Goal: Information Seeking & Learning: Learn about a topic

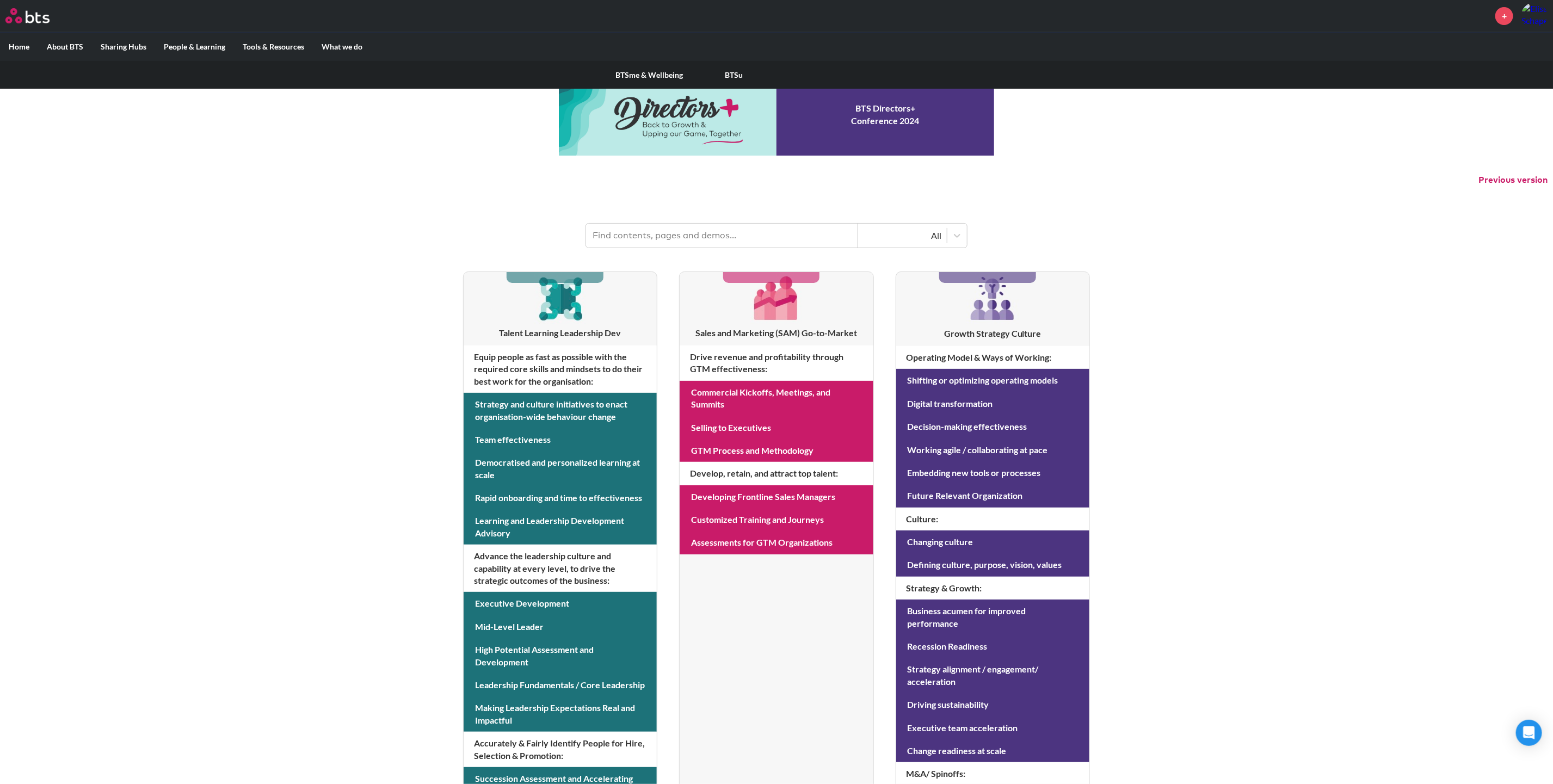
click at [732, 74] on link "BTSu" at bounding box center [734, 75] width 85 height 29
click at [655, 69] on link "Europe Sharing Hub" at bounding box center [647, 75] width 86 height 29
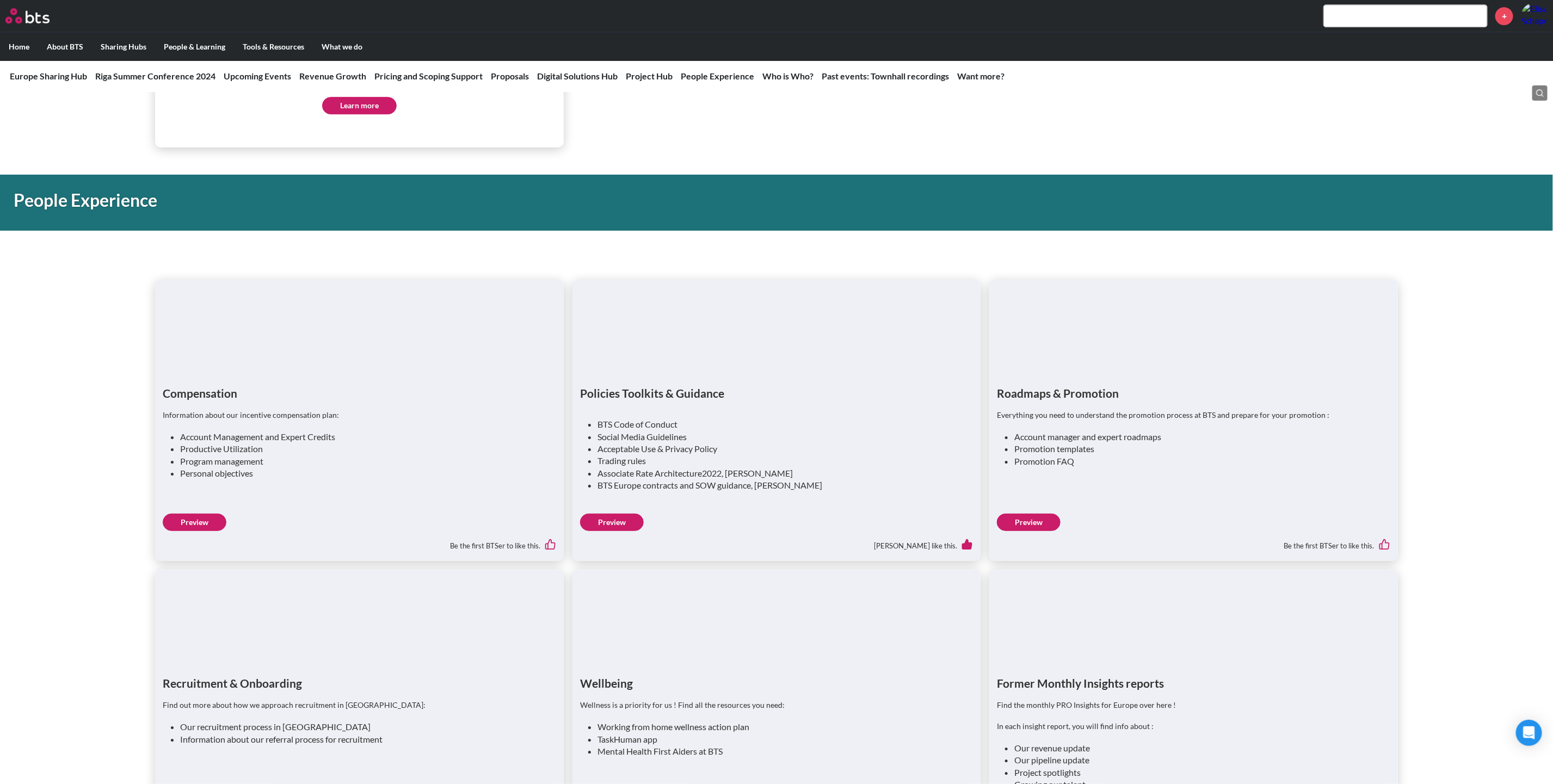
scroll to position [2367, 0]
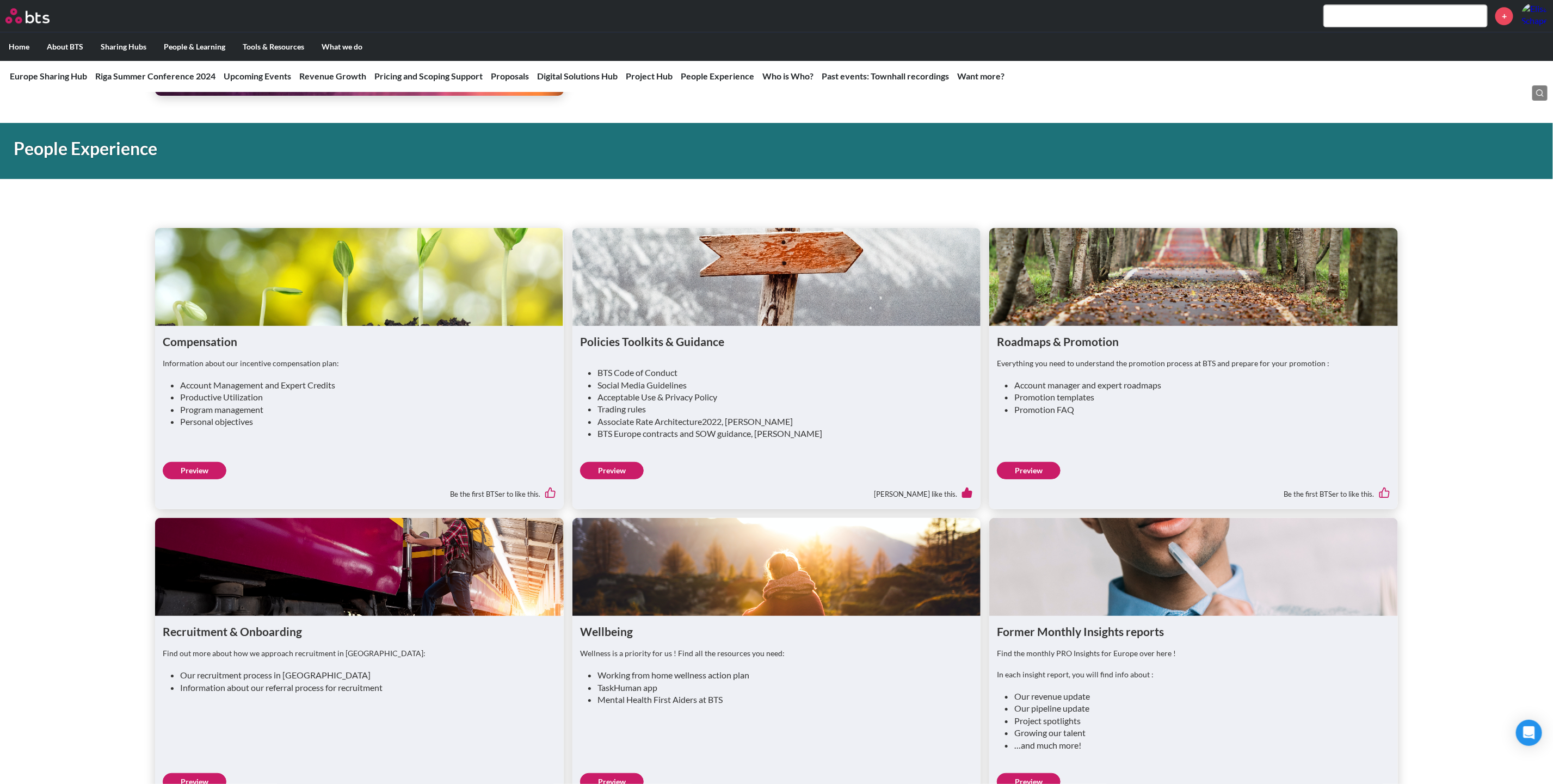
click at [198, 472] on link "Preview" at bounding box center [194, 470] width 64 height 18
click at [617, 477] on link "Preview" at bounding box center [611, 470] width 64 height 18
click at [1032, 468] on link "Preview" at bounding box center [1029, 470] width 64 height 18
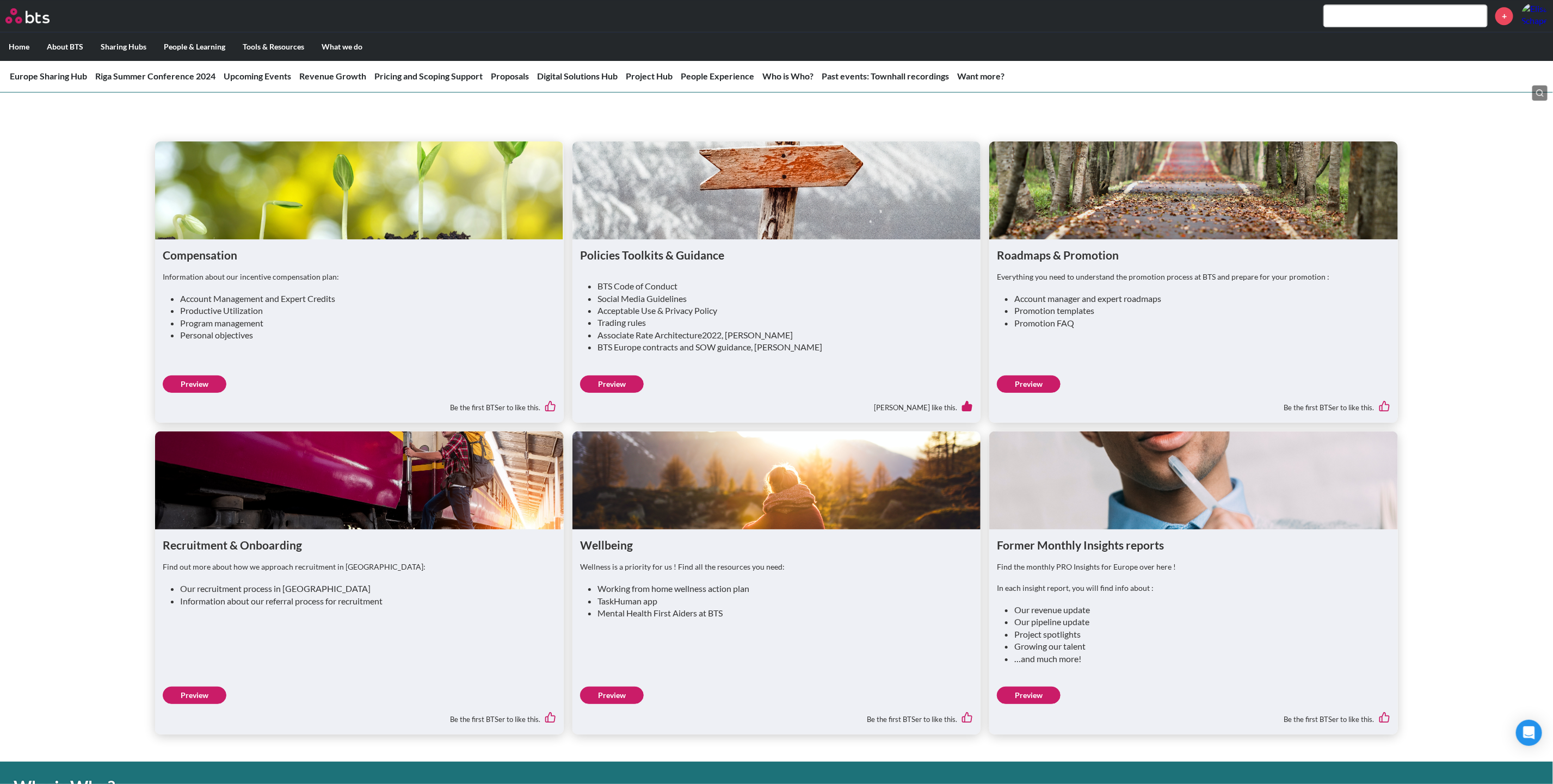
scroll to position [2530, 0]
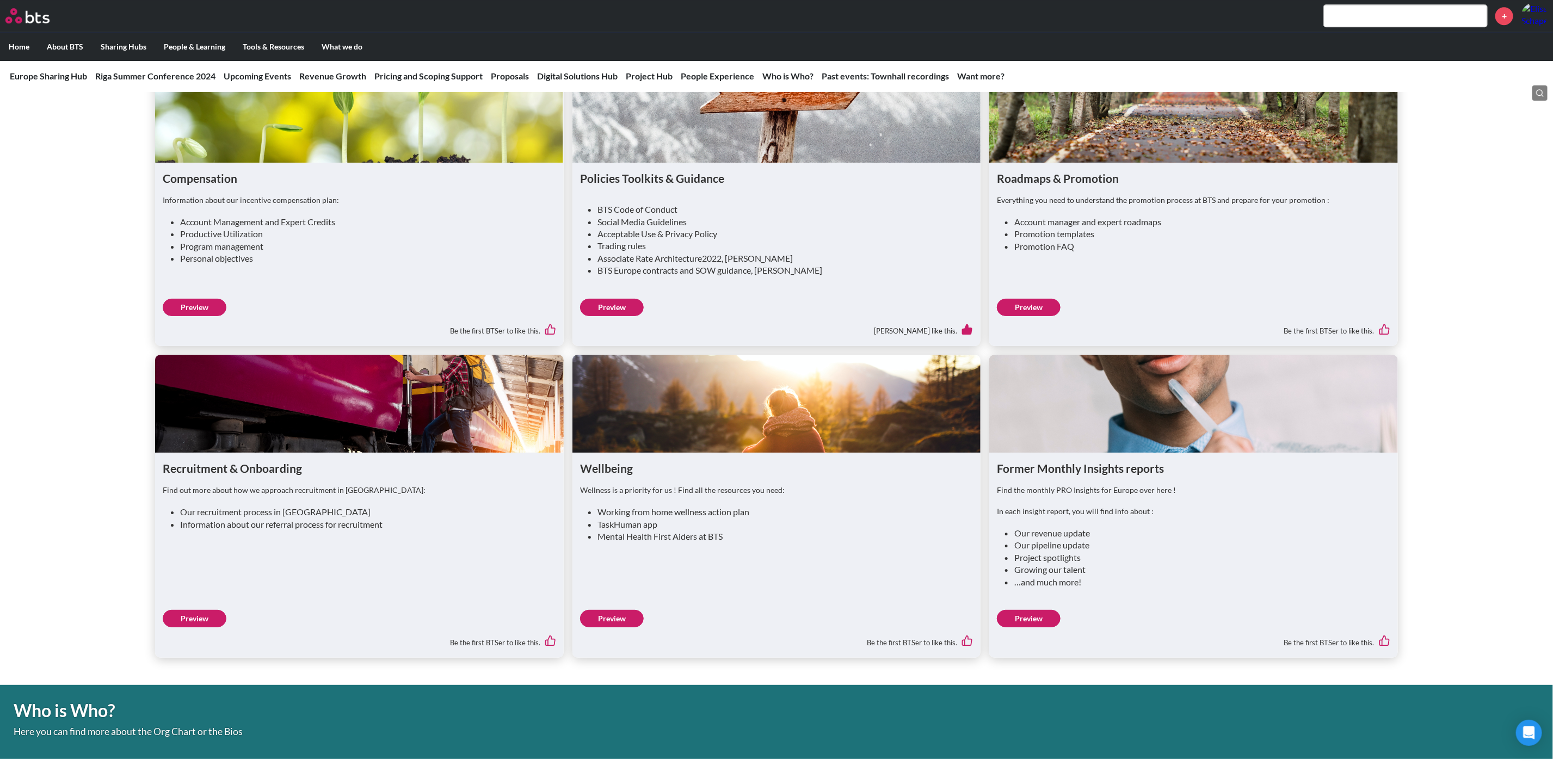
click at [209, 622] on link "Preview" at bounding box center [194, 619] width 64 height 18
click at [617, 627] on link "Preview" at bounding box center [611, 619] width 64 height 18
click at [1038, 622] on link "Preview" at bounding box center [1029, 619] width 64 height 18
click at [626, 617] on link "Preview" at bounding box center [611, 619] width 64 height 18
click at [1034, 620] on link "Preview" at bounding box center [1029, 619] width 64 height 18
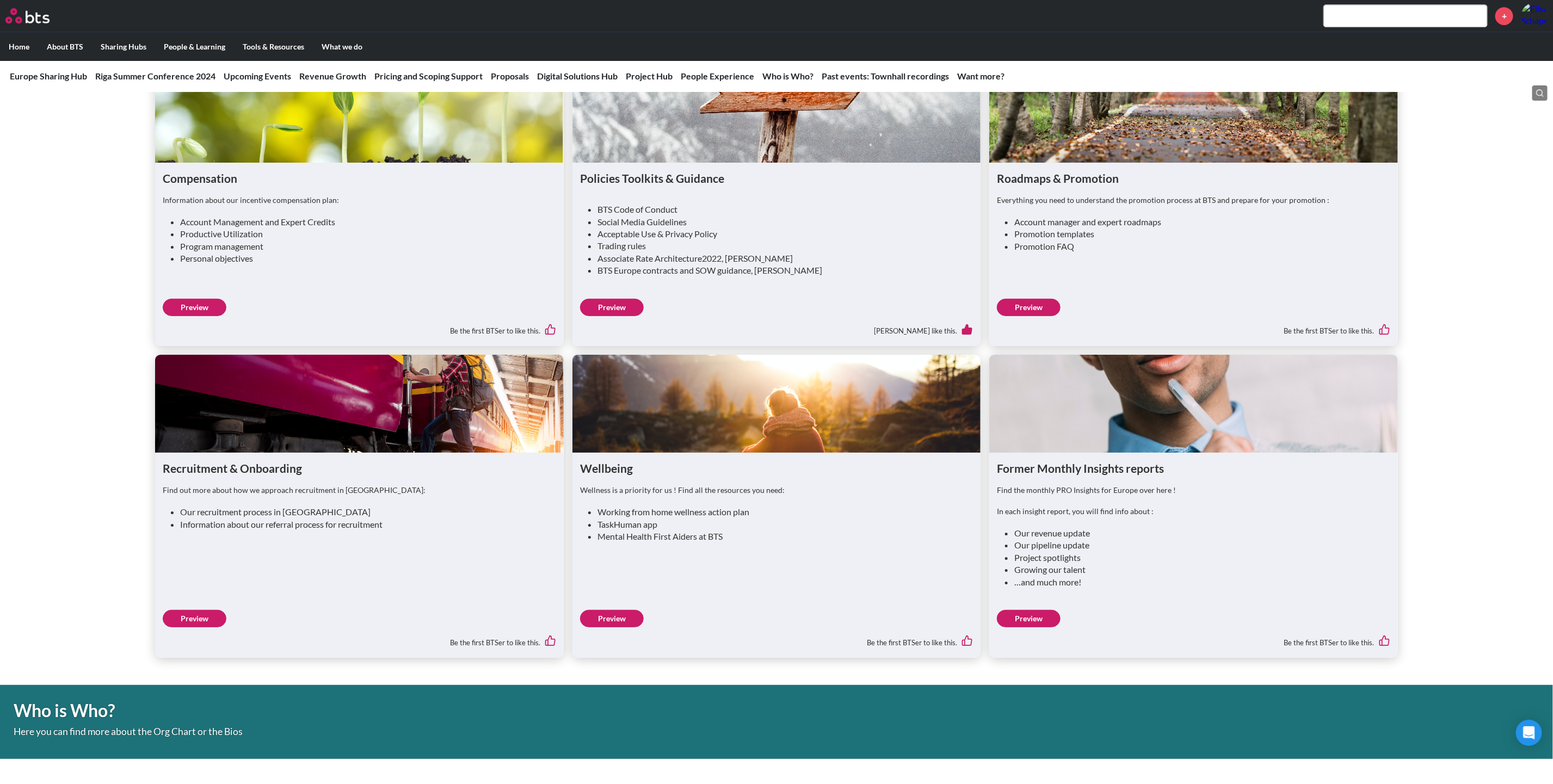
click at [1028, 621] on link "Preview" at bounding box center [1029, 619] width 64 height 18
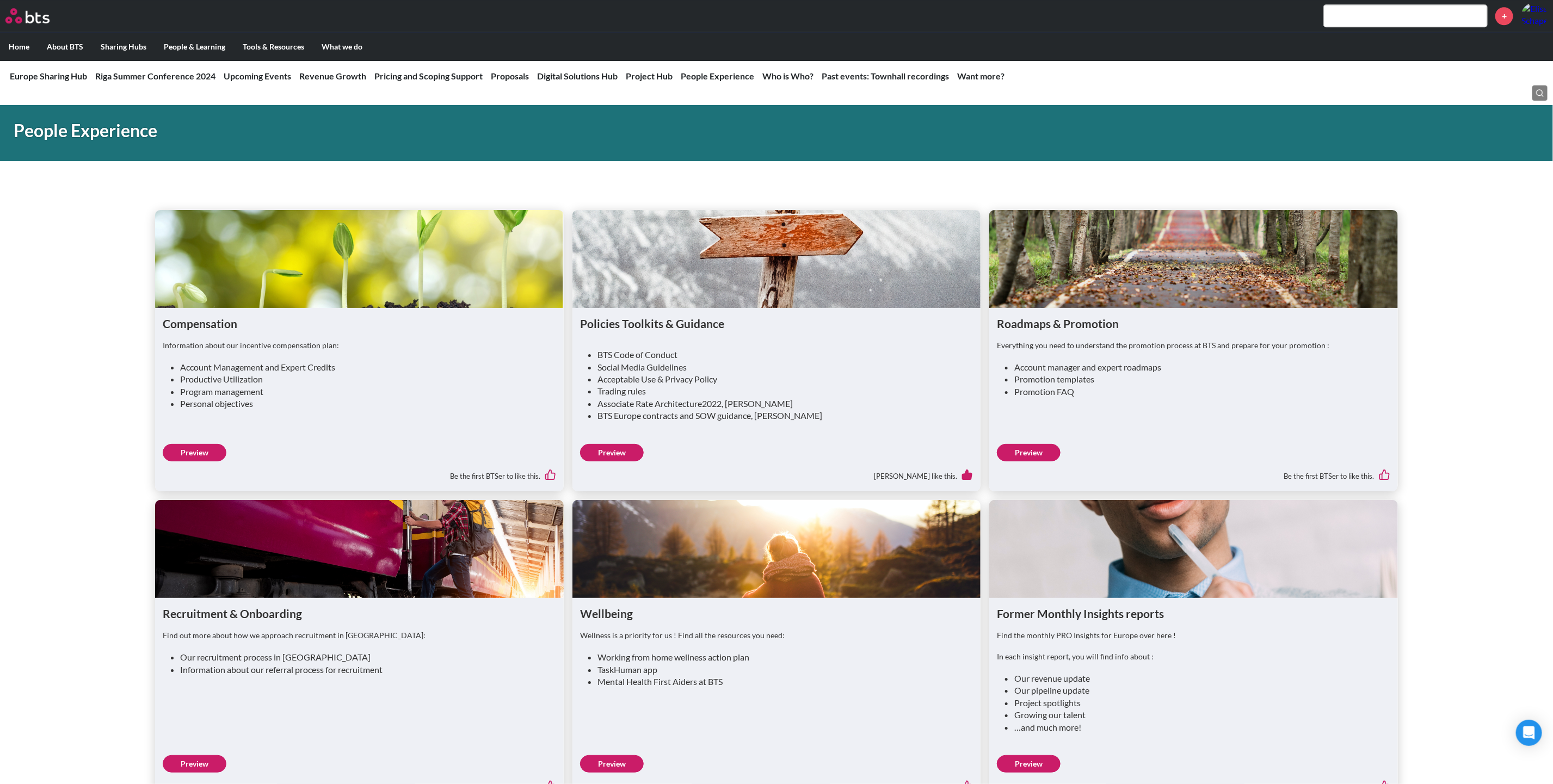
scroll to position [2367, 0]
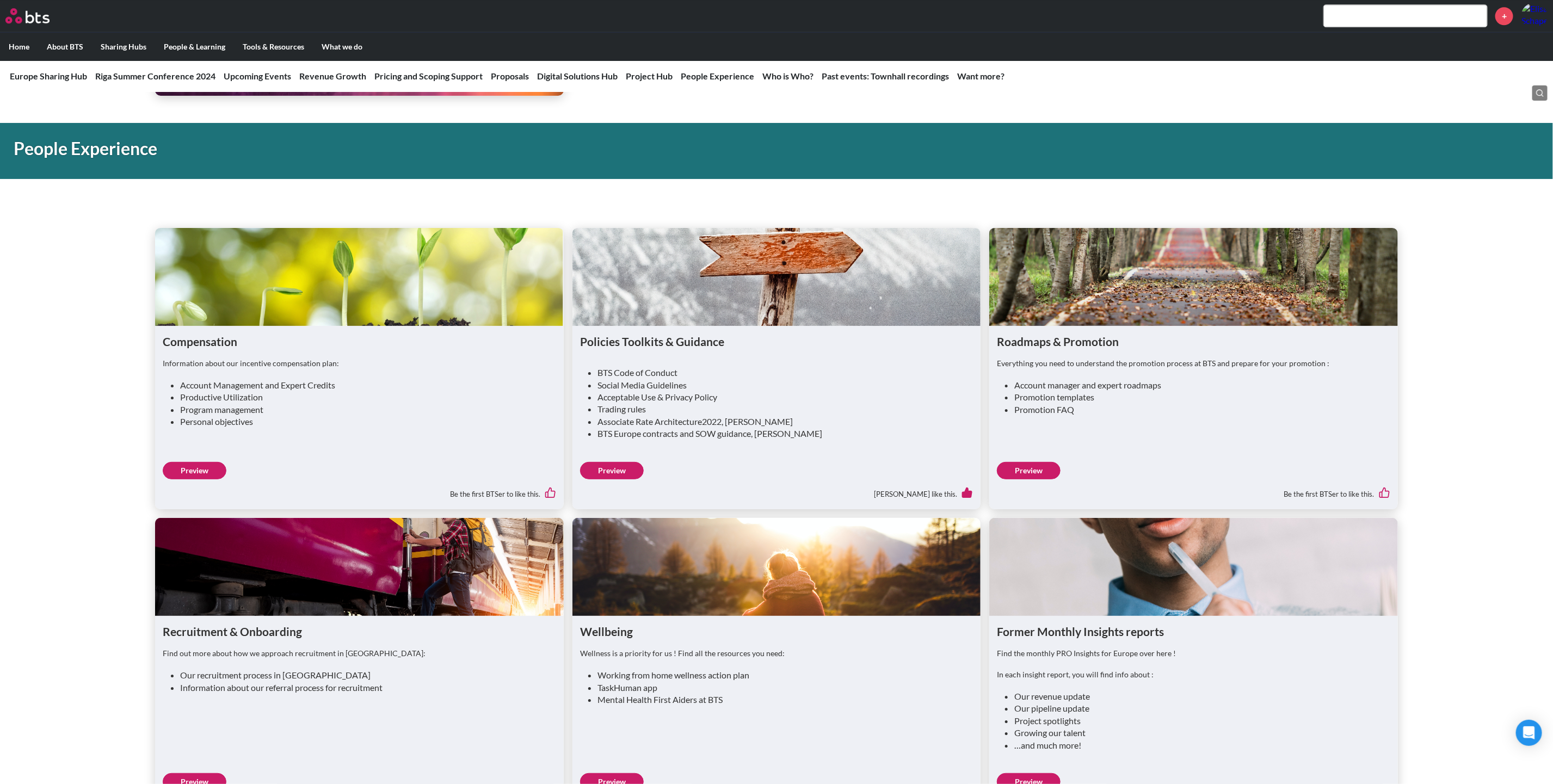
click at [1032, 477] on link "Preview" at bounding box center [1029, 470] width 64 height 18
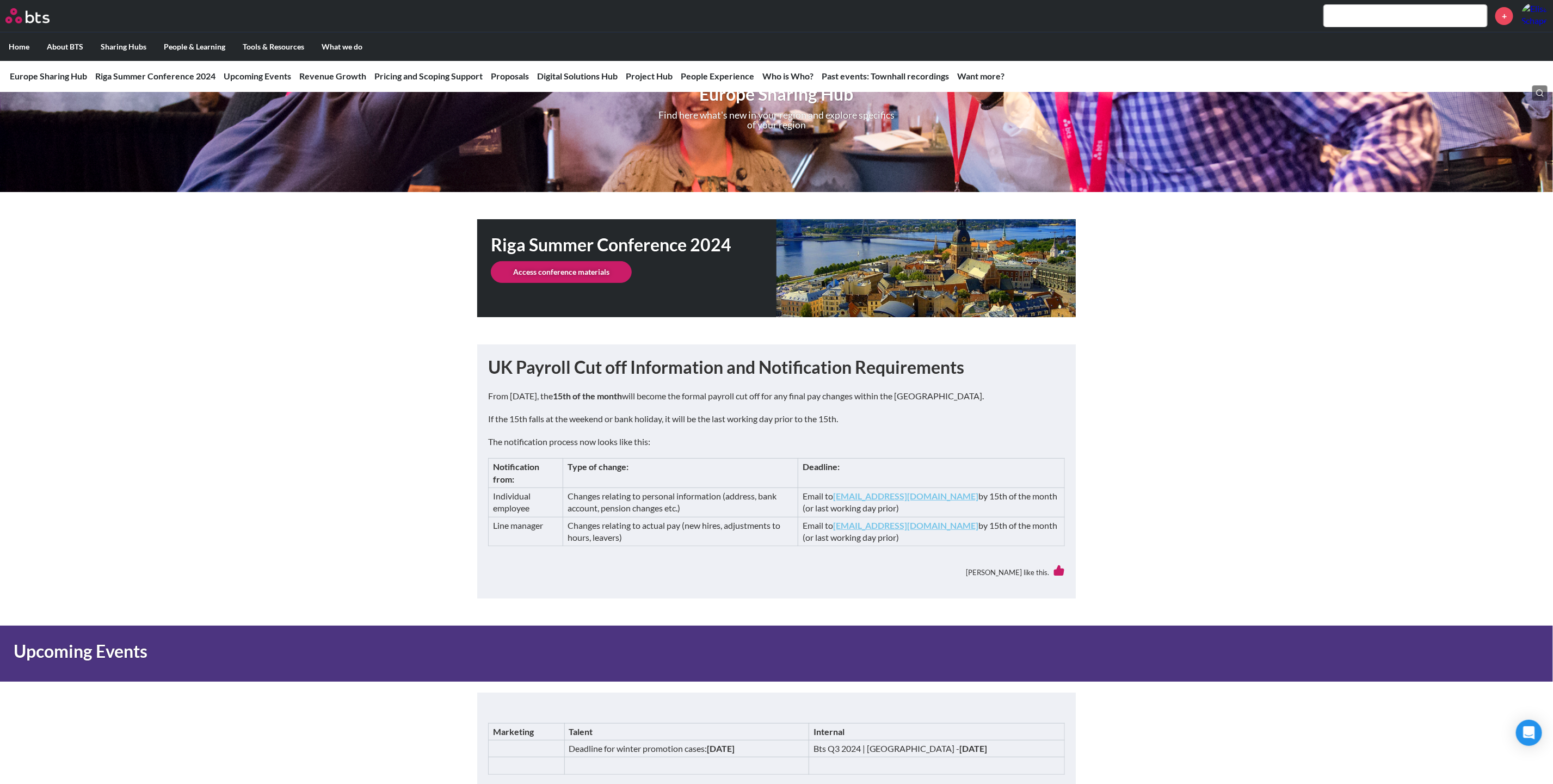
scroll to position [0, 0]
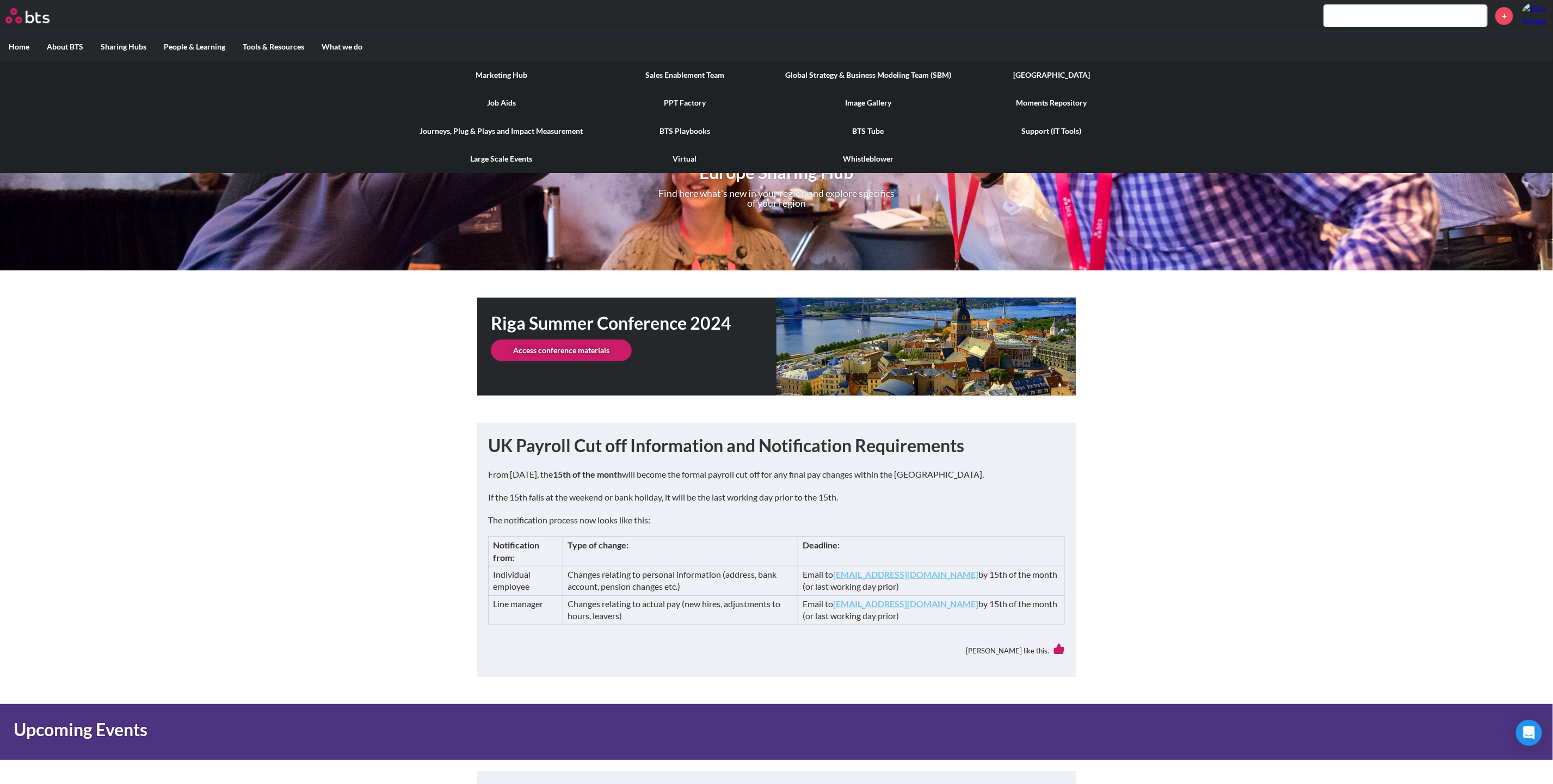
click at [694, 130] on link "BTS Playbooks" at bounding box center [684, 131] width 183 height 29
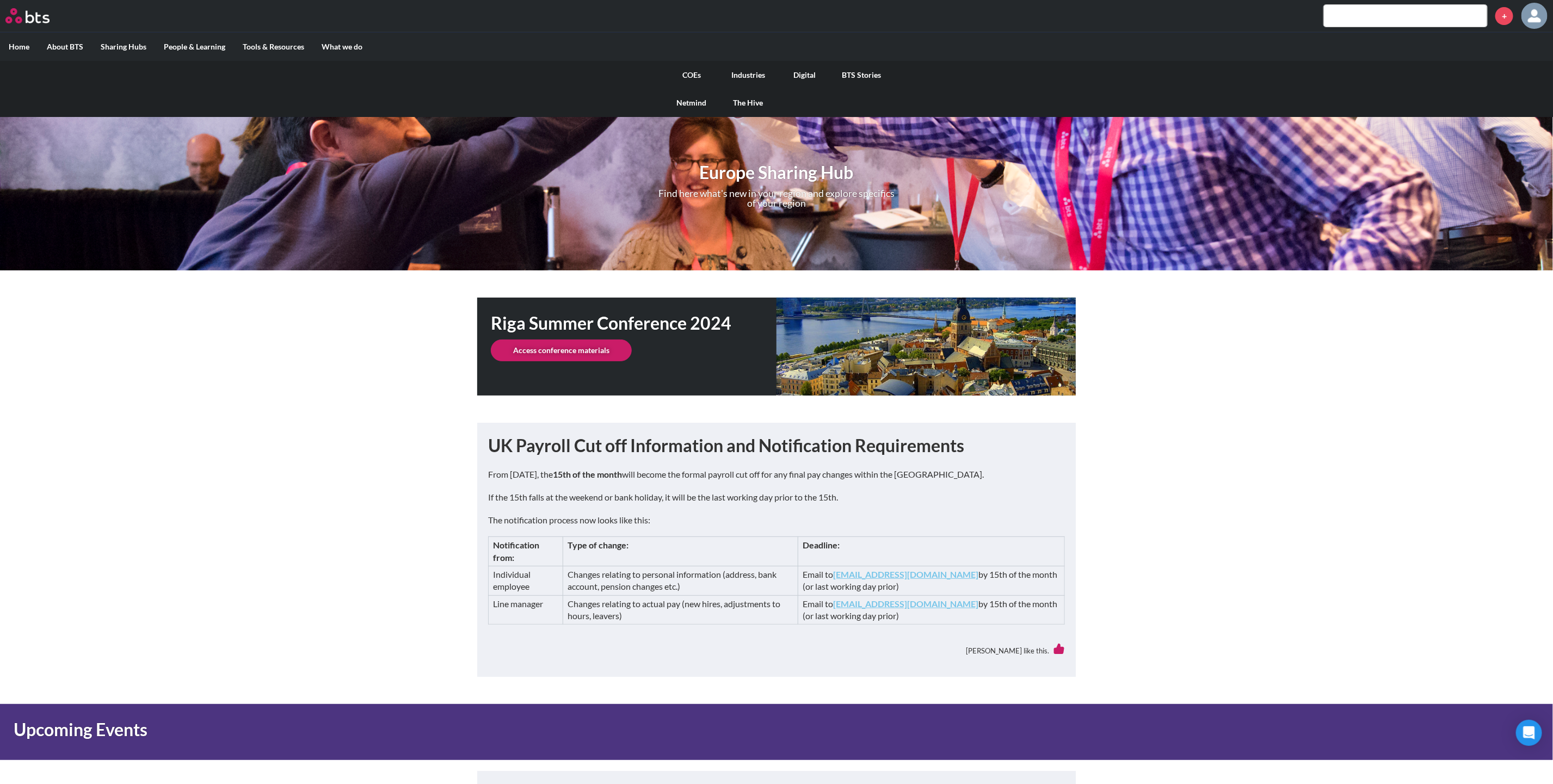
click at [754, 99] on link "The Hive" at bounding box center [748, 103] width 57 height 29
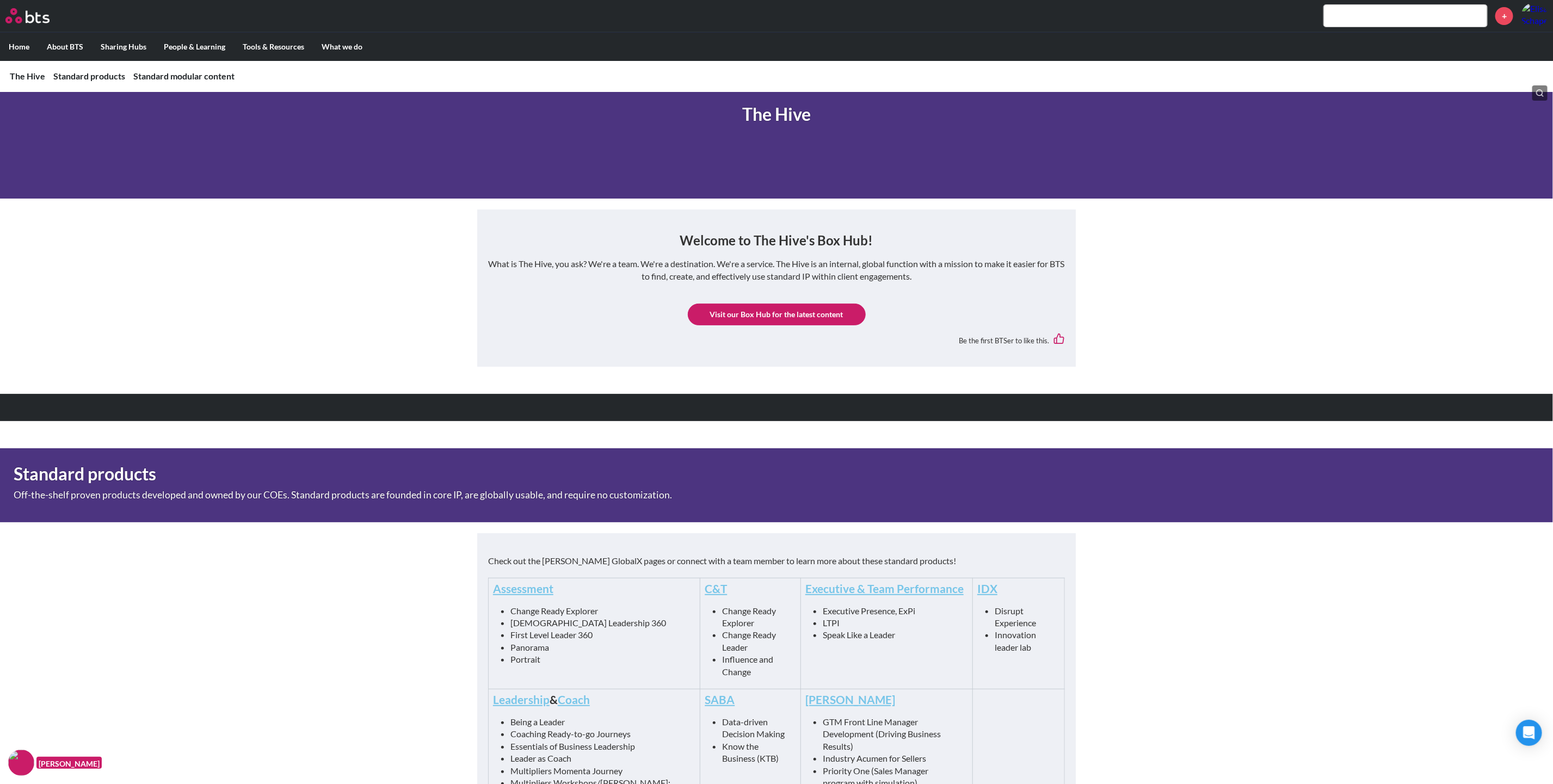
scroll to position [82, 0]
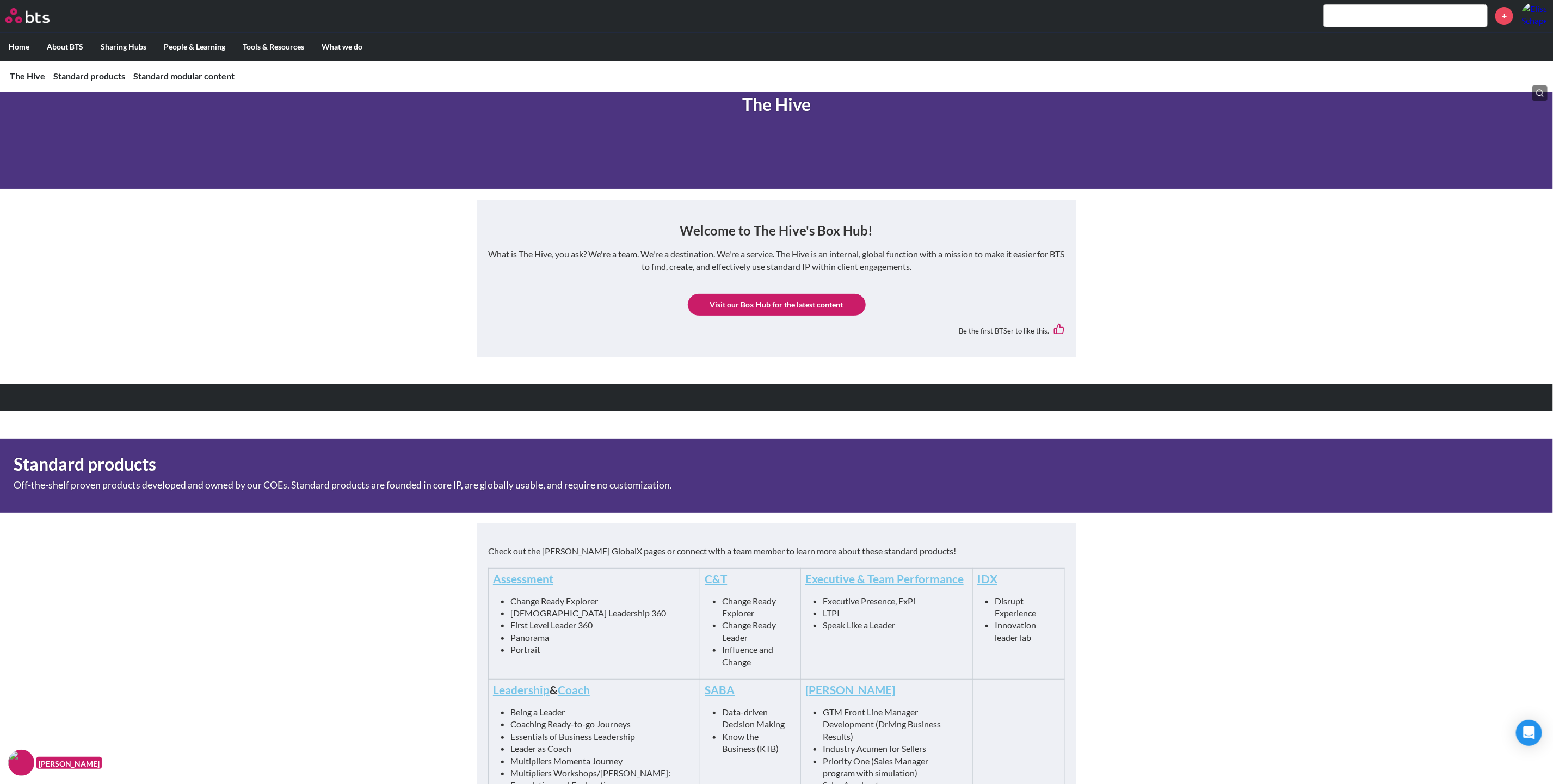
drag, startPoint x: 609, startPoint y: 292, endPoint x: 1372, endPoint y: 262, distance: 763.6
click at [1372, 262] on main "The Hive Standard products Standard modular content [PERSON_NAME] The Hive Welc…" at bounding box center [776, 744] width 1553 height 1530
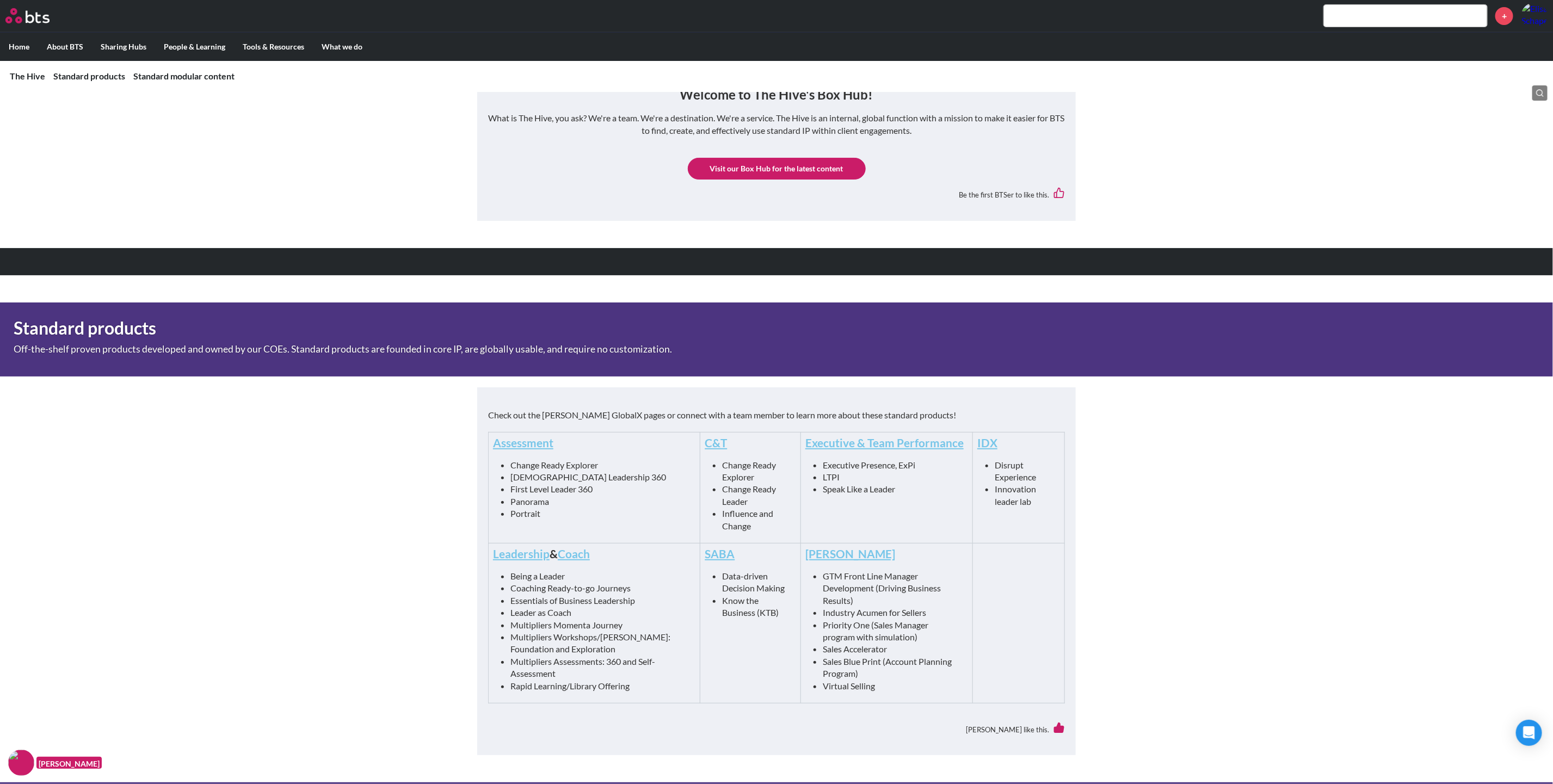
scroll to position [245, 0]
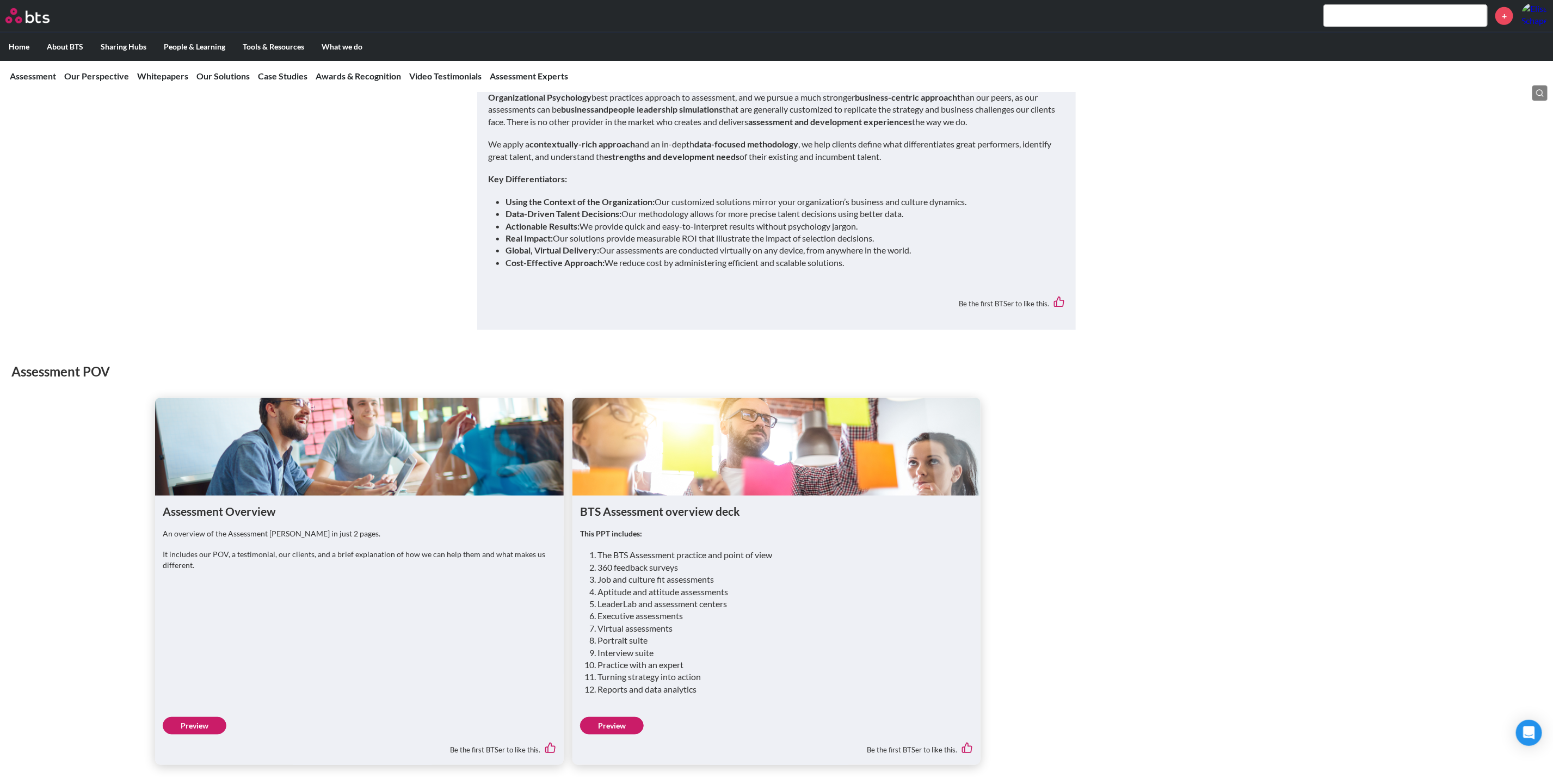
scroll to position [653, 0]
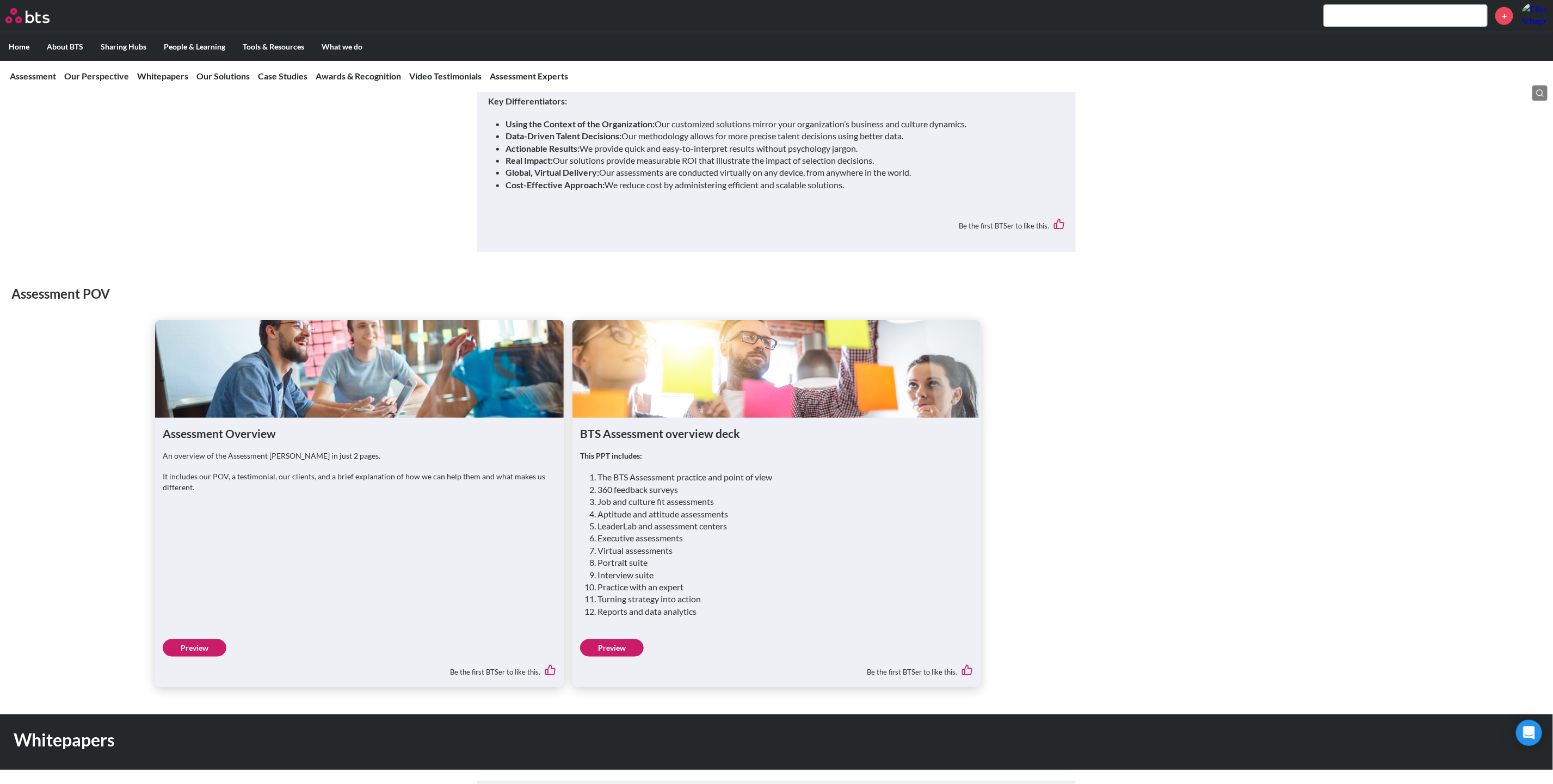
click at [183, 639] on link "Preview" at bounding box center [194, 648] width 64 height 18
click at [636, 639] on link "Preview" at bounding box center [611, 648] width 64 height 18
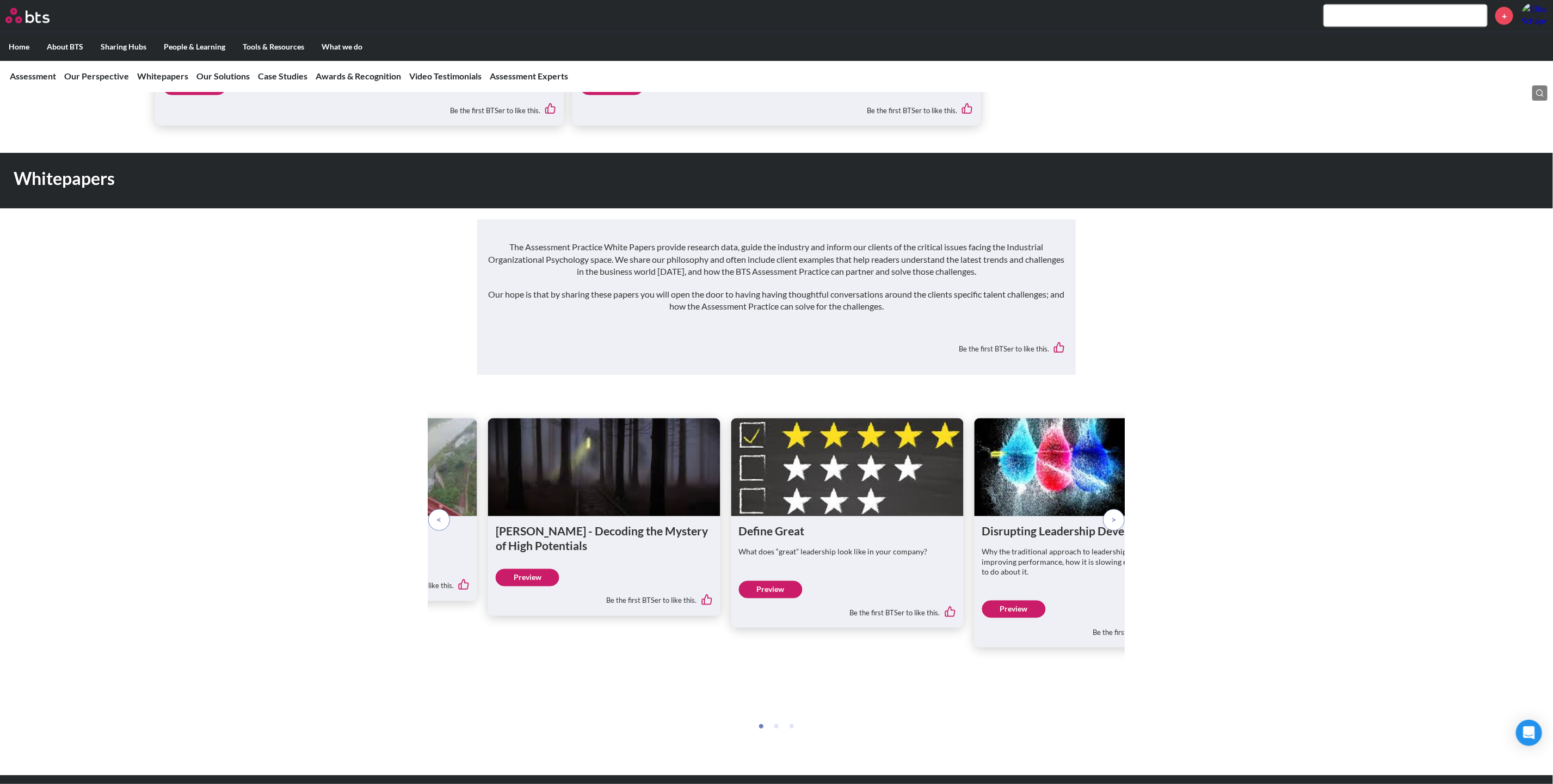
scroll to position [1224, 0]
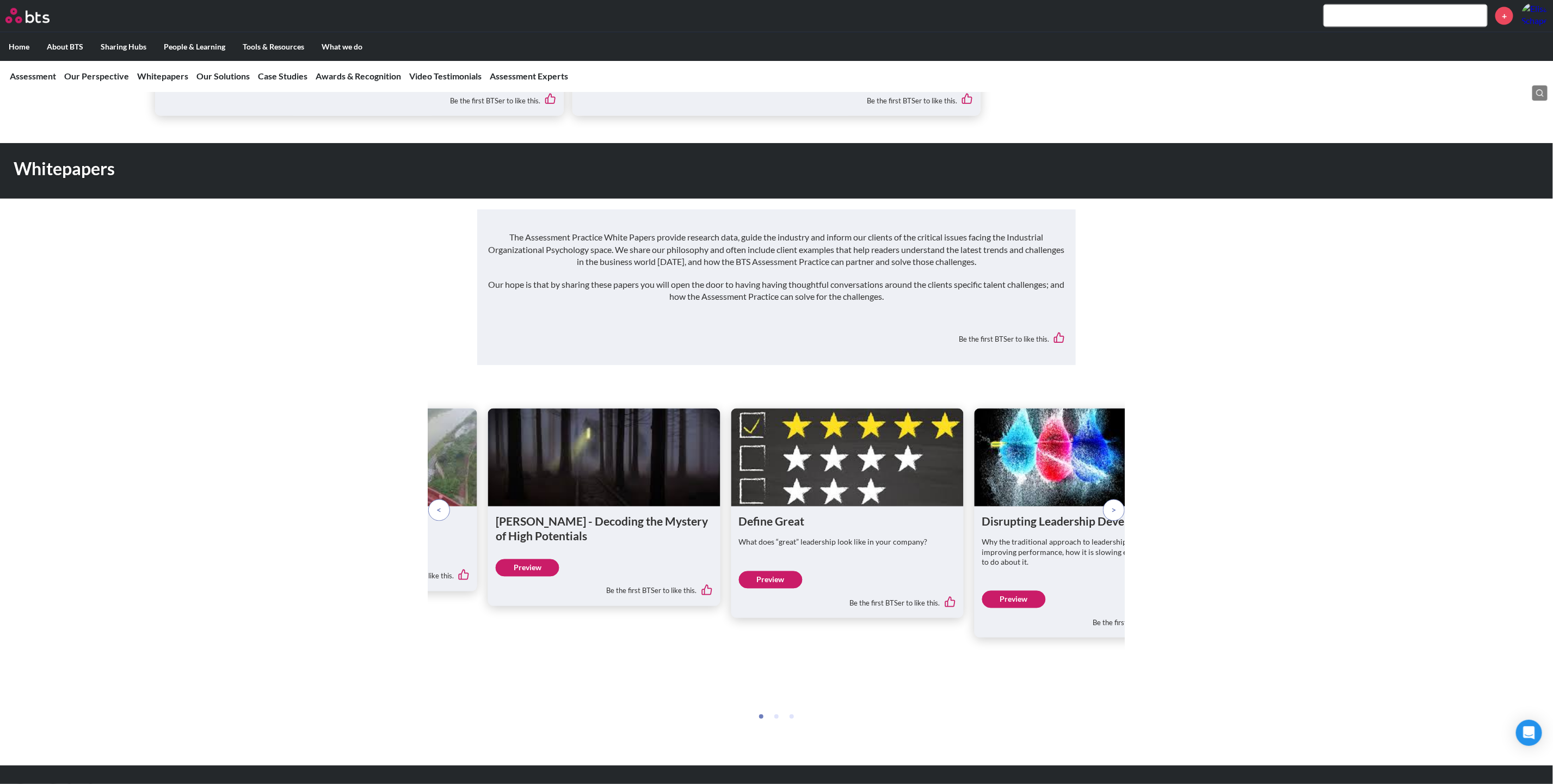
click at [439, 504] on span at bounding box center [439, 510] width 5 height 12
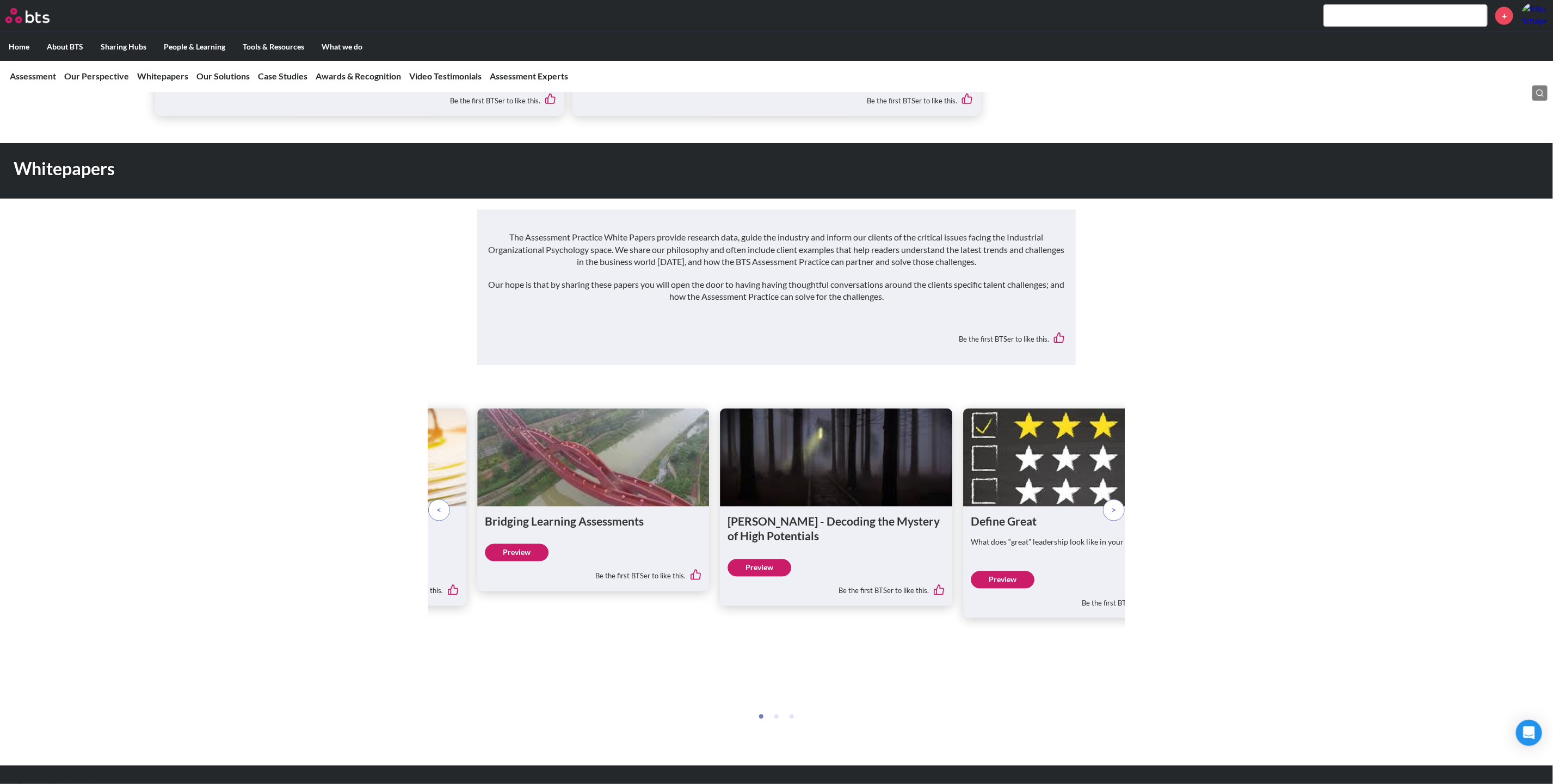
click at [439, 504] on span at bounding box center [439, 510] width 5 height 12
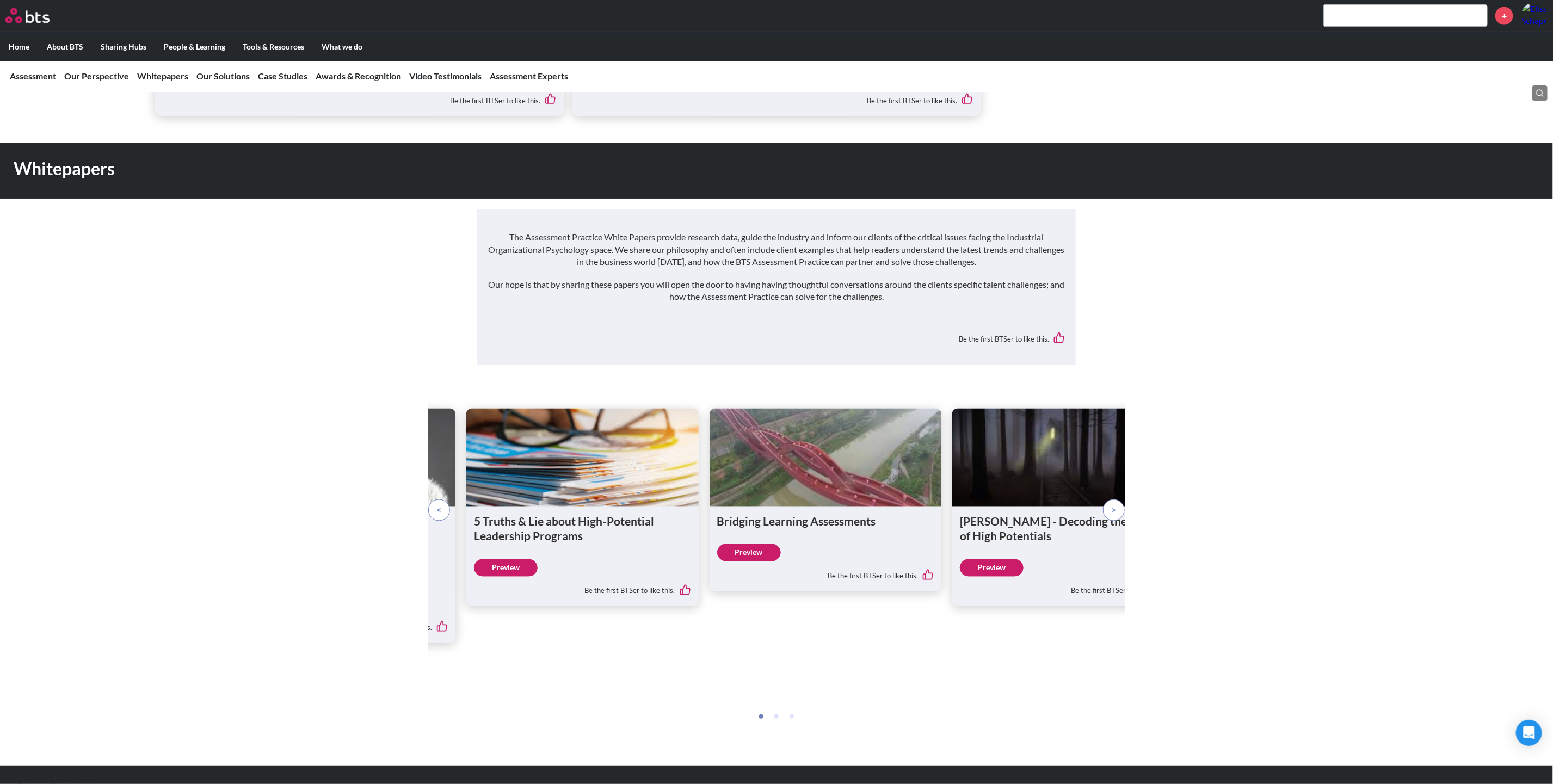
click at [439, 504] on span at bounding box center [439, 510] width 5 height 12
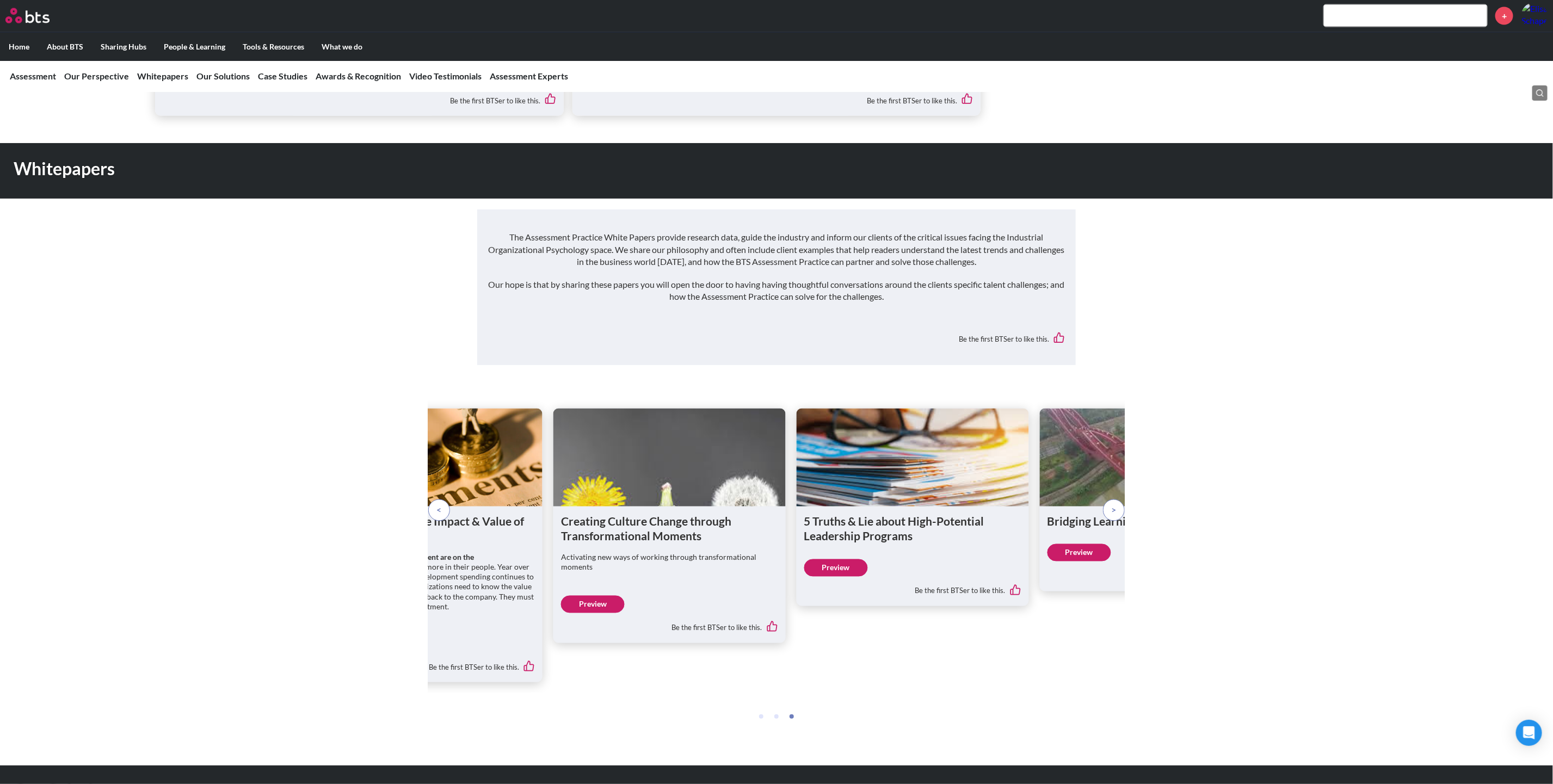
click at [439, 504] on span at bounding box center [439, 510] width 5 height 12
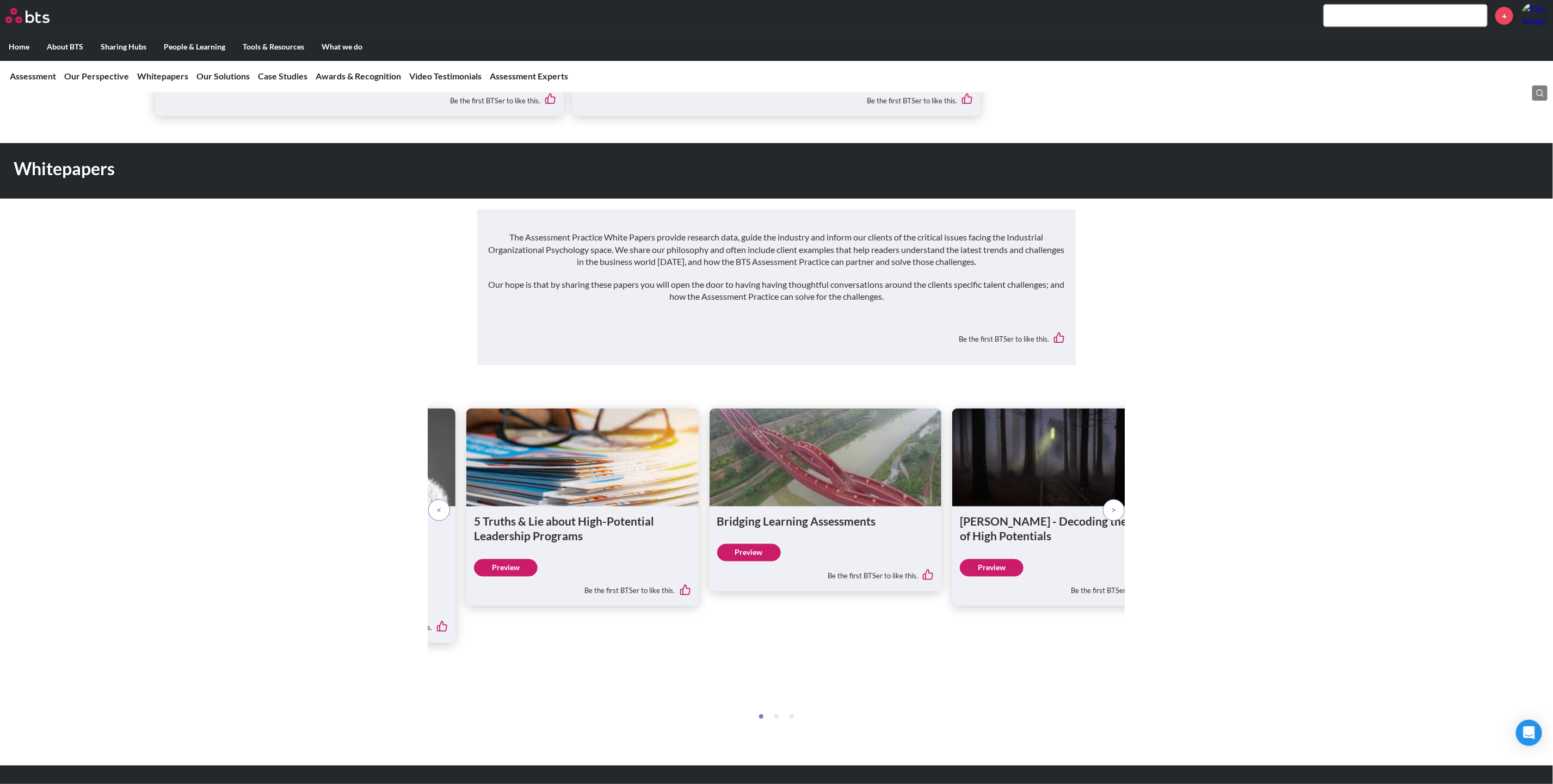
click at [439, 504] on span at bounding box center [439, 510] width 5 height 12
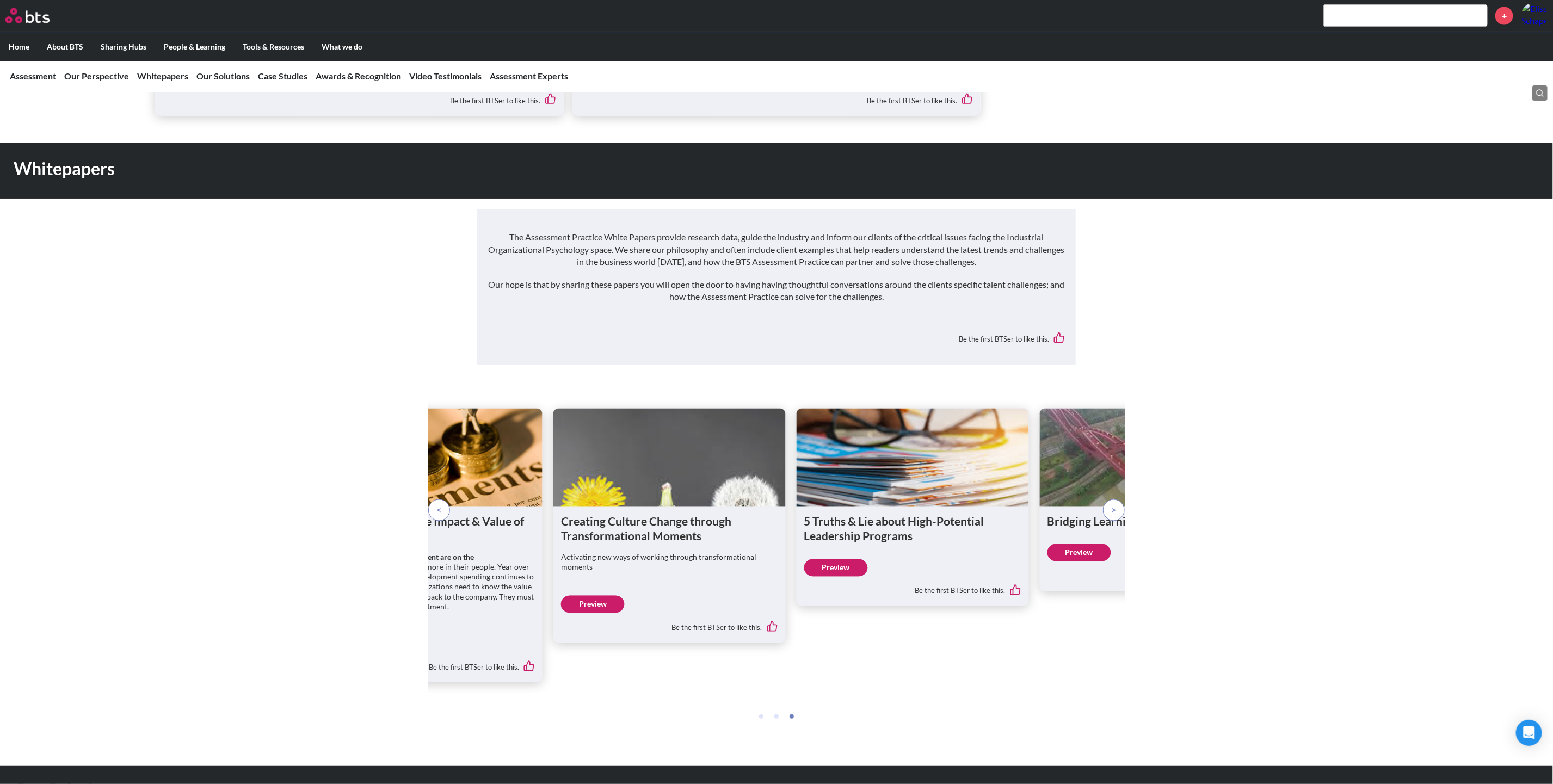
click at [439, 504] on span at bounding box center [439, 510] width 5 height 12
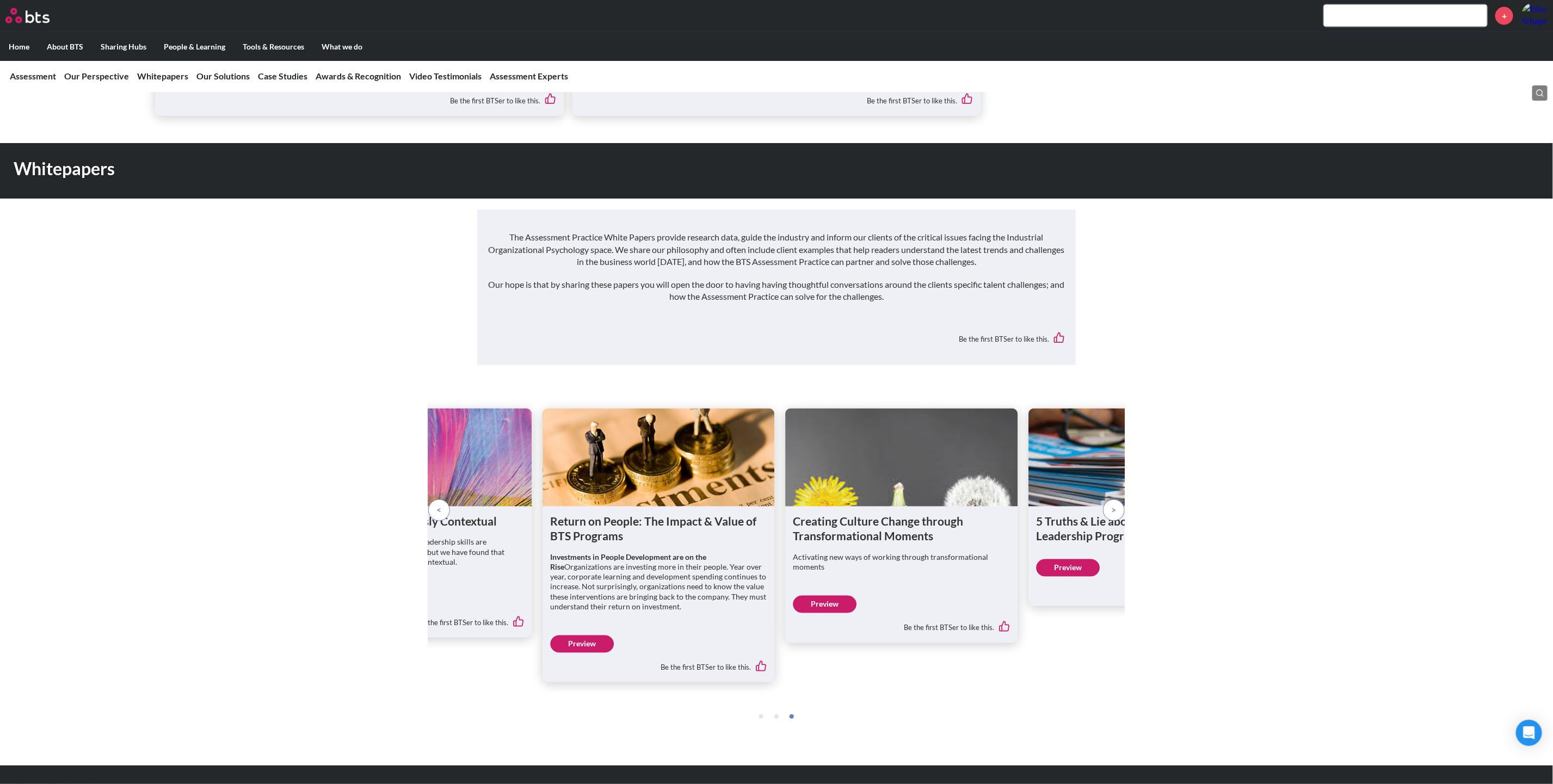
click at [439, 504] on span at bounding box center [439, 510] width 5 height 12
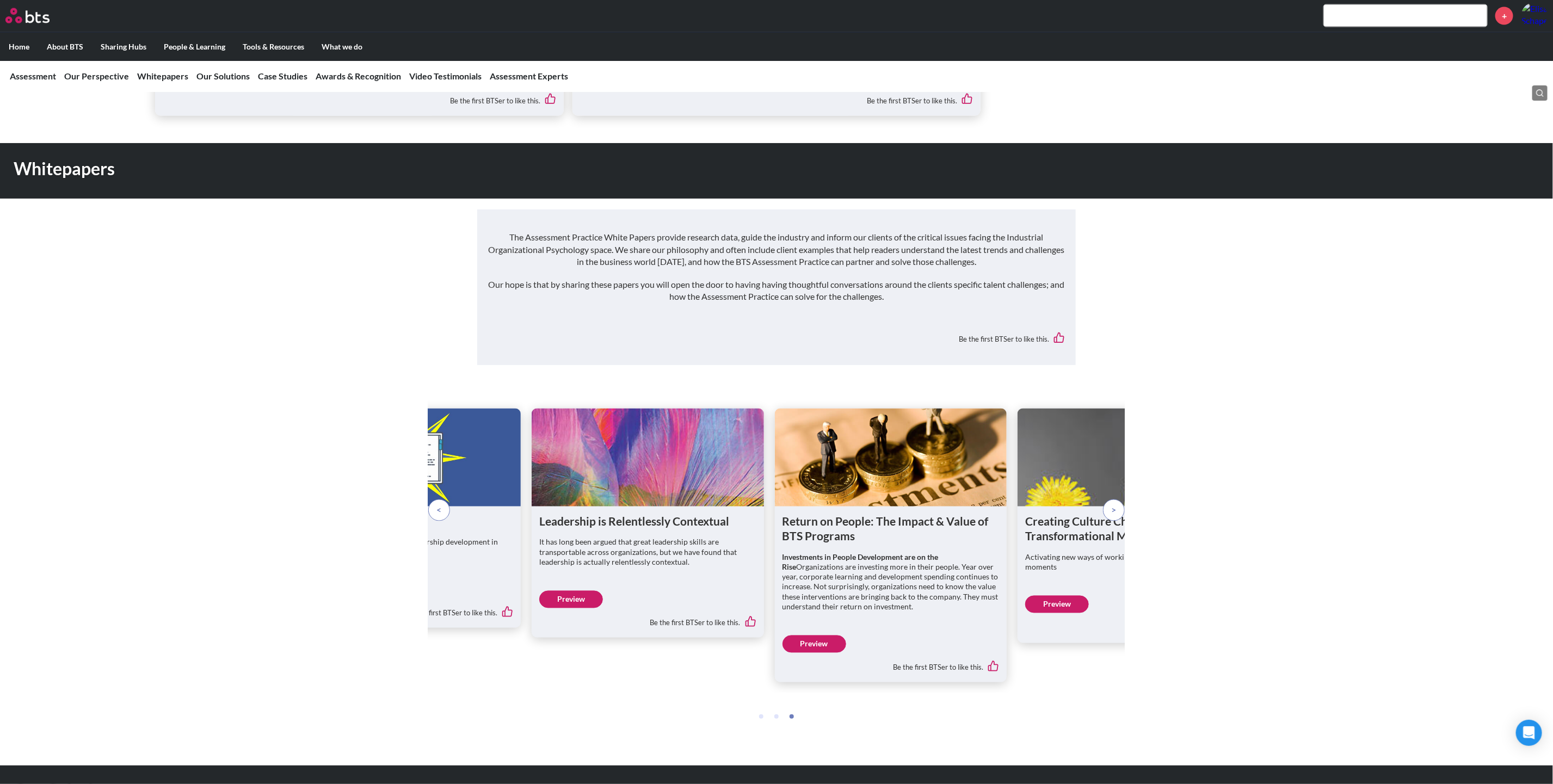
click at [439, 504] on span at bounding box center [439, 510] width 5 height 12
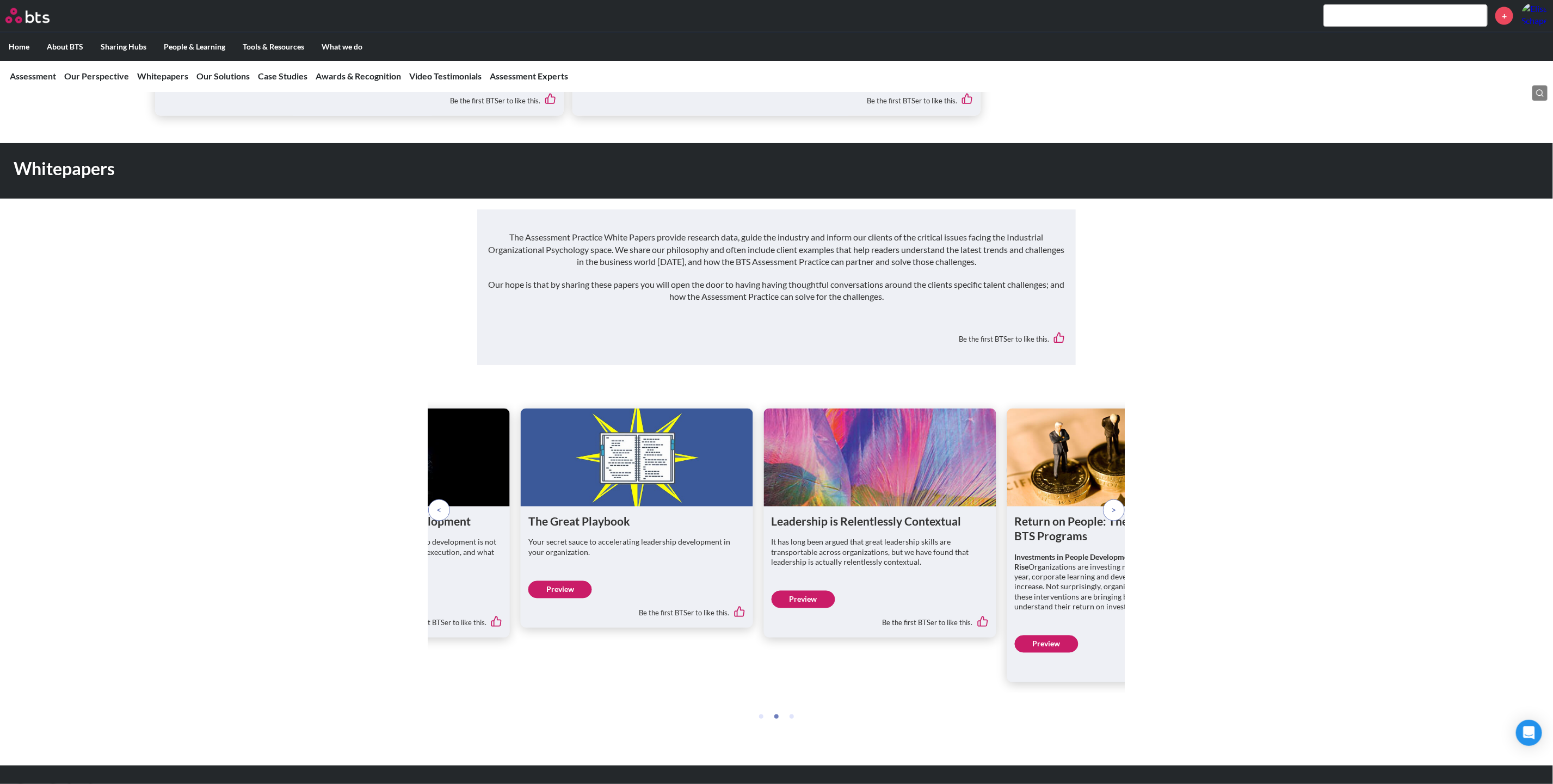
click at [439, 504] on span at bounding box center [439, 510] width 5 height 12
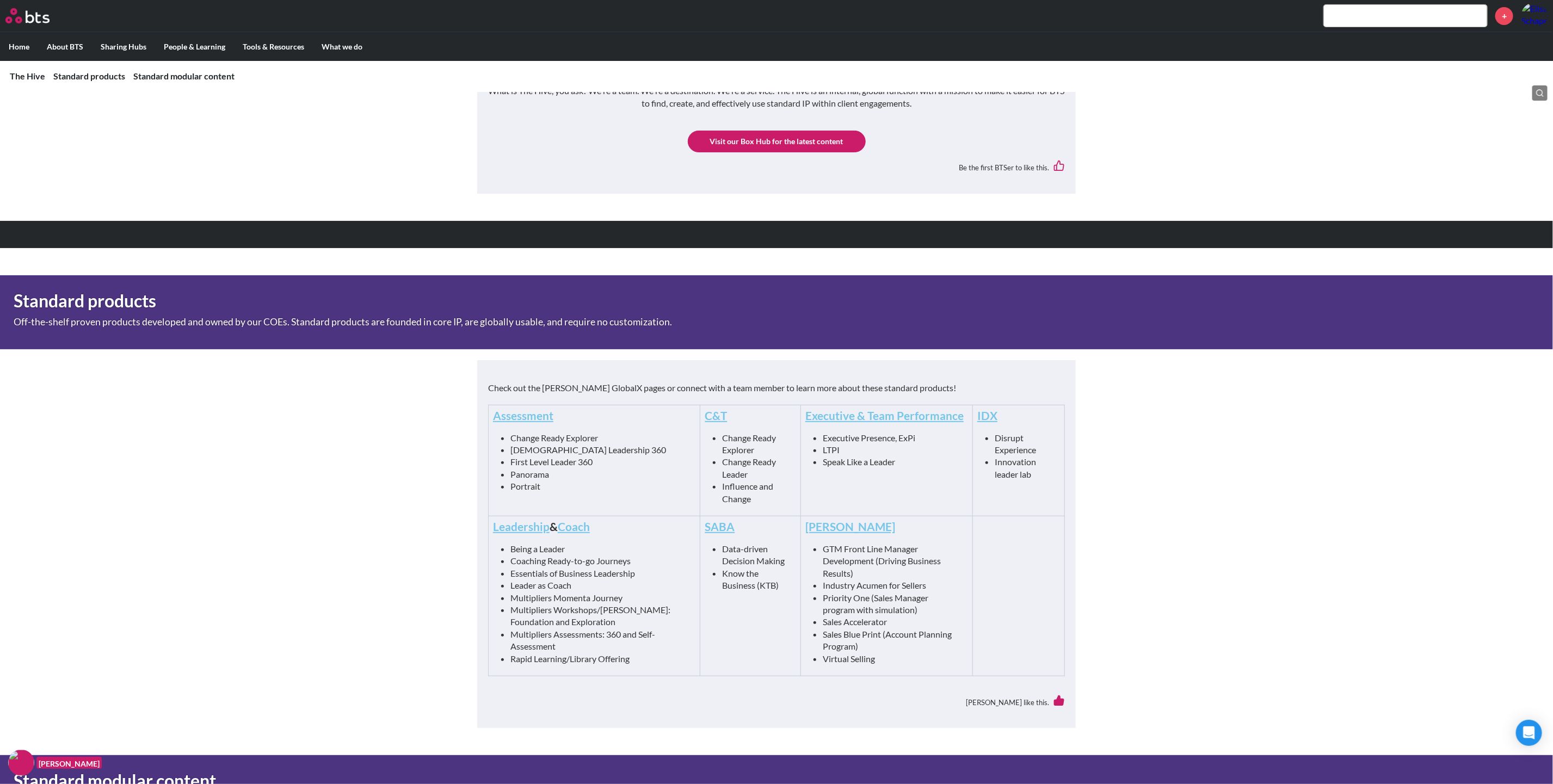
scroll to position [245, 0]
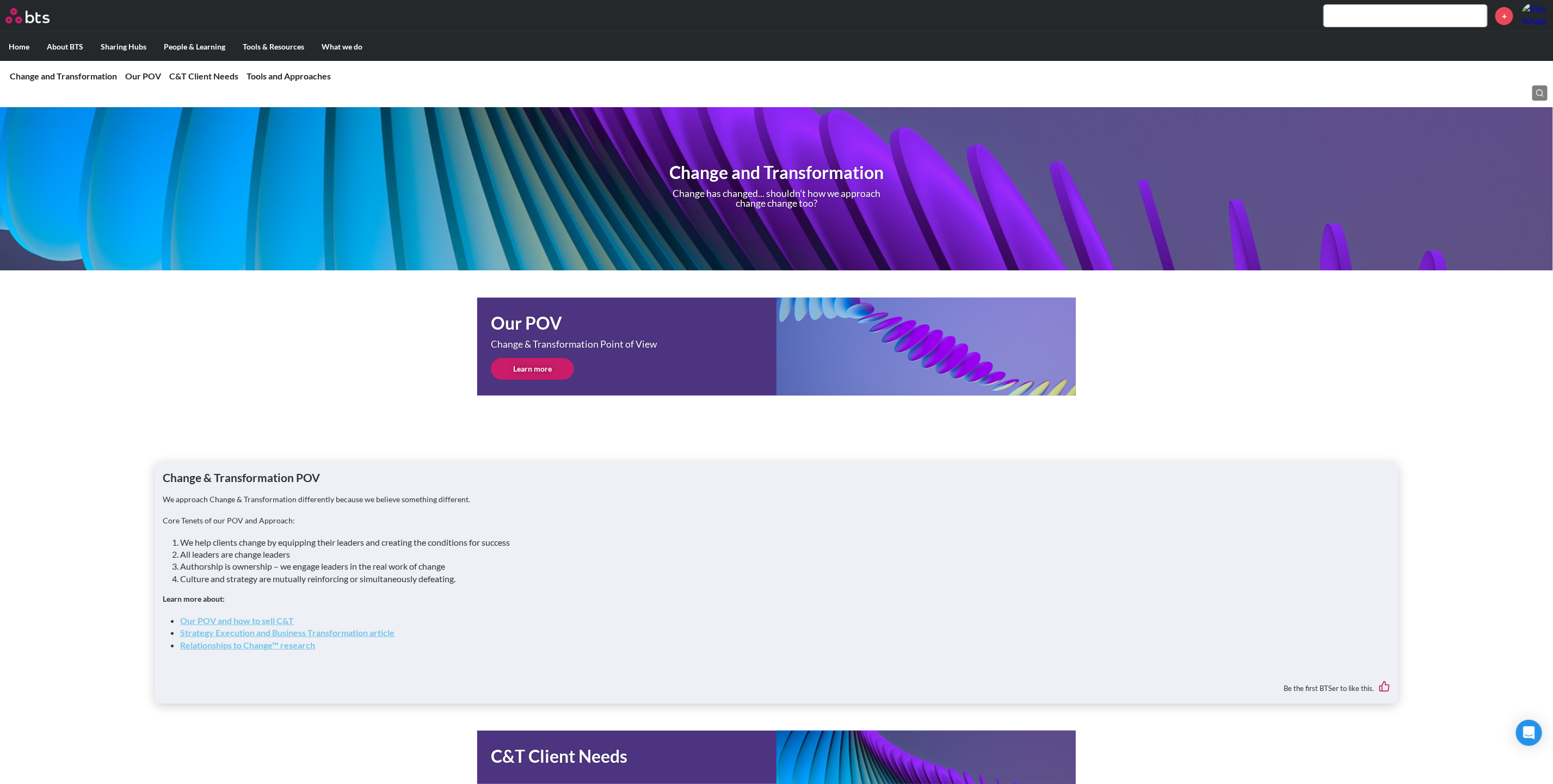
click at [544, 366] on link "Learn more" at bounding box center [532, 369] width 83 height 22
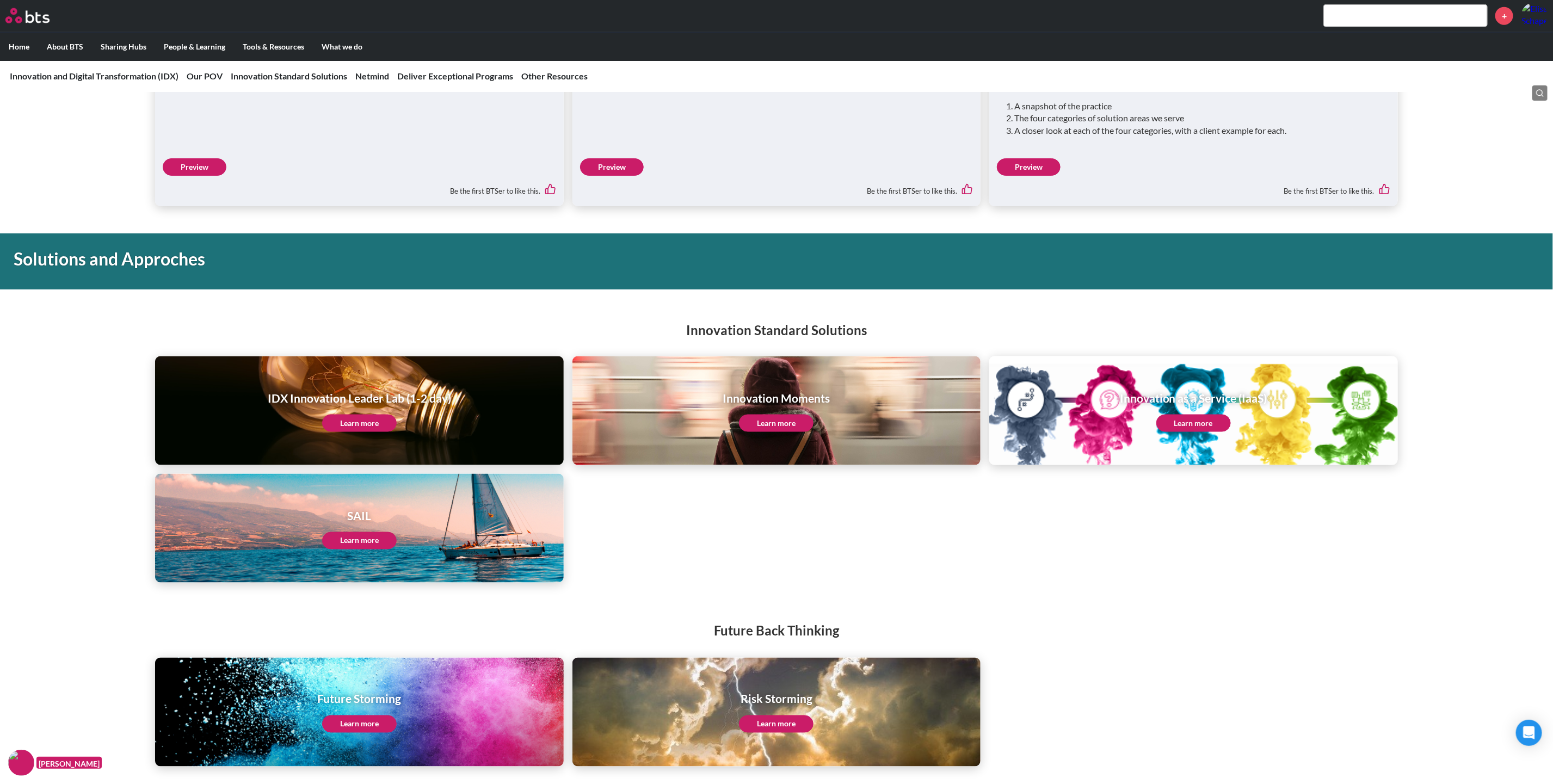
scroll to position [1061, 0]
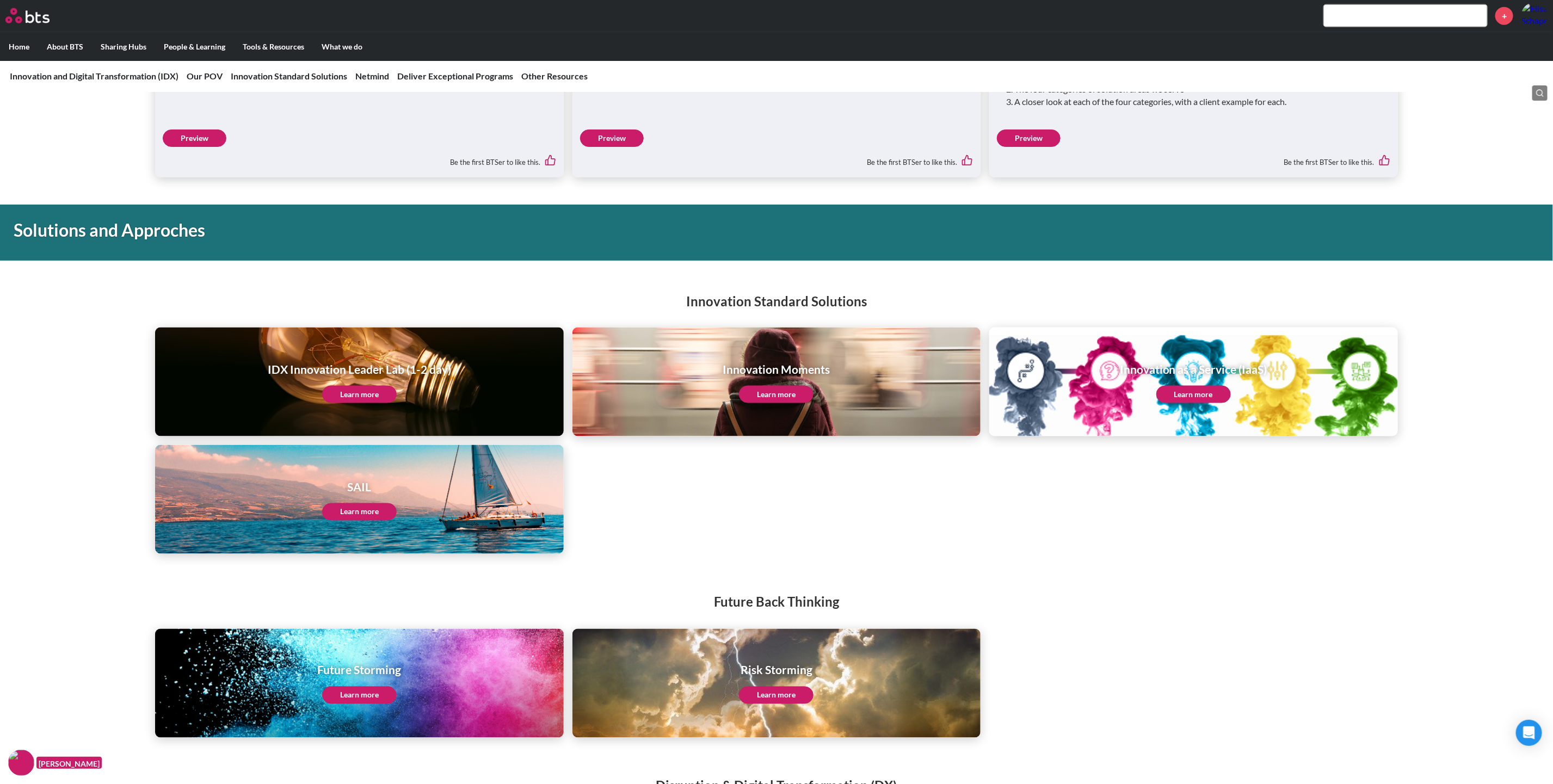
click at [1210, 399] on link "Learn more" at bounding box center [1193, 394] width 75 height 18
click at [369, 392] on link "Learn more" at bounding box center [360, 394] width 75 height 18
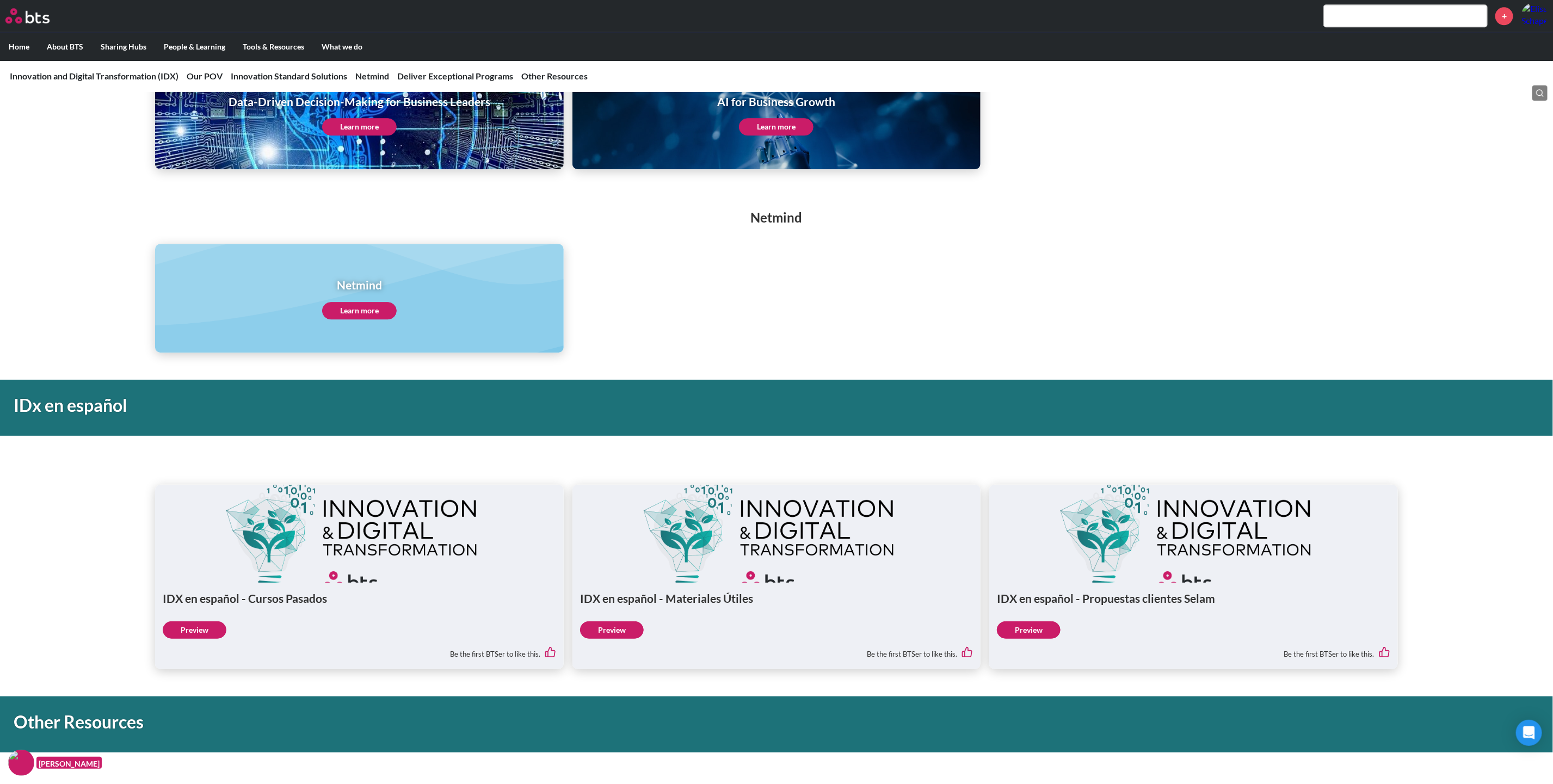
scroll to position [2121, 0]
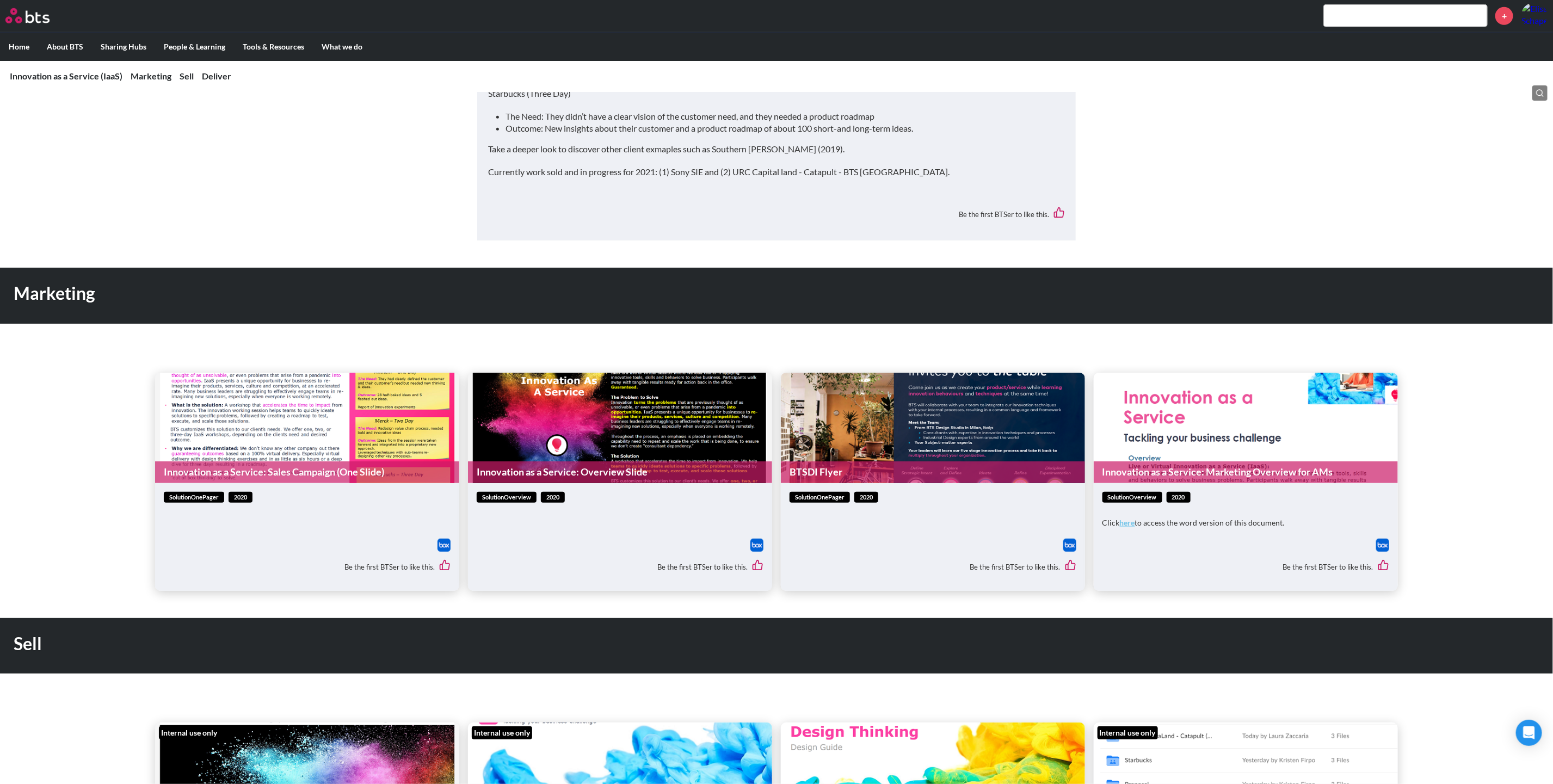
scroll to position [571, 0]
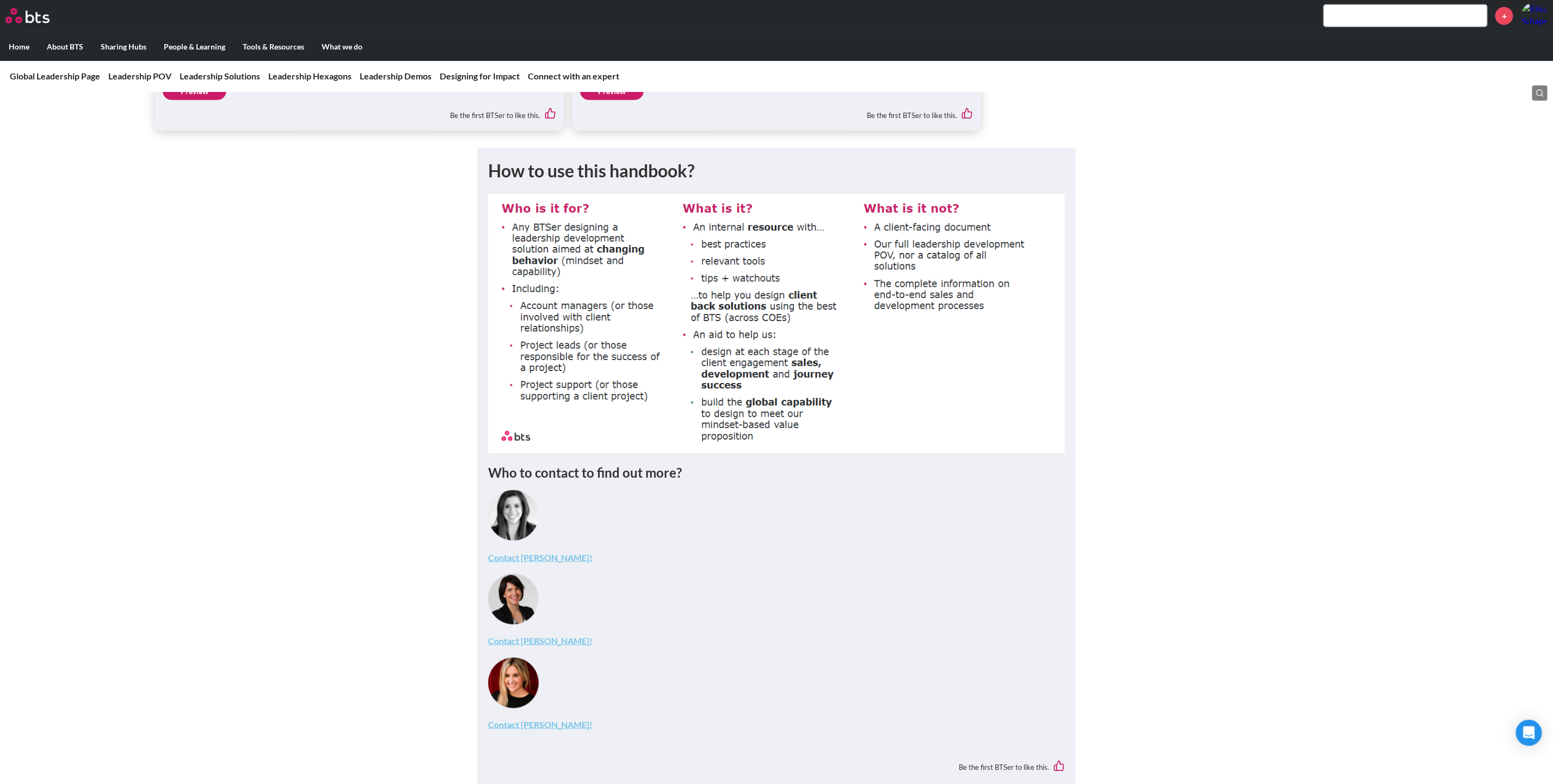
scroll to position [3917, 0]
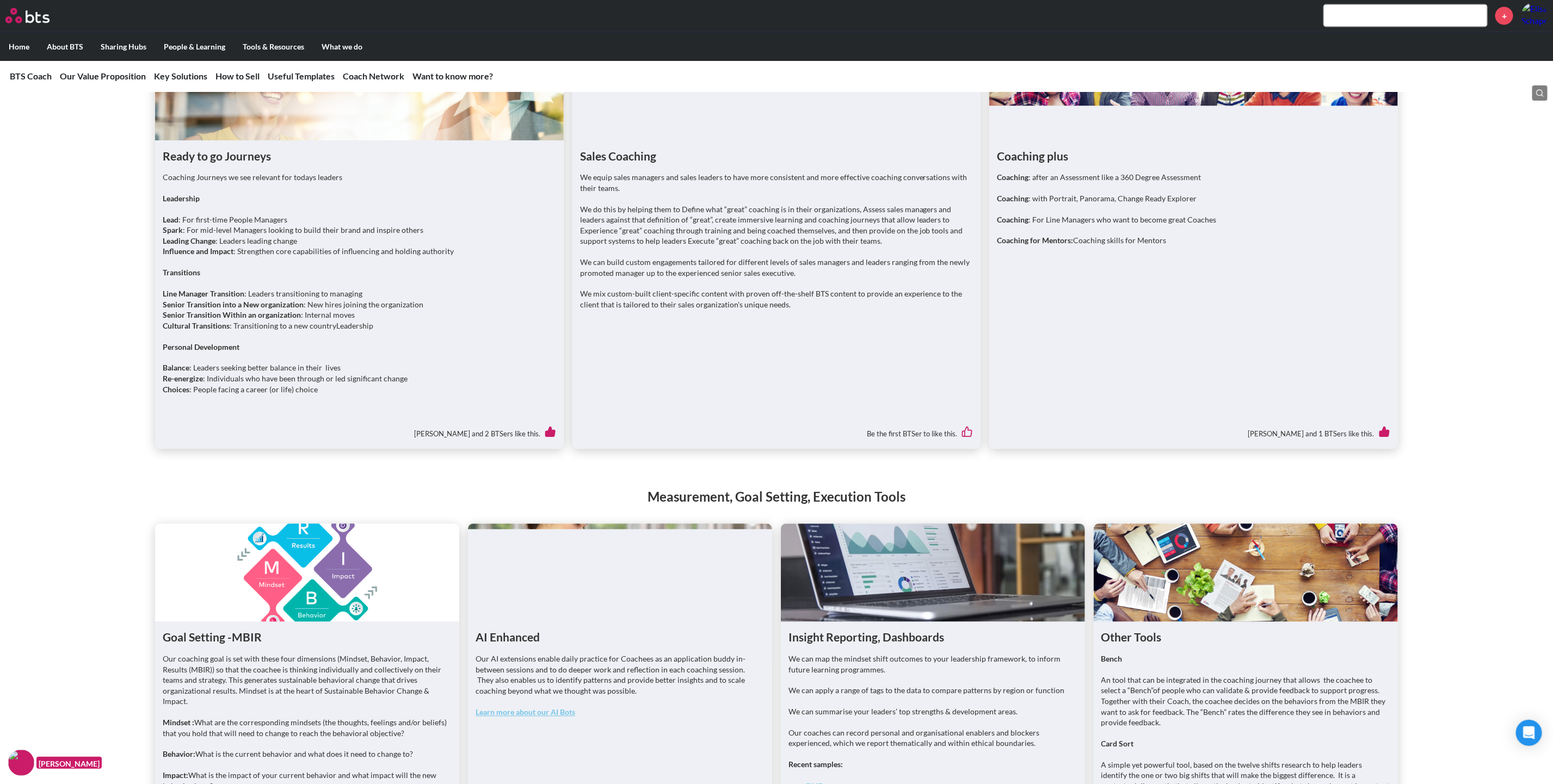
scroll to position [1469, 0]
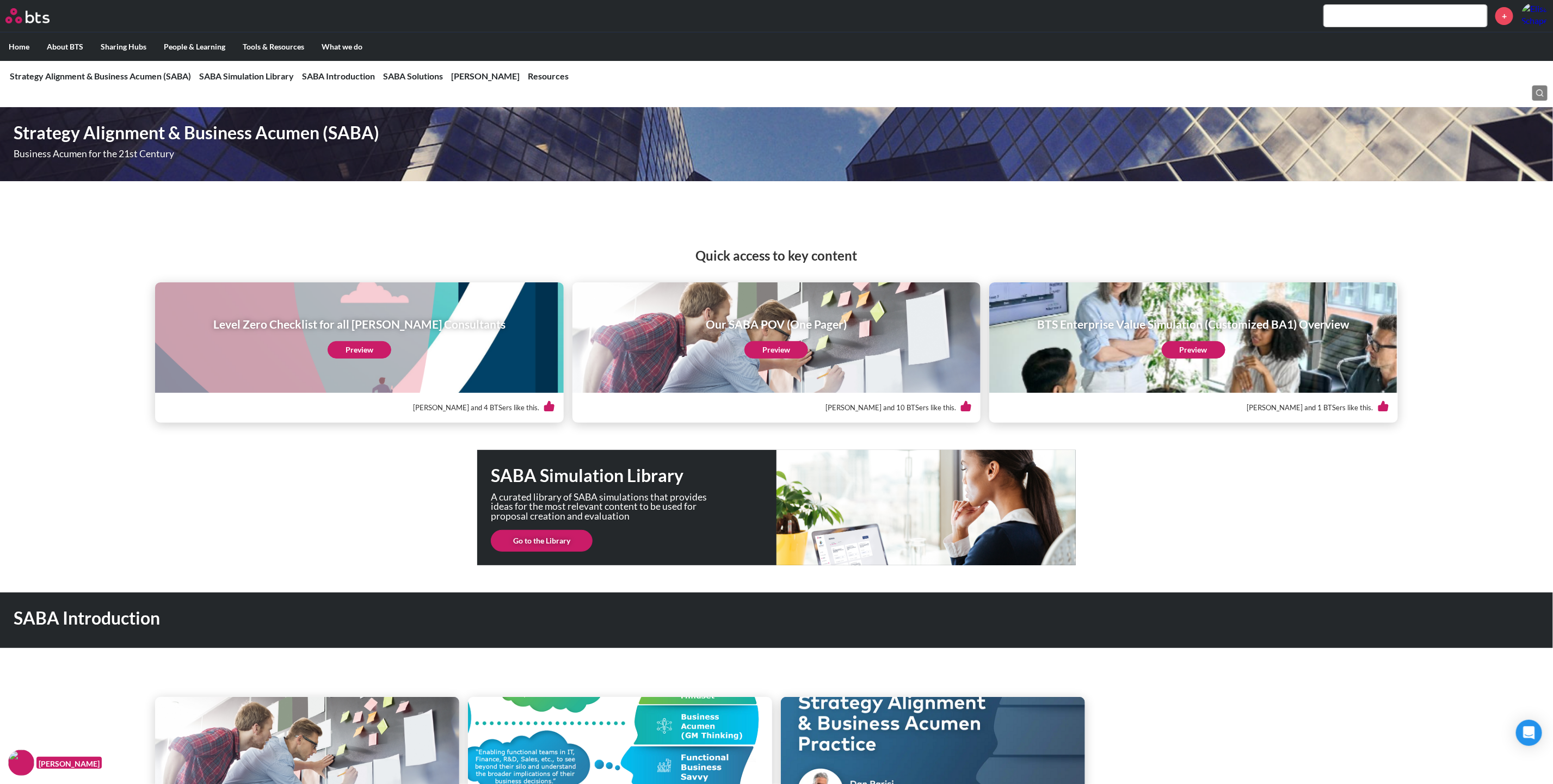
click at [356, 351] on link "Preview" at bounding box center [359, 350] width 64 height 18
click at [776, 345] on link "Preview" at bounding box center [776, 350] width 64 height 18
click at [539, 537] on link "Go to the Library" at bounding box center [541, 541] width 102 height 22
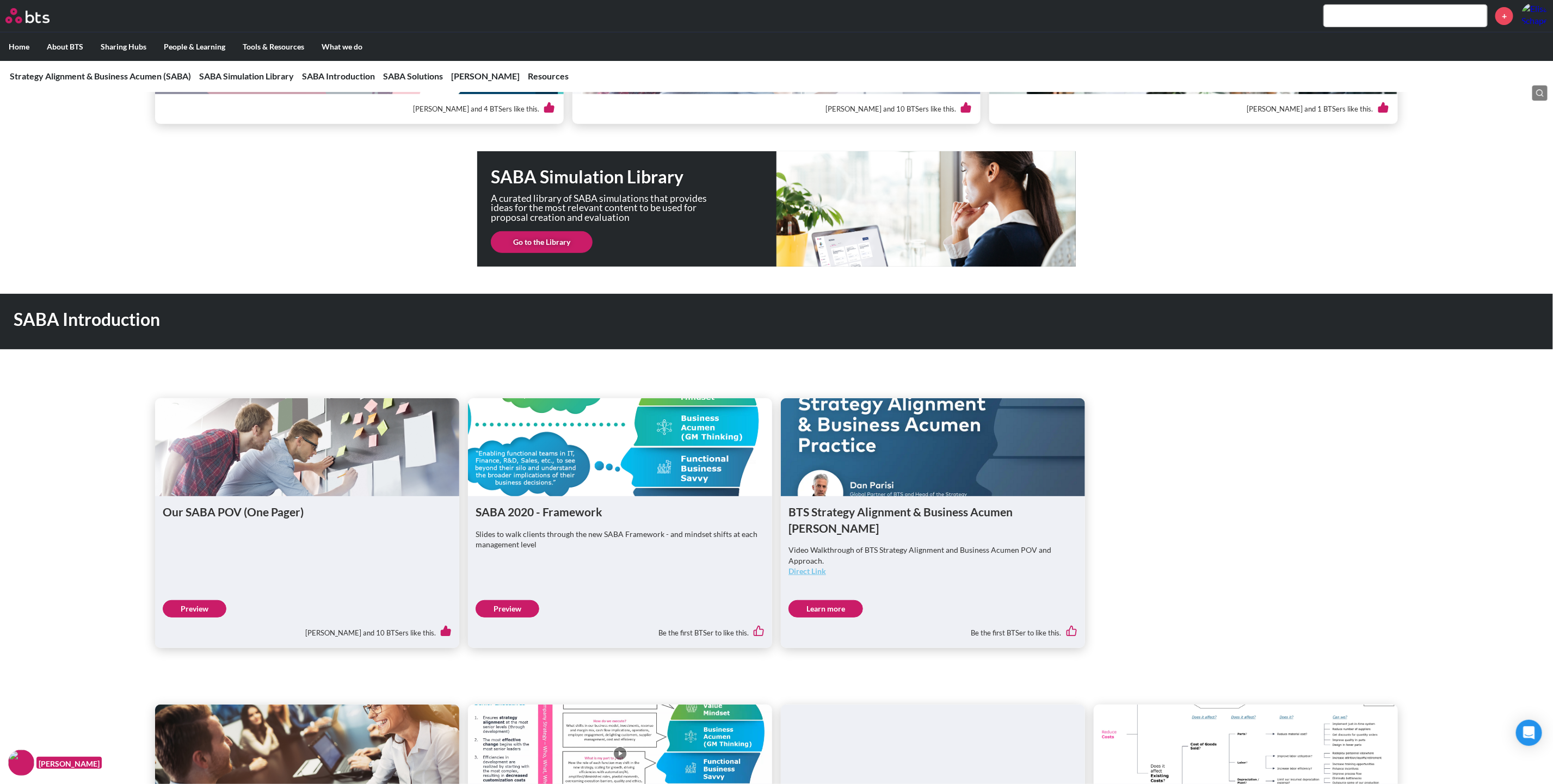
scroll to position [327, 0]
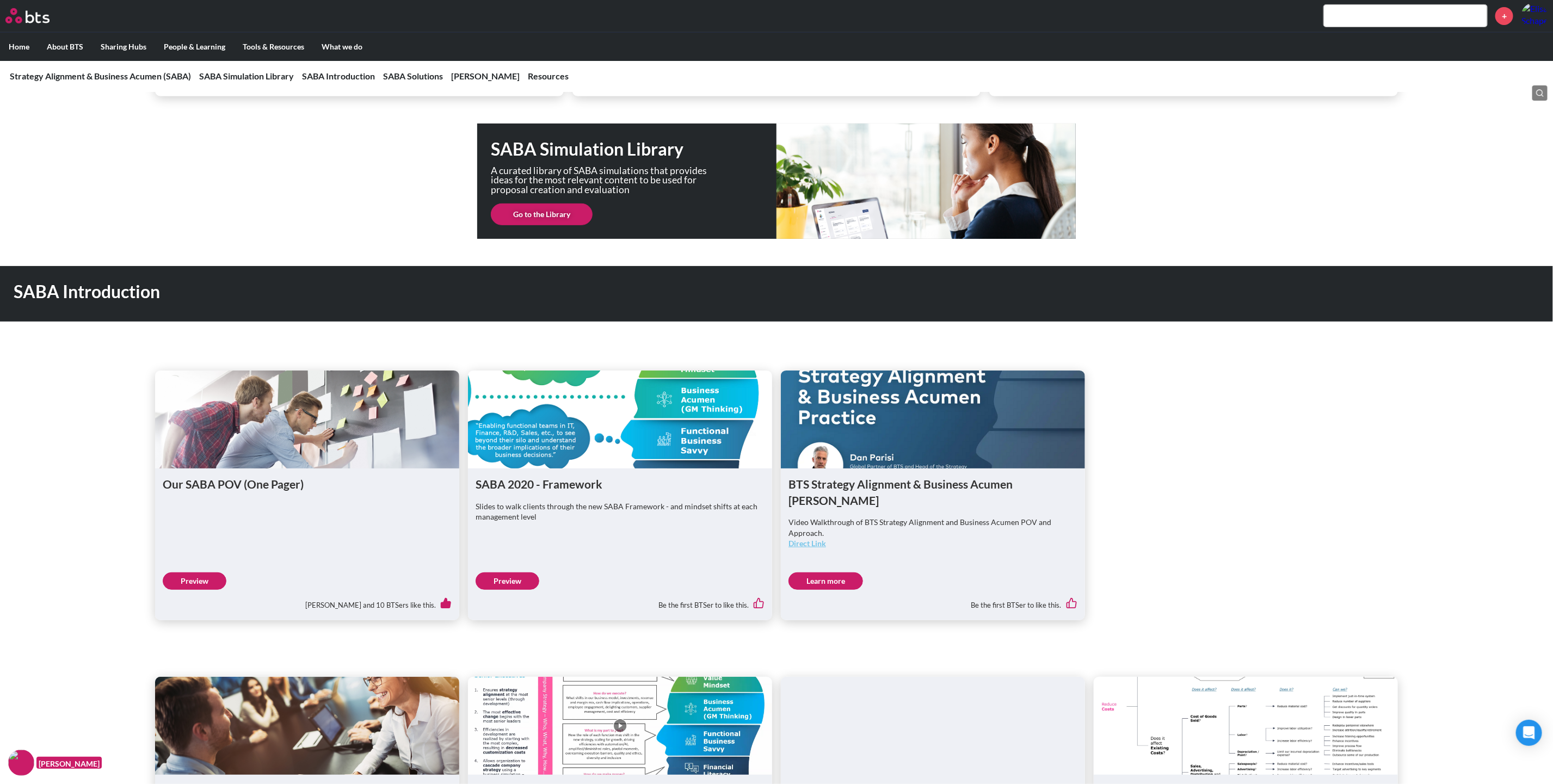
click at [509, 572] on link "Preview" at bounding box center [507, 581] width 64 height 18
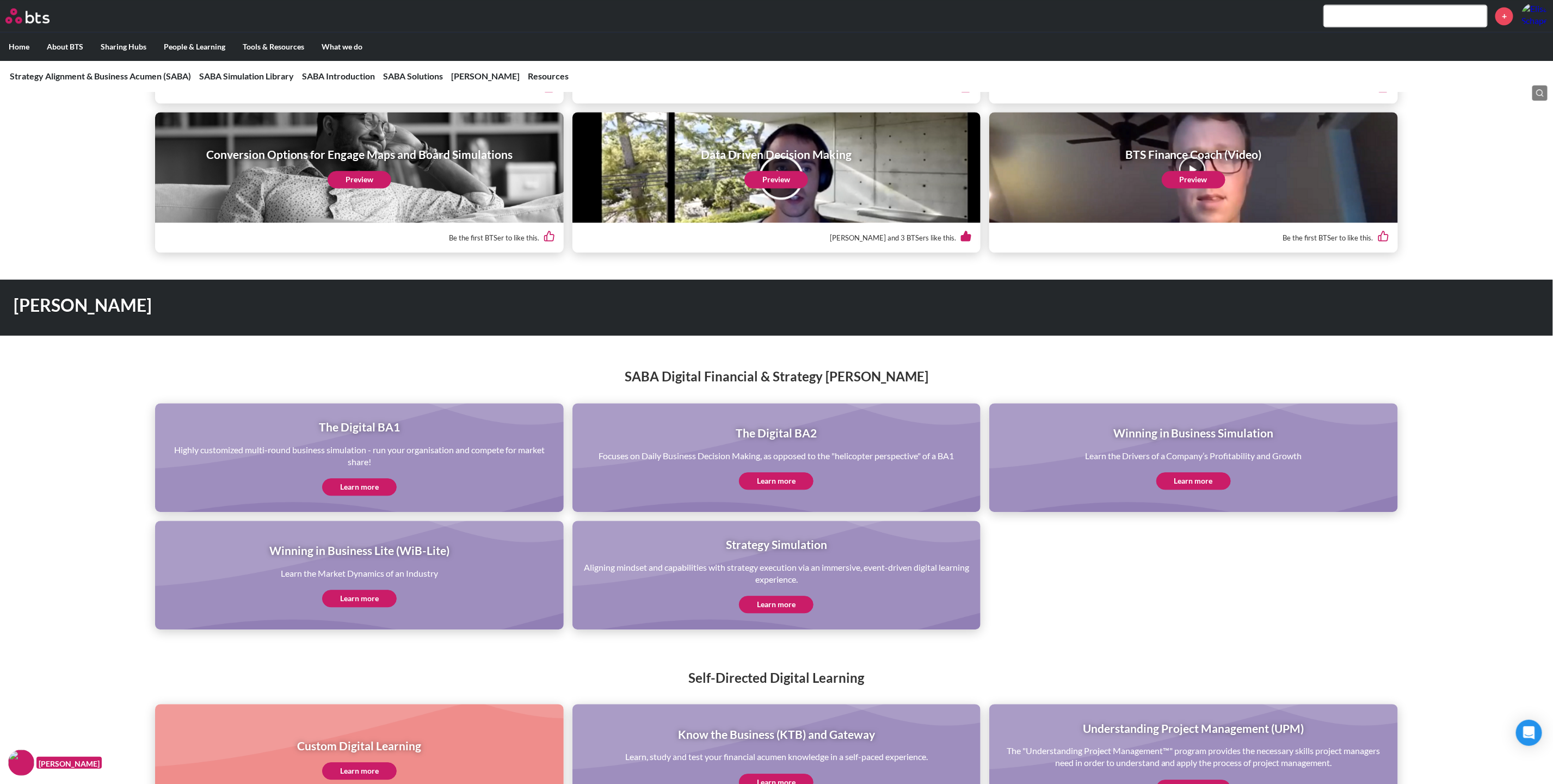
scroll to position [1877, 0]
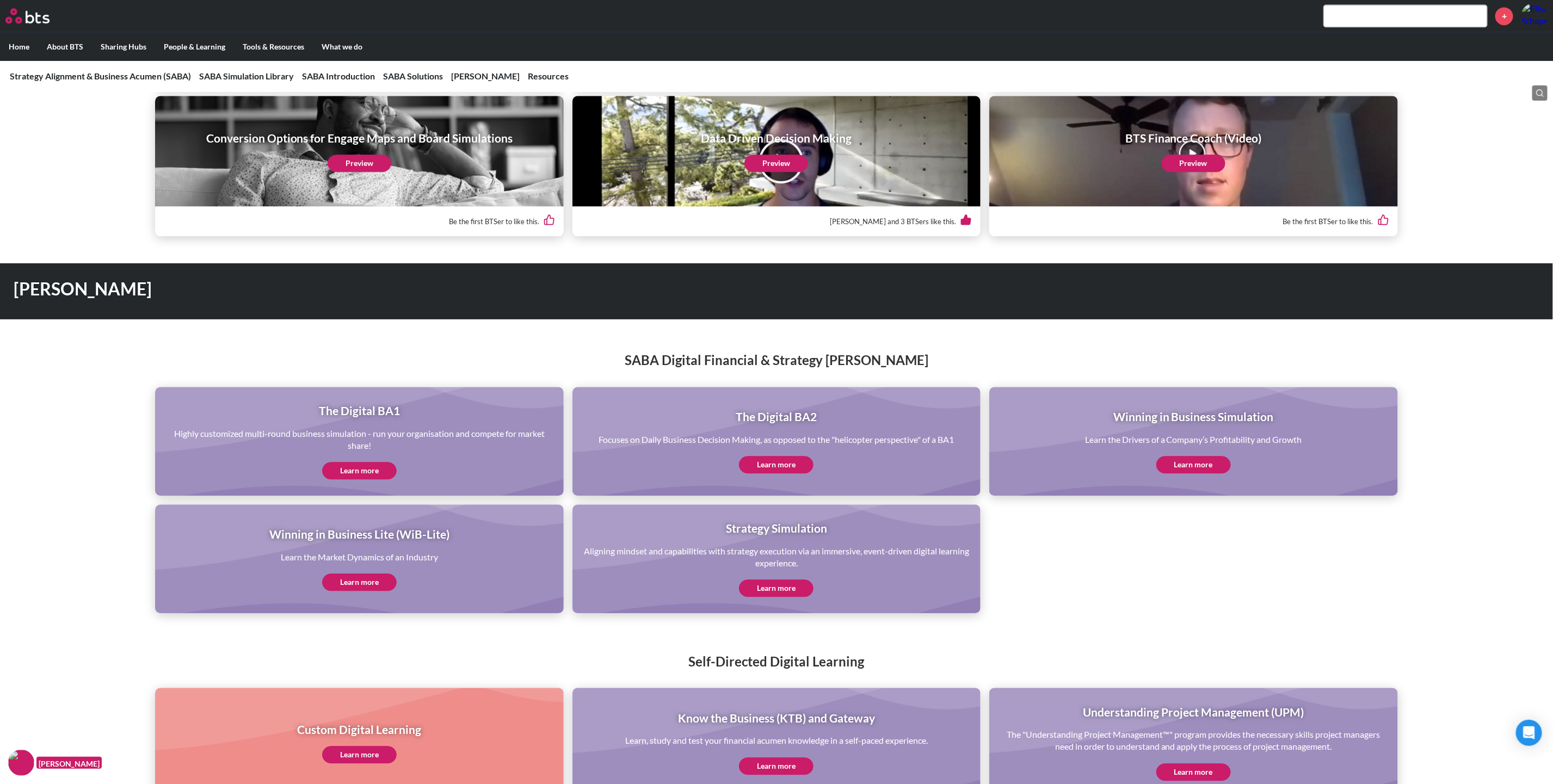
click at [375, 462] on link "Learn more" at bounding box center [360, 470] width 75 height 18
click at [779, 456] on link "Learn more" at bounding box center [776, 465] width 75 height 18
click at [350, 574] on link "Learn more" at bounding box center [360, 582] width 75 height 18
click at [776, 580] on link "Learn more" at bounding box center [776, 588] width 75 height 18
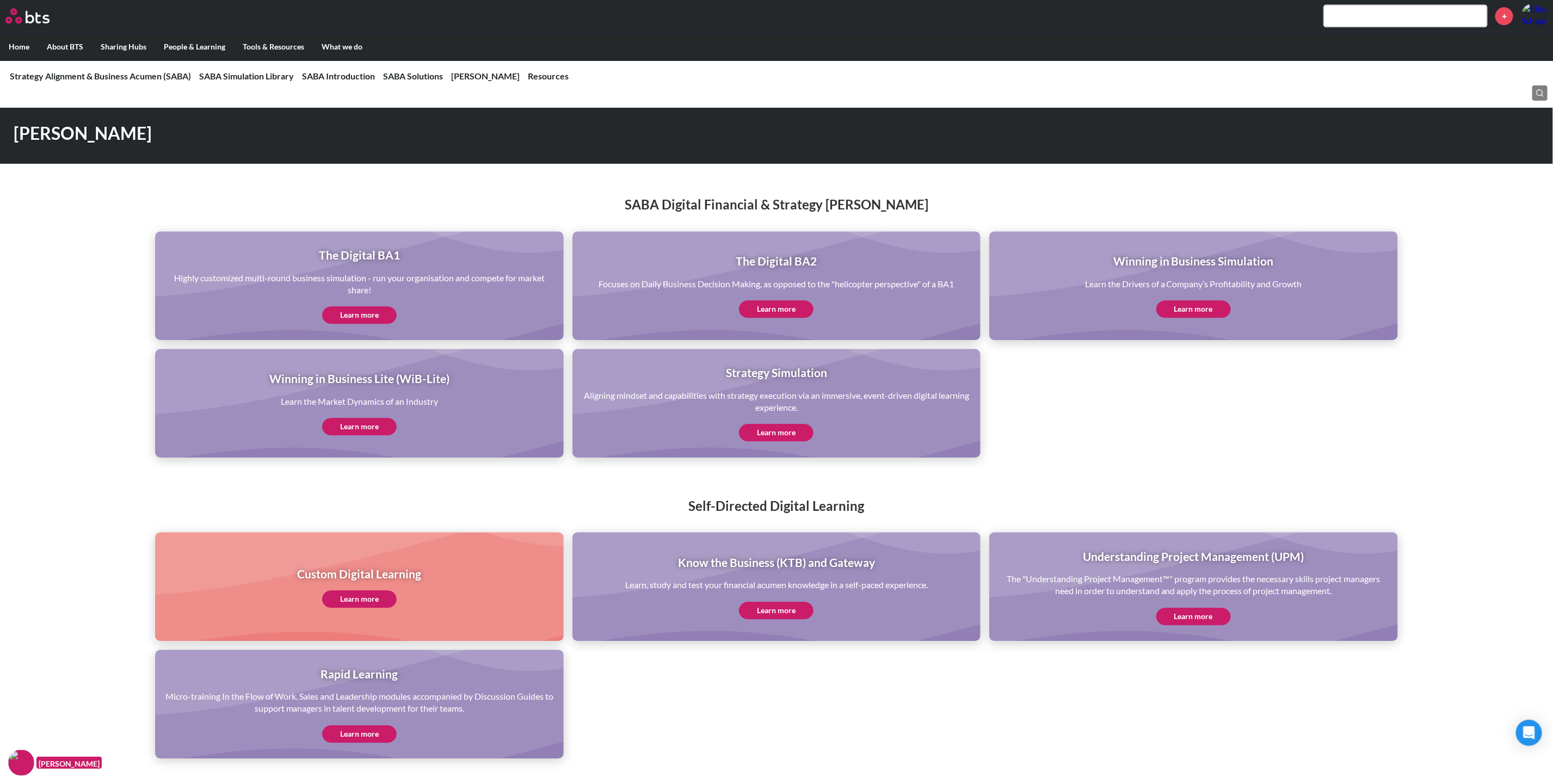
scroll to position [2040, 0]
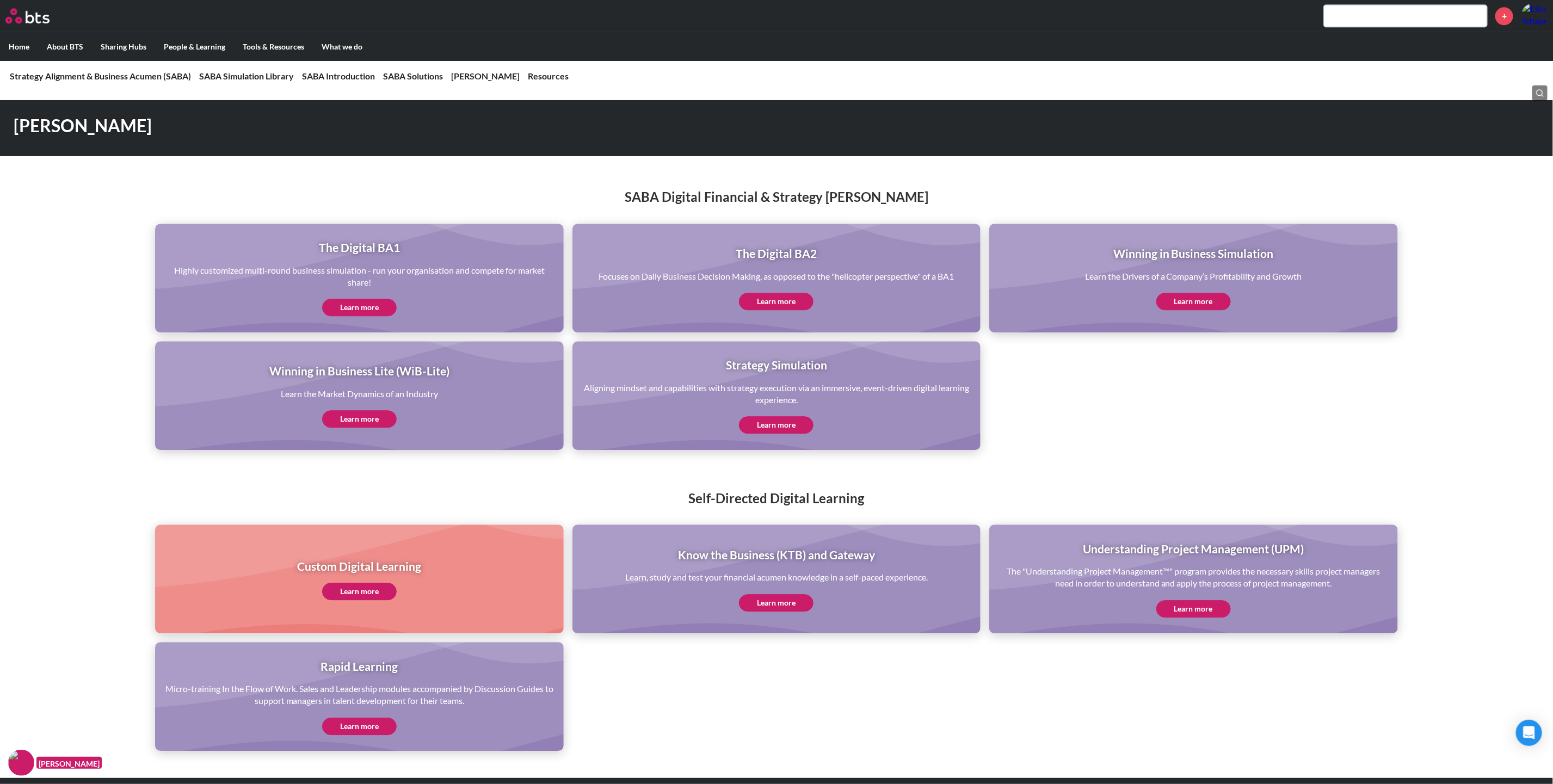
click at [782, 594] on link "Learn more" at bounding box center [776, 603] width 75 height 18
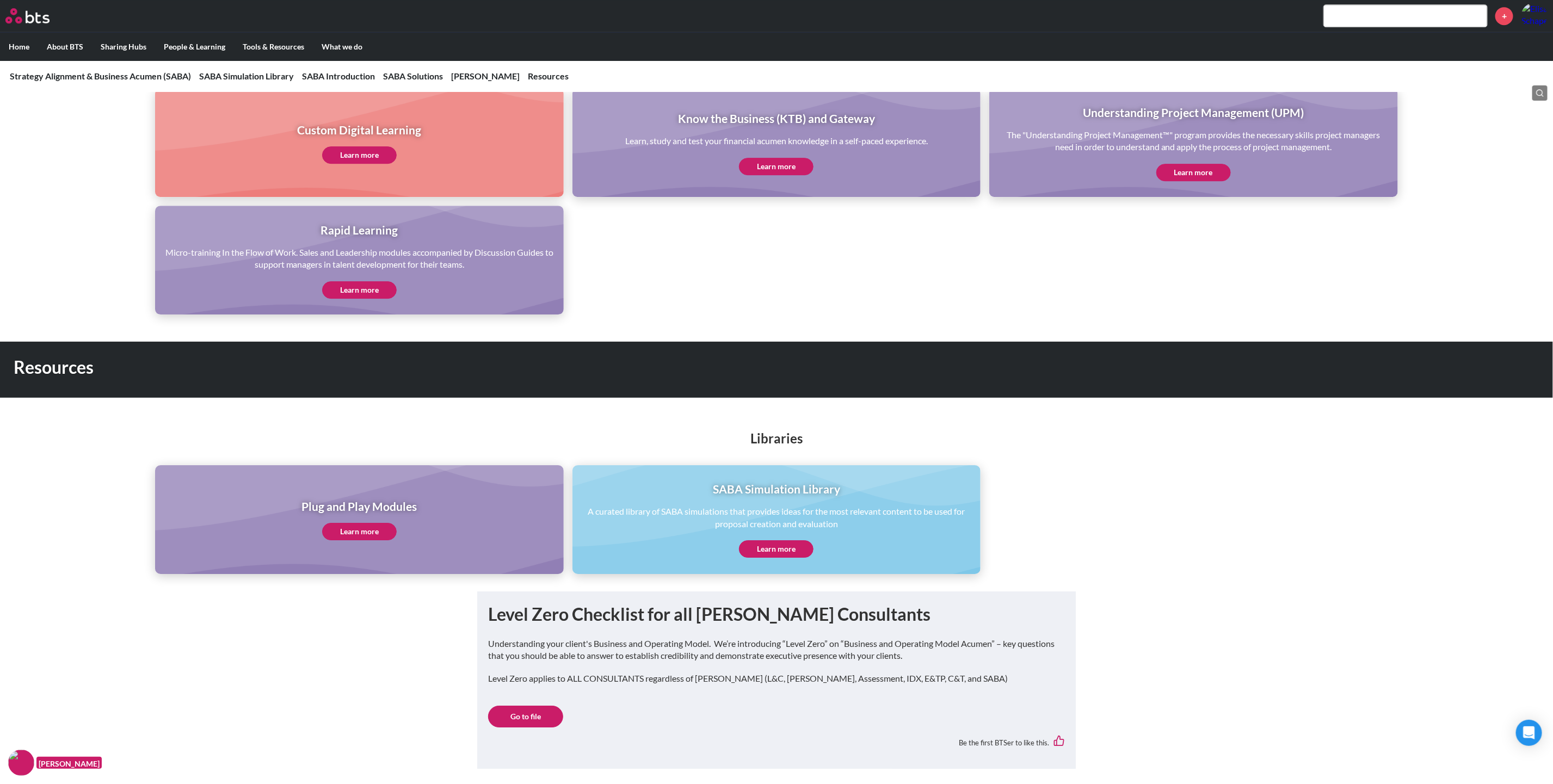
scroll to position [2530, 0]
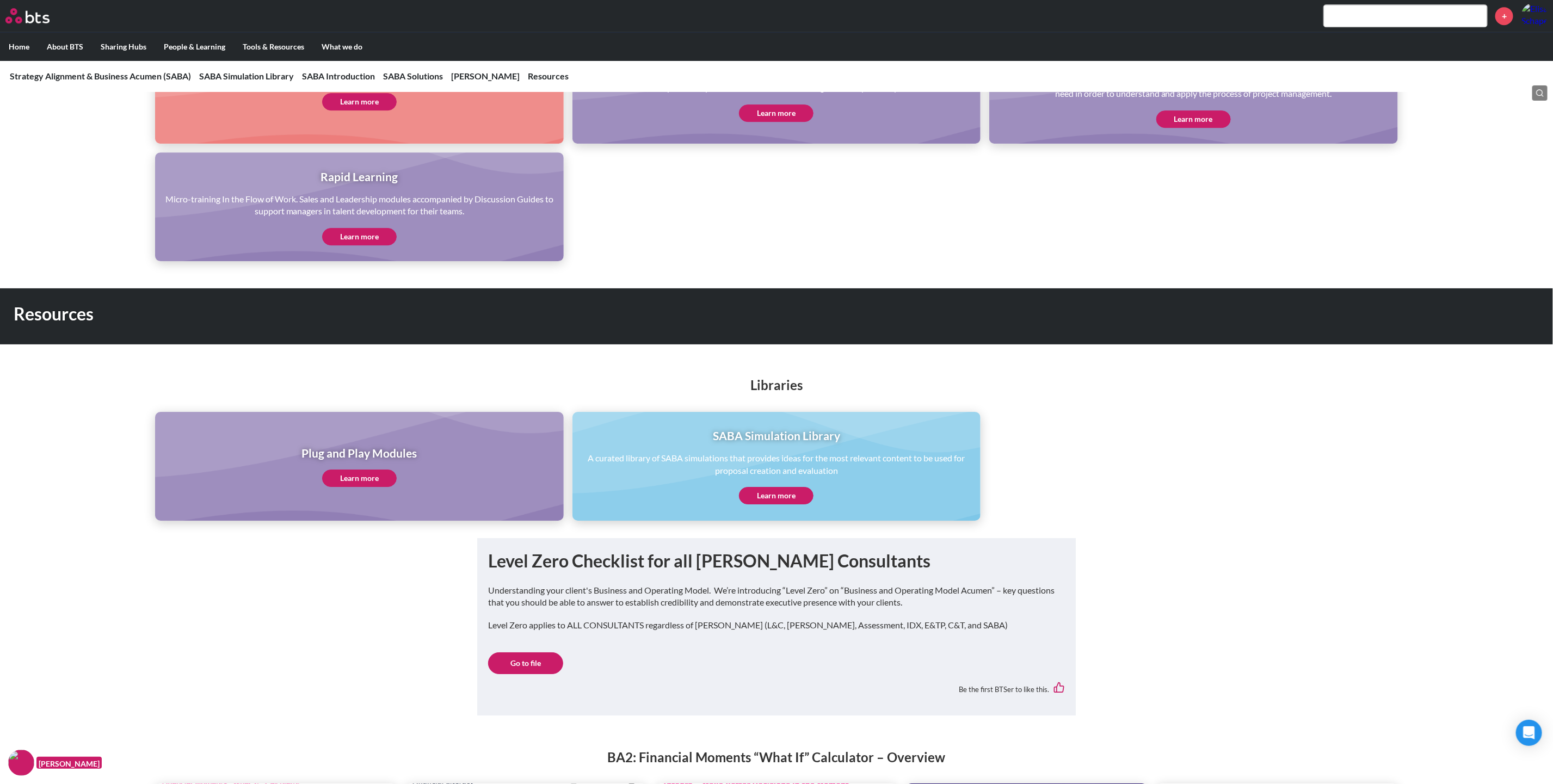
click at [363, 470] on link "Learn more" at bounding box center [360, 478] width 75 height 18
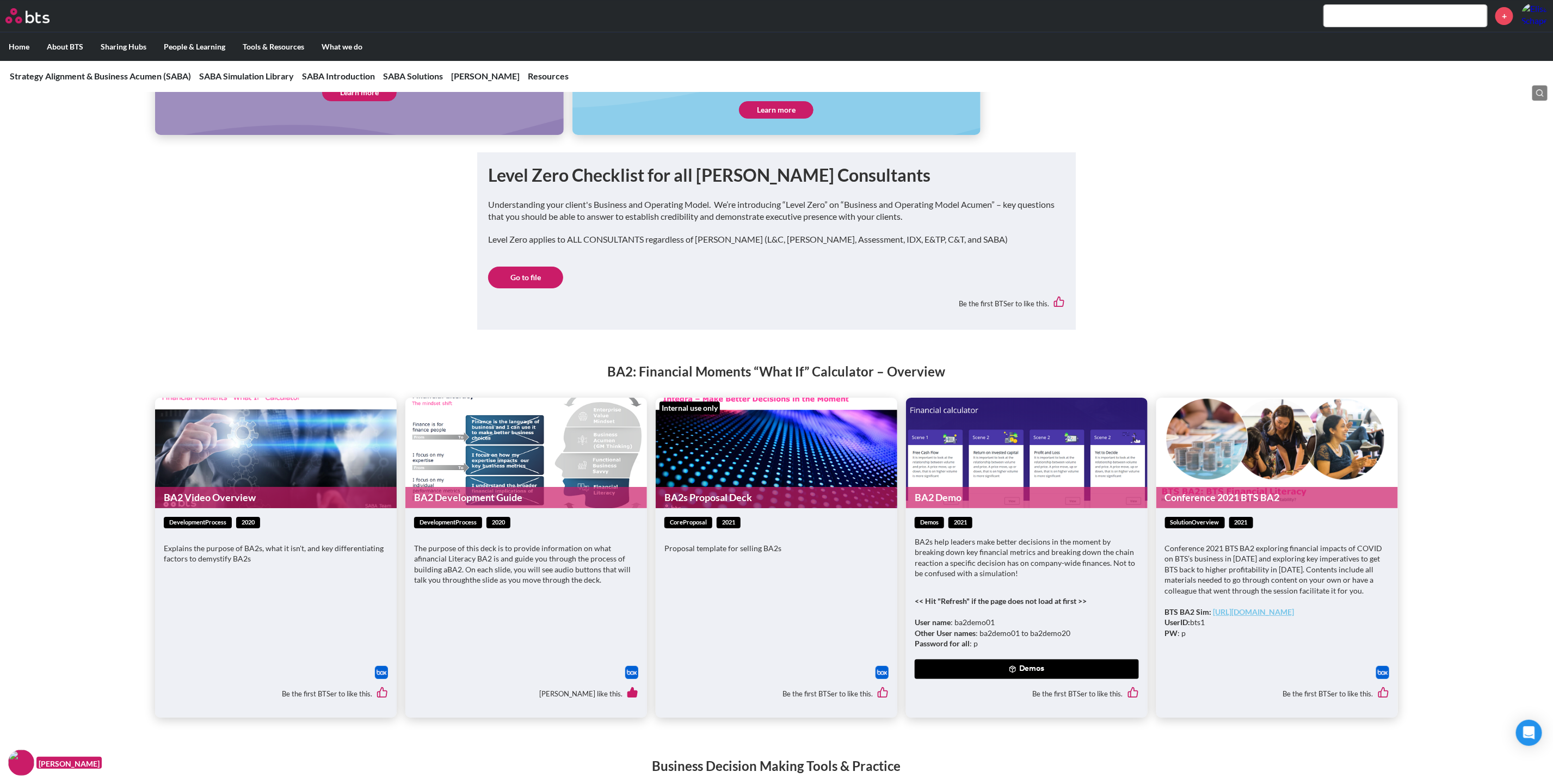
scroll to position [2938, 0]
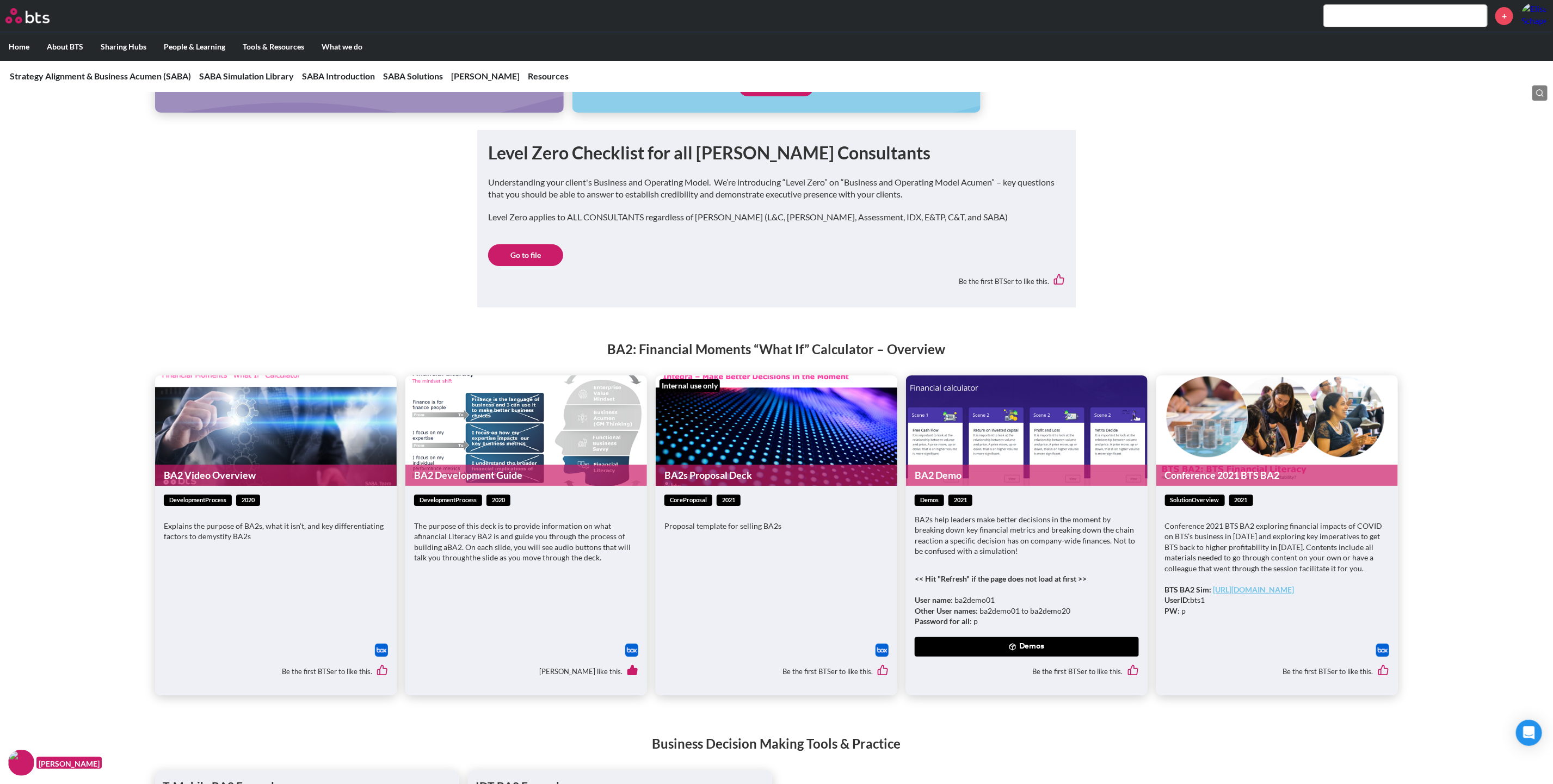
click at [1035, 413] on figure "BA2 Demo" at bounding box center [1026, 431] width 241 height 111
click at [993, 637] on button "Demos" at bounding box center [1027, 647] width 224 height 19
click at [970, 661] on button "Digital BA2 Financial Literacy Demo" at bounding box center [995, 670] width 151 height 19
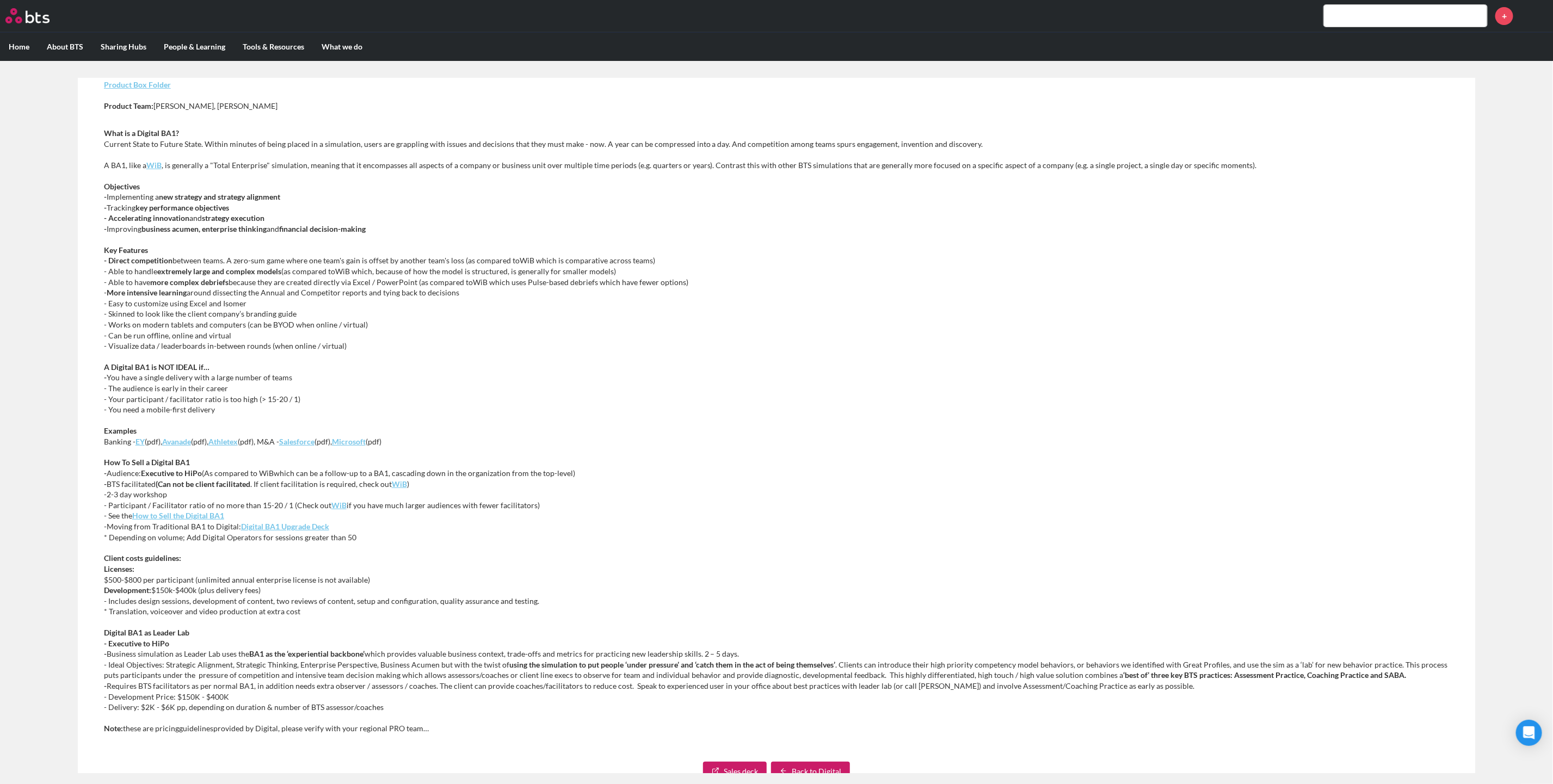
scroll to position [245, 0]
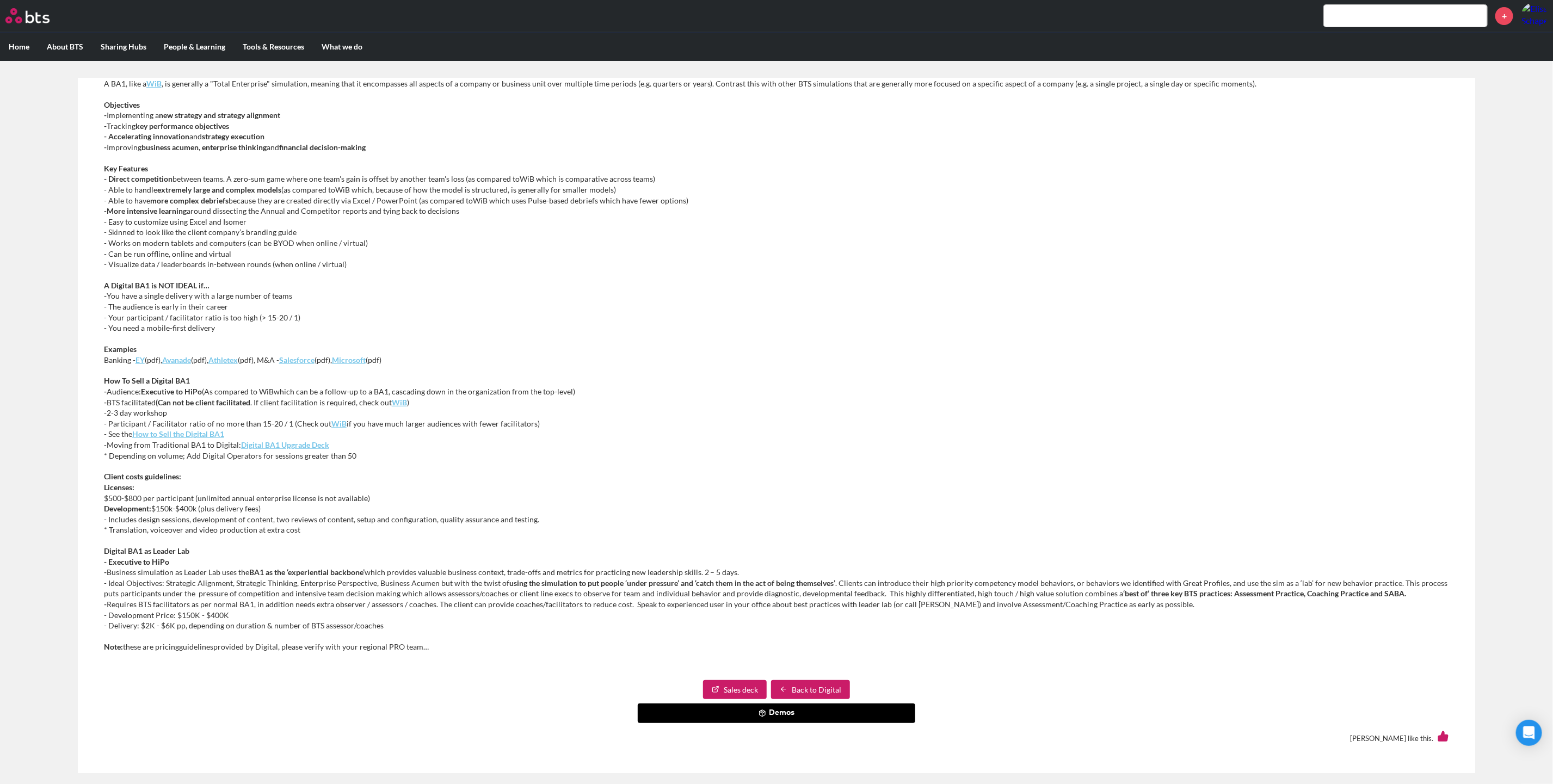
click at [354, 356] on em "Microsoft" at bounding box center [349, 359] width 33 height 9
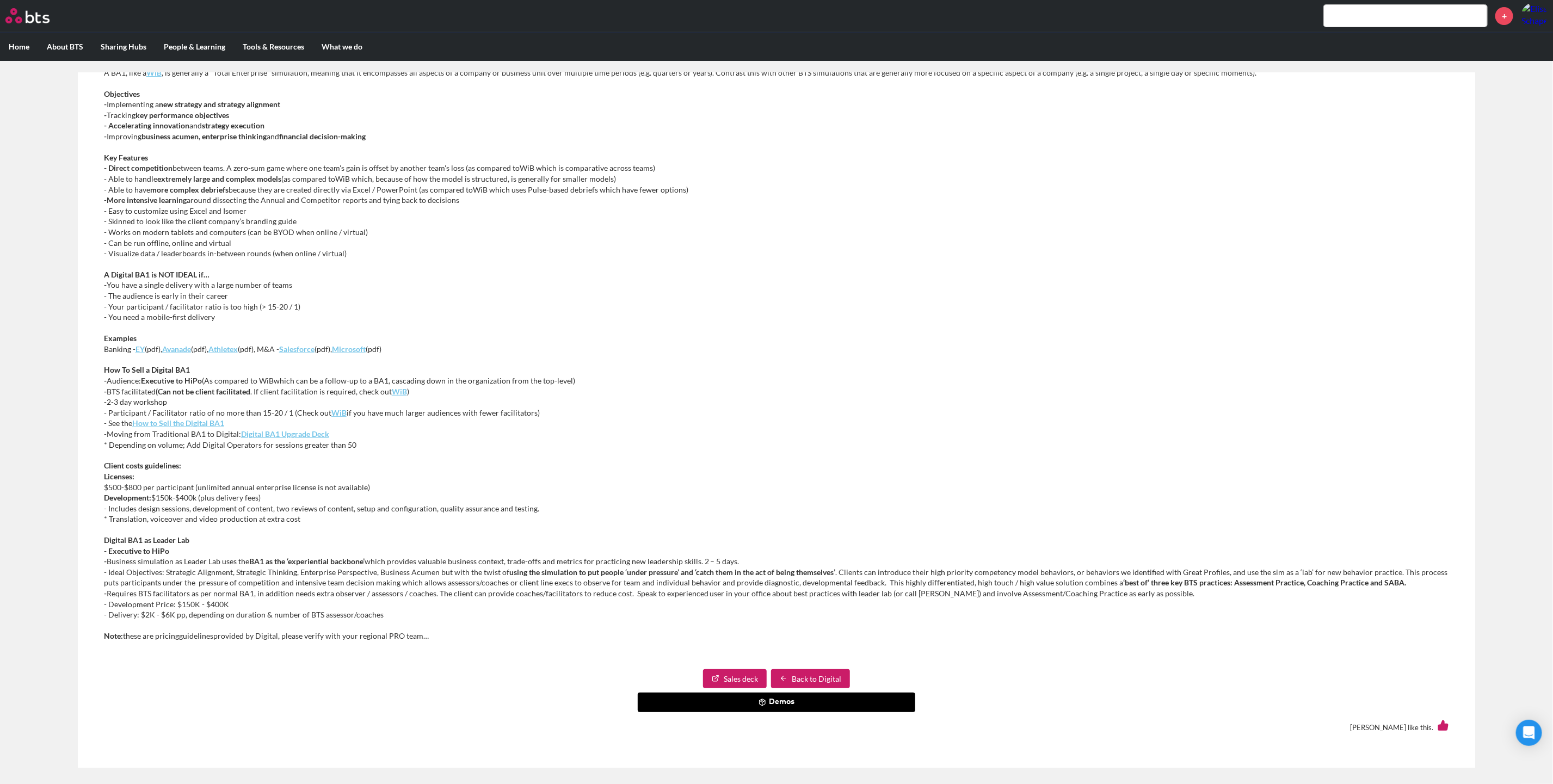
scroll to position [7, 0]
click at [338, 415] on em "WiB" at bounding box center [339, 411] width 15 height 9
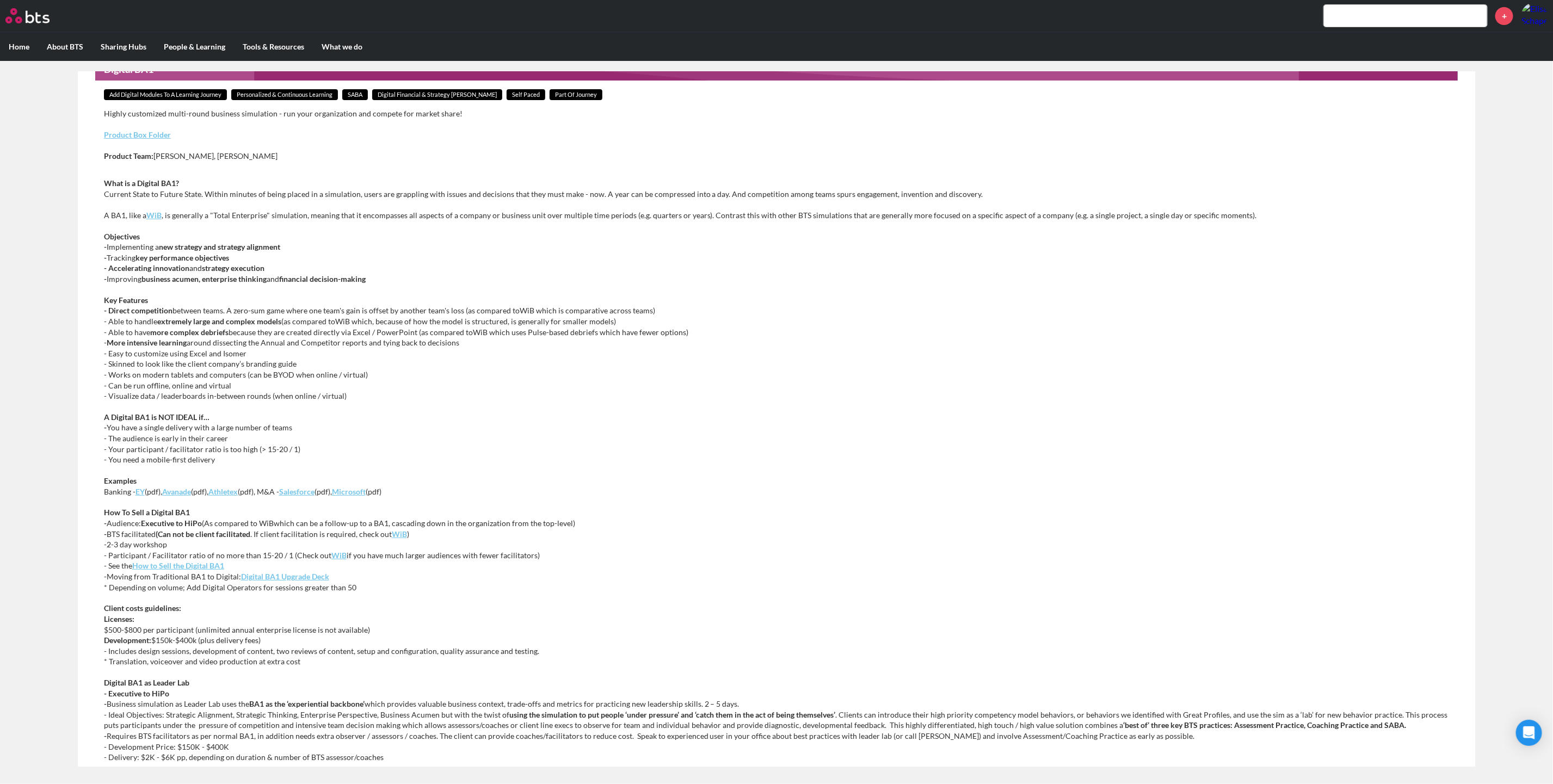
scroll to position [87, 0]
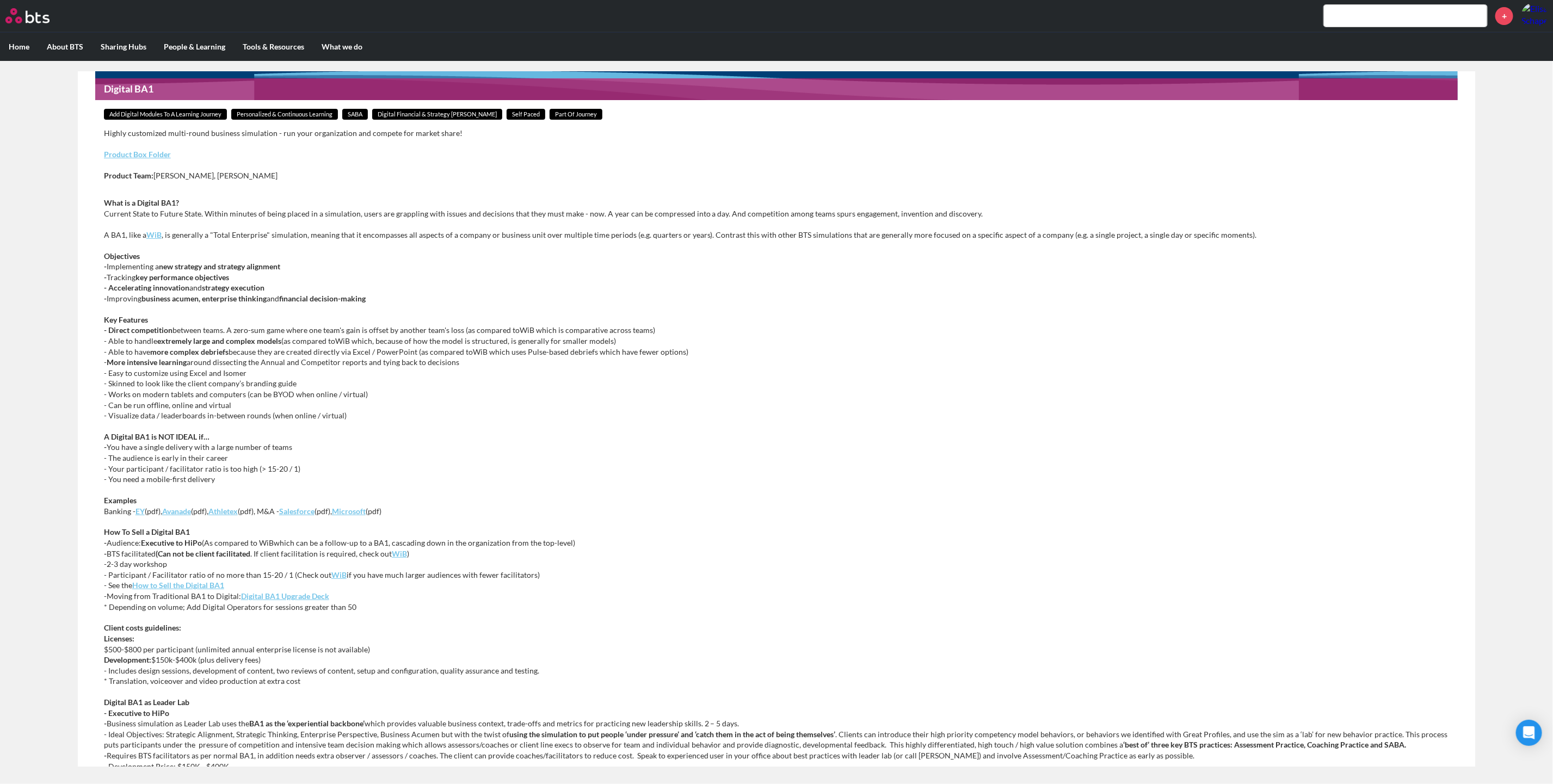
click at [312, 513] on em "Salesforce" at bounding box center [297, 511] width 35 height 9
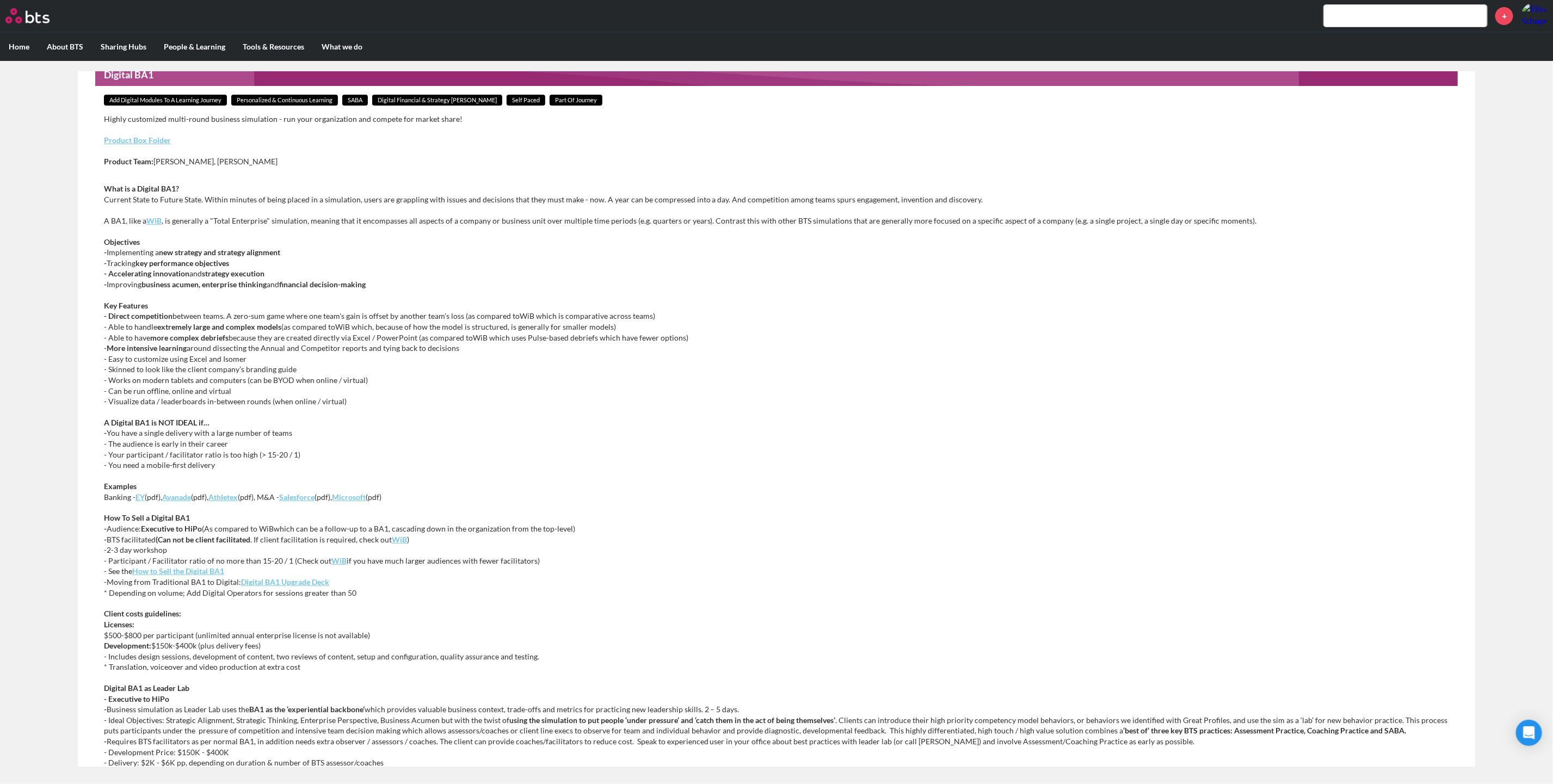
scroll to position [163, 0]
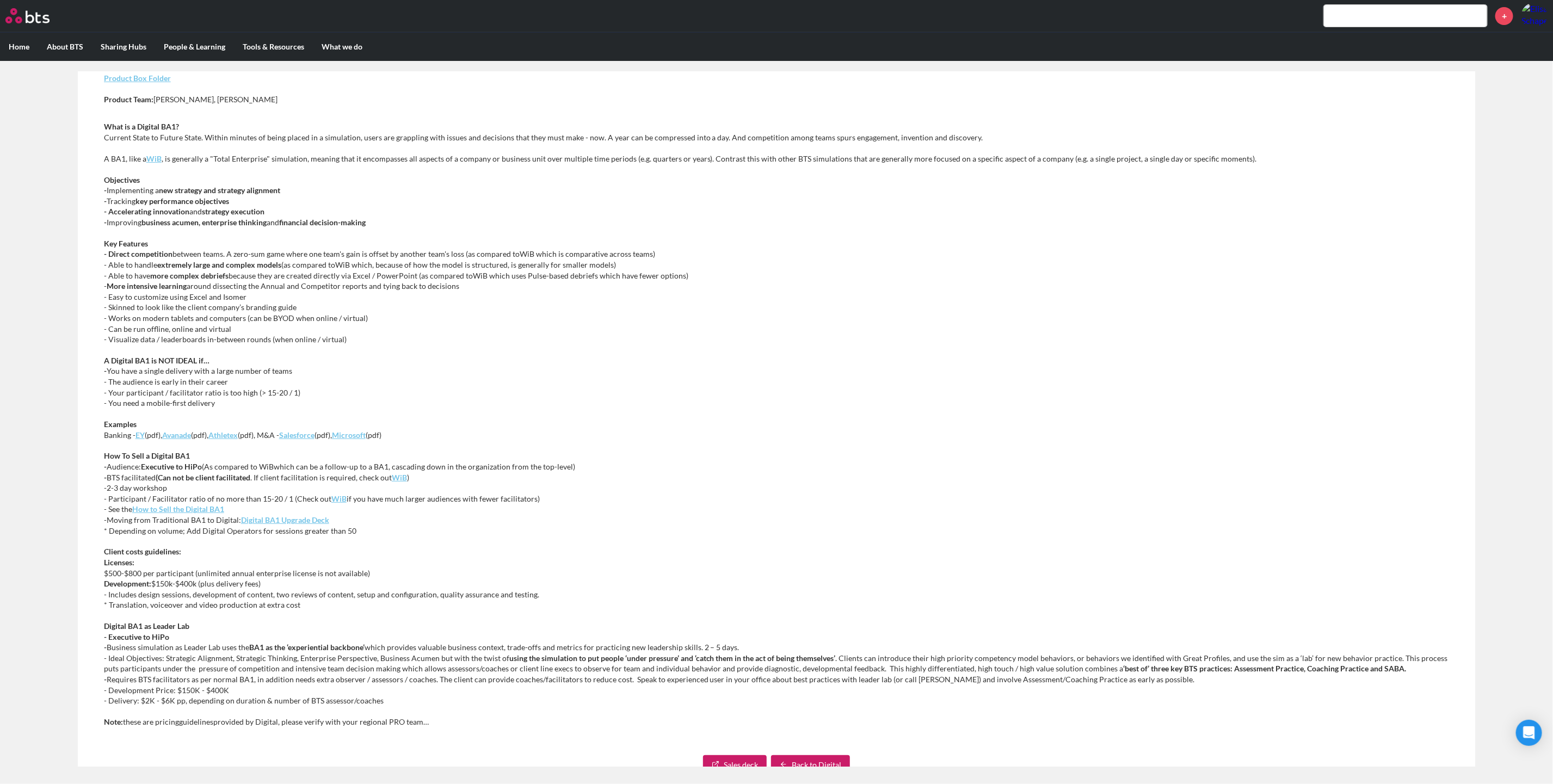
click at [207, 508] on em "How to Sell the Digital BA1" at bounding box center [178, 508] width 92 height 9
click at [353, 435] on em "Microsoft" at bounding box center [349, 435] width 33 height 9
click at [270, 518] on em "Digital BA1 Upgrade Deck" at bounding box center [285, 519] width 88 height 9
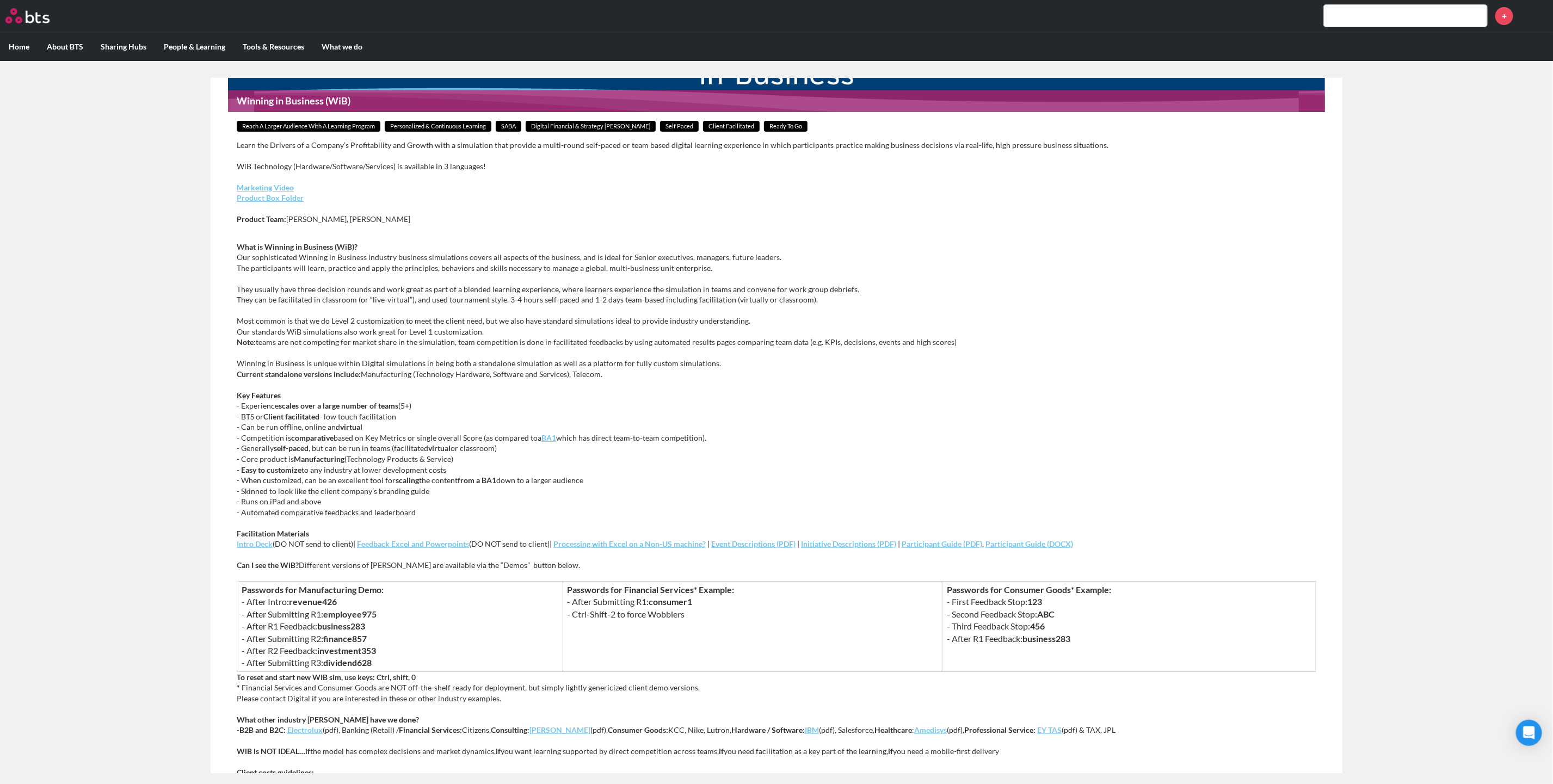
scroll to position [163, 0]
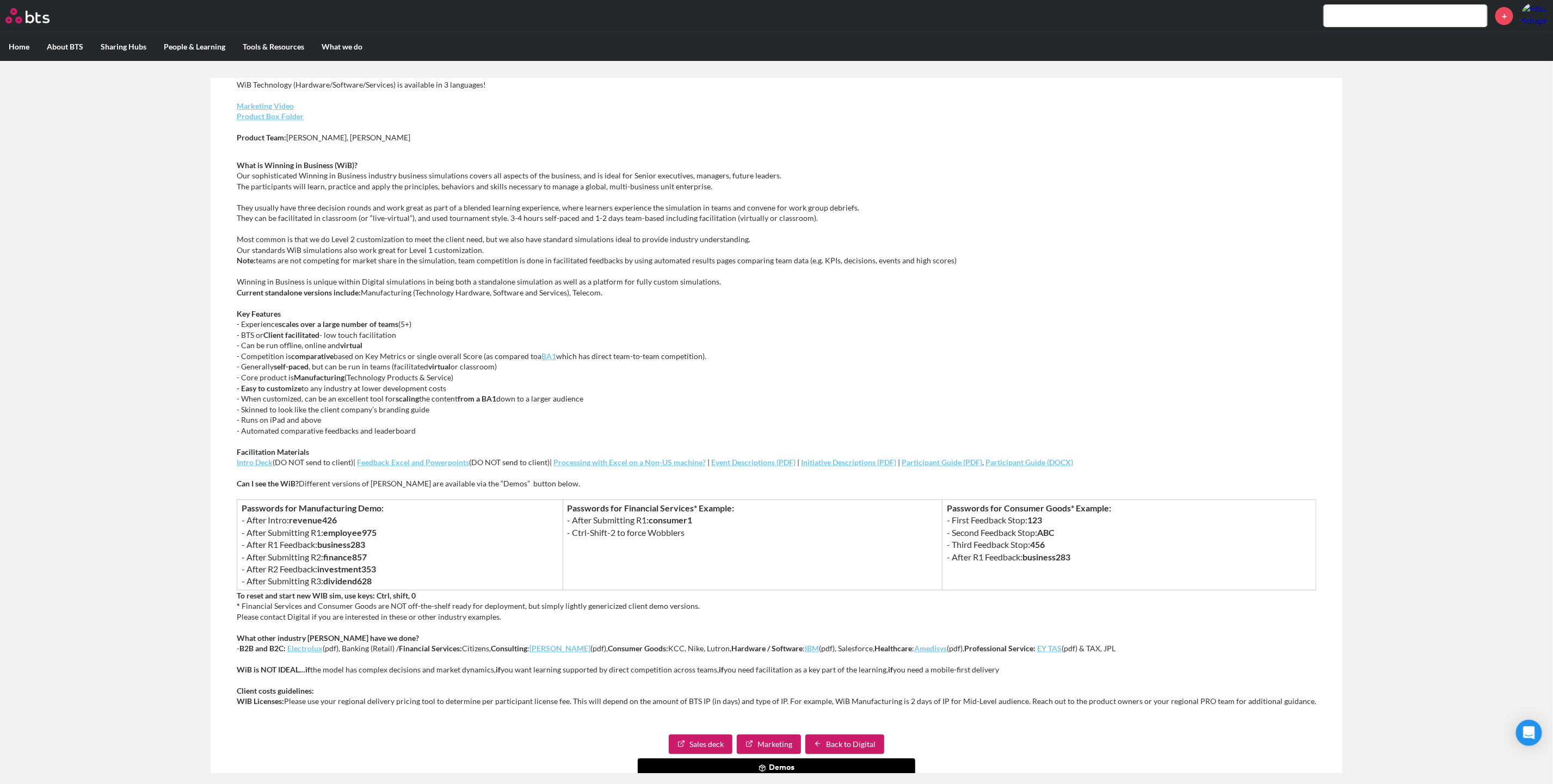
click at [258, 461] on em "Intro Deck" at bounding box center [254, 462] width 36 height 9
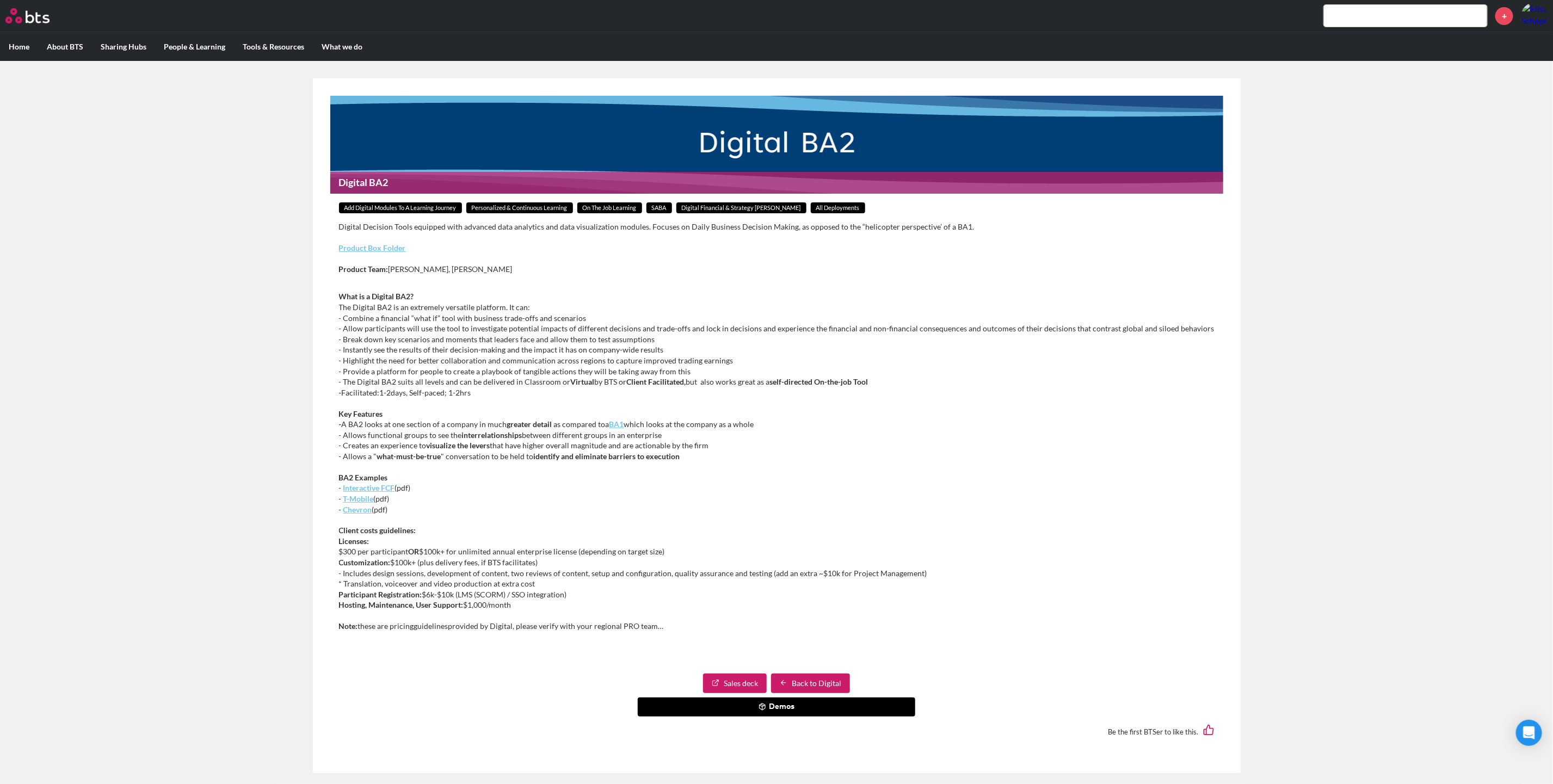
click at [395, 490] on em "Interactive FCF" at bounding box center [369, 487] width 52 height 9
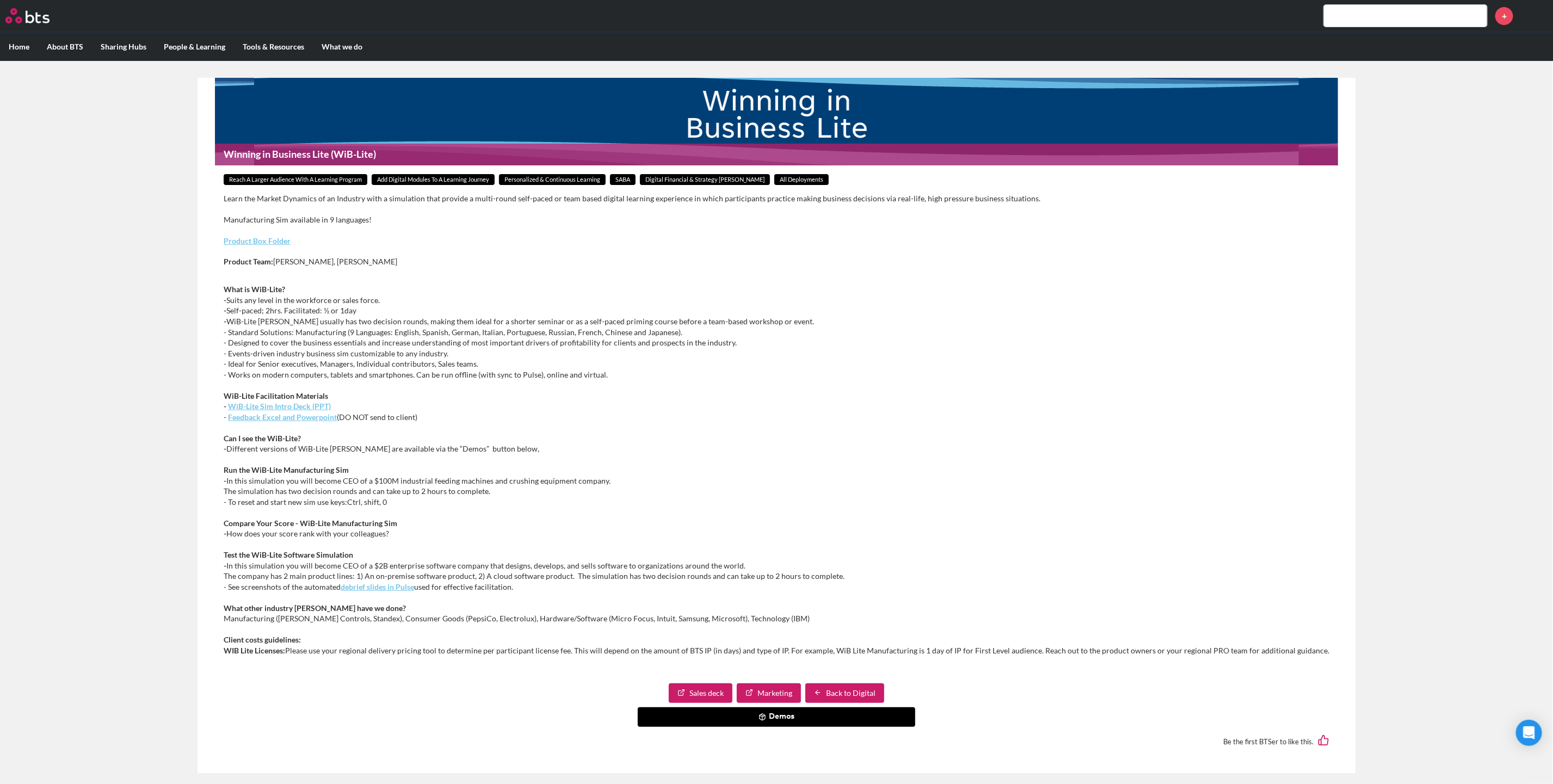
scroll to position [38, 0]
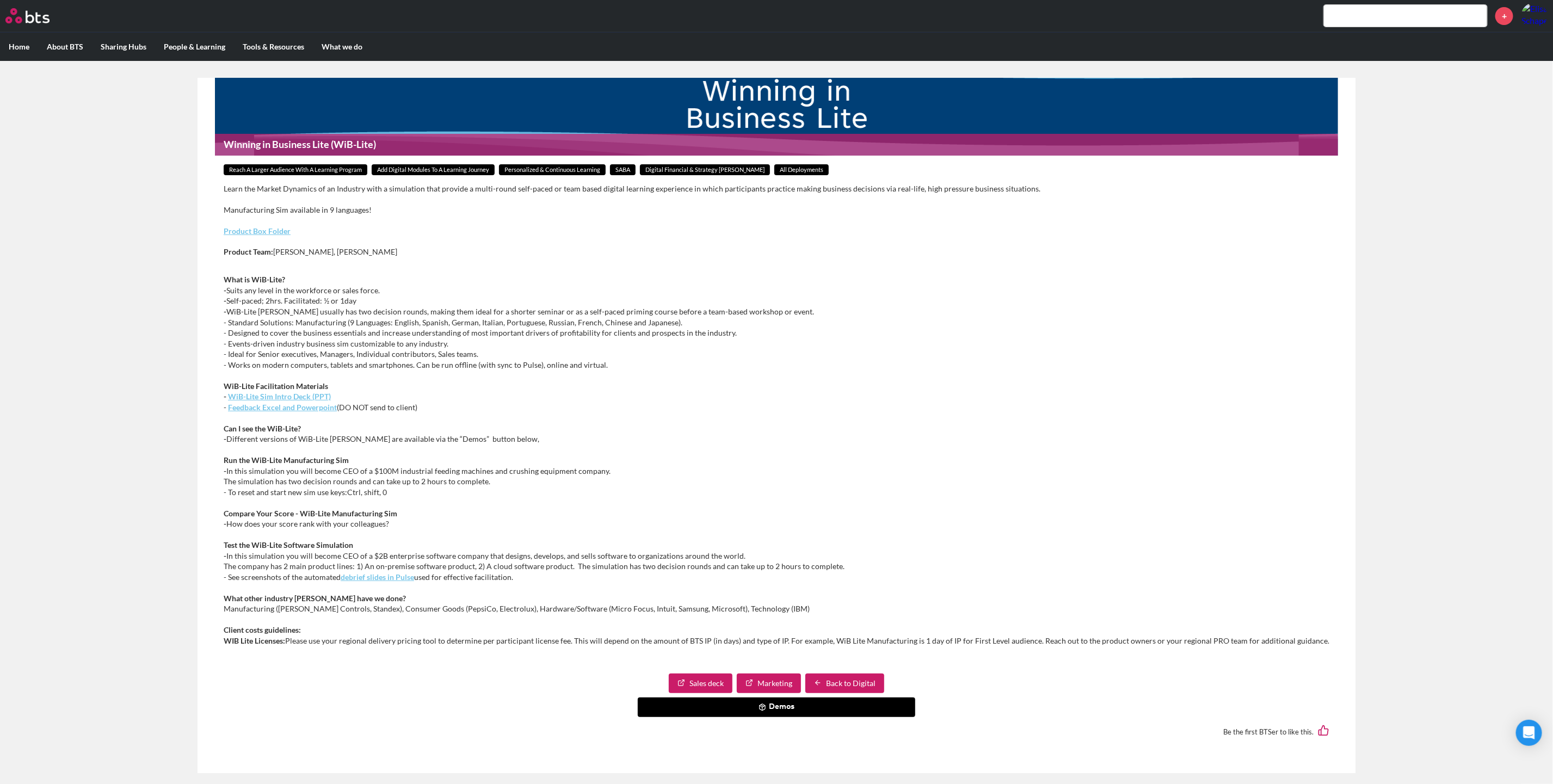
click at [394, 580] on em "debrief slides in Pulse" at bounding box center [377, 577] width 74 height 9
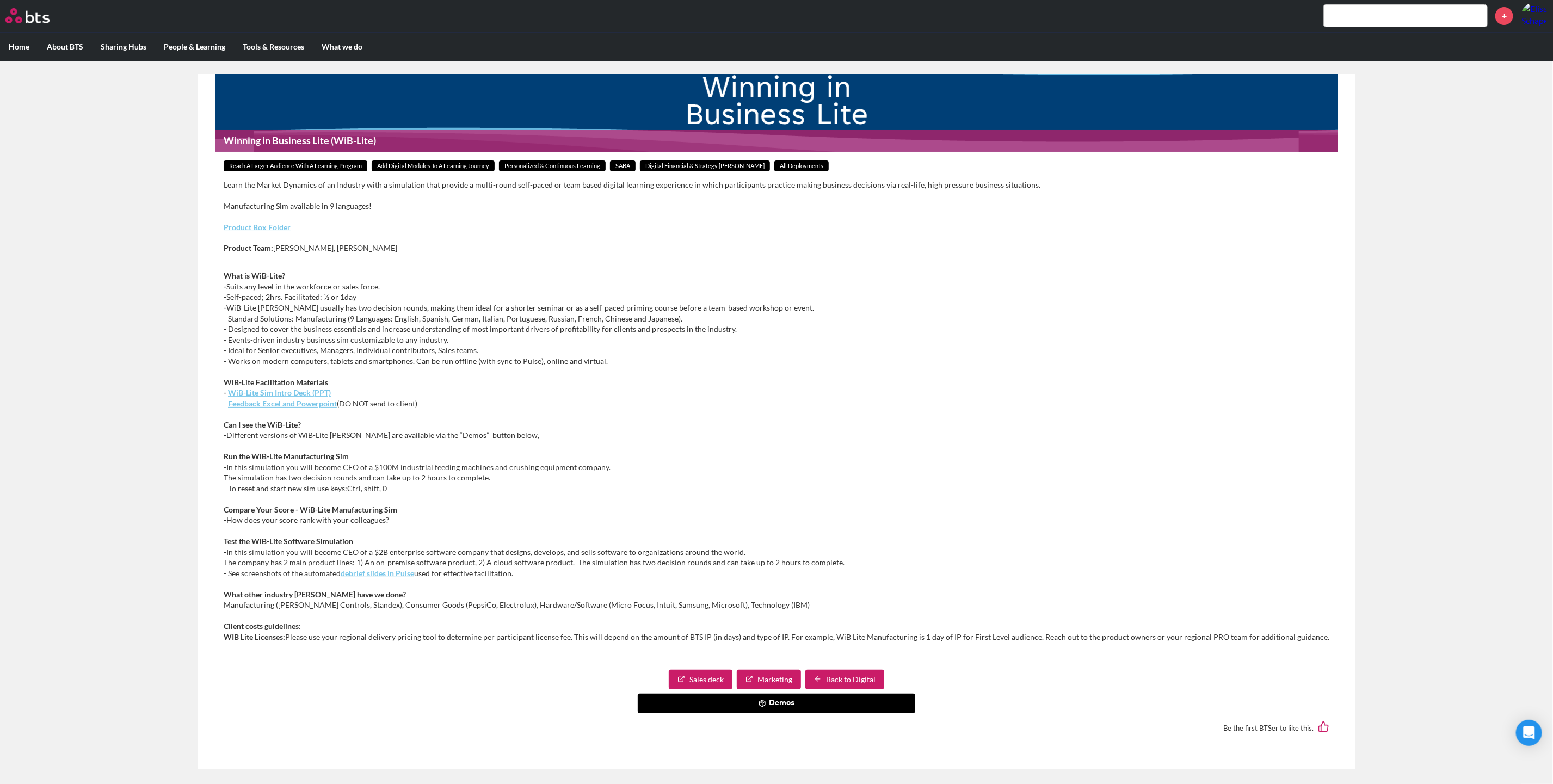
scroll to position [7, 0]
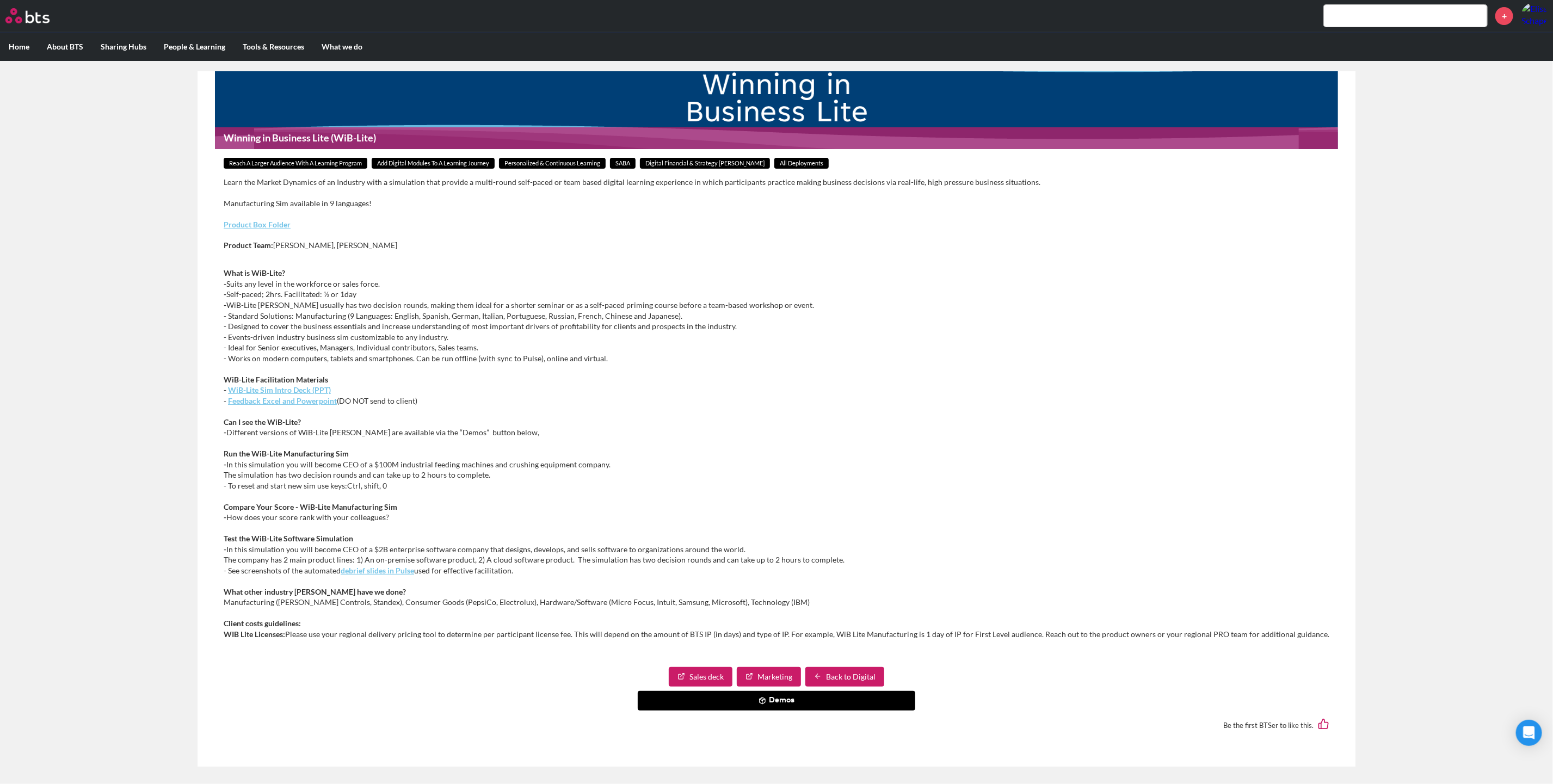
click at [312, 390] on em "WiB-Lite Sim Intro Deck (PPT)" at bounding box center [279, 389] width 103 height 9
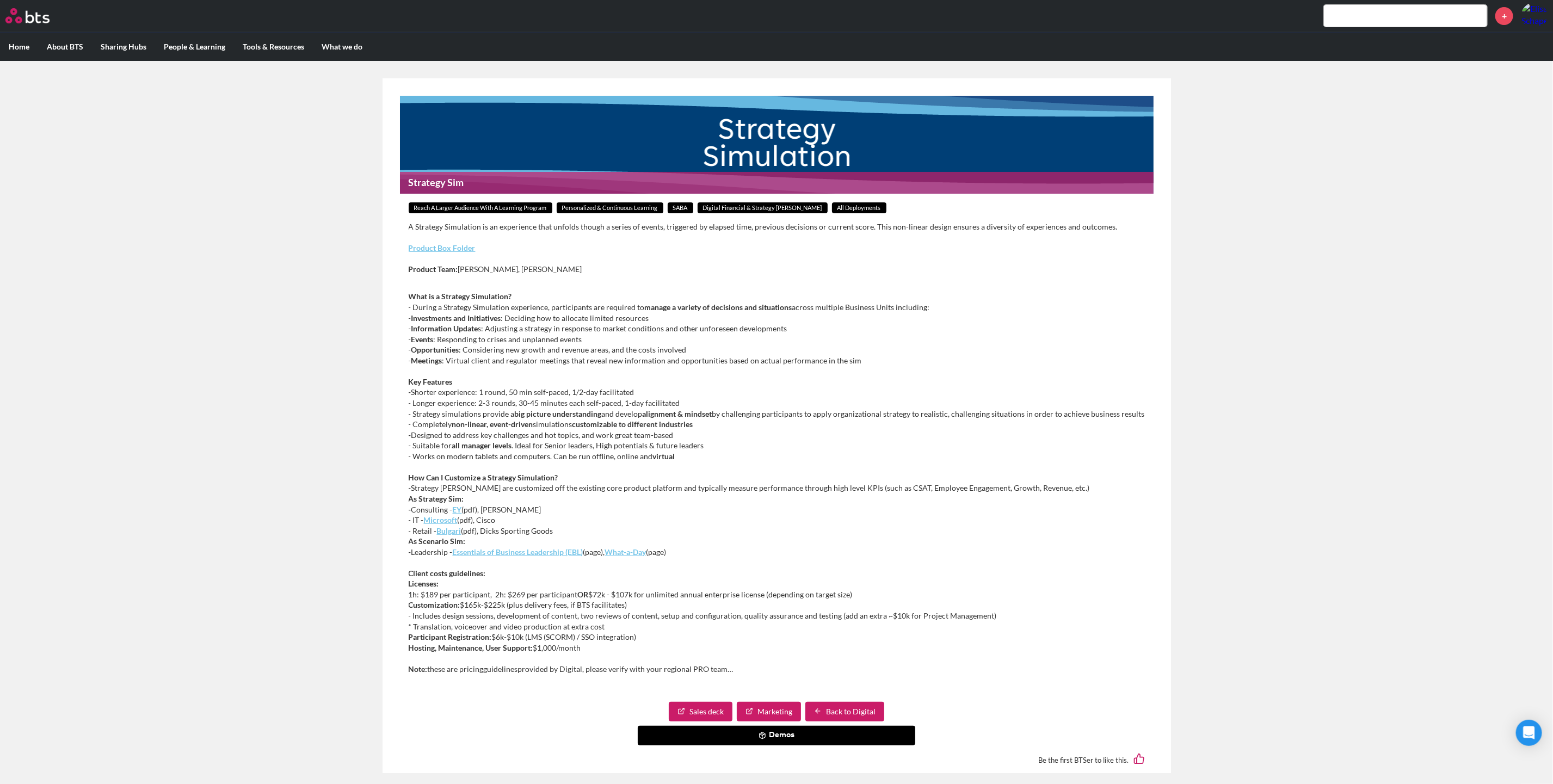
click at [621, 549] on em "What-a-Day" at bounding box center [626, 552] width 41 height 9
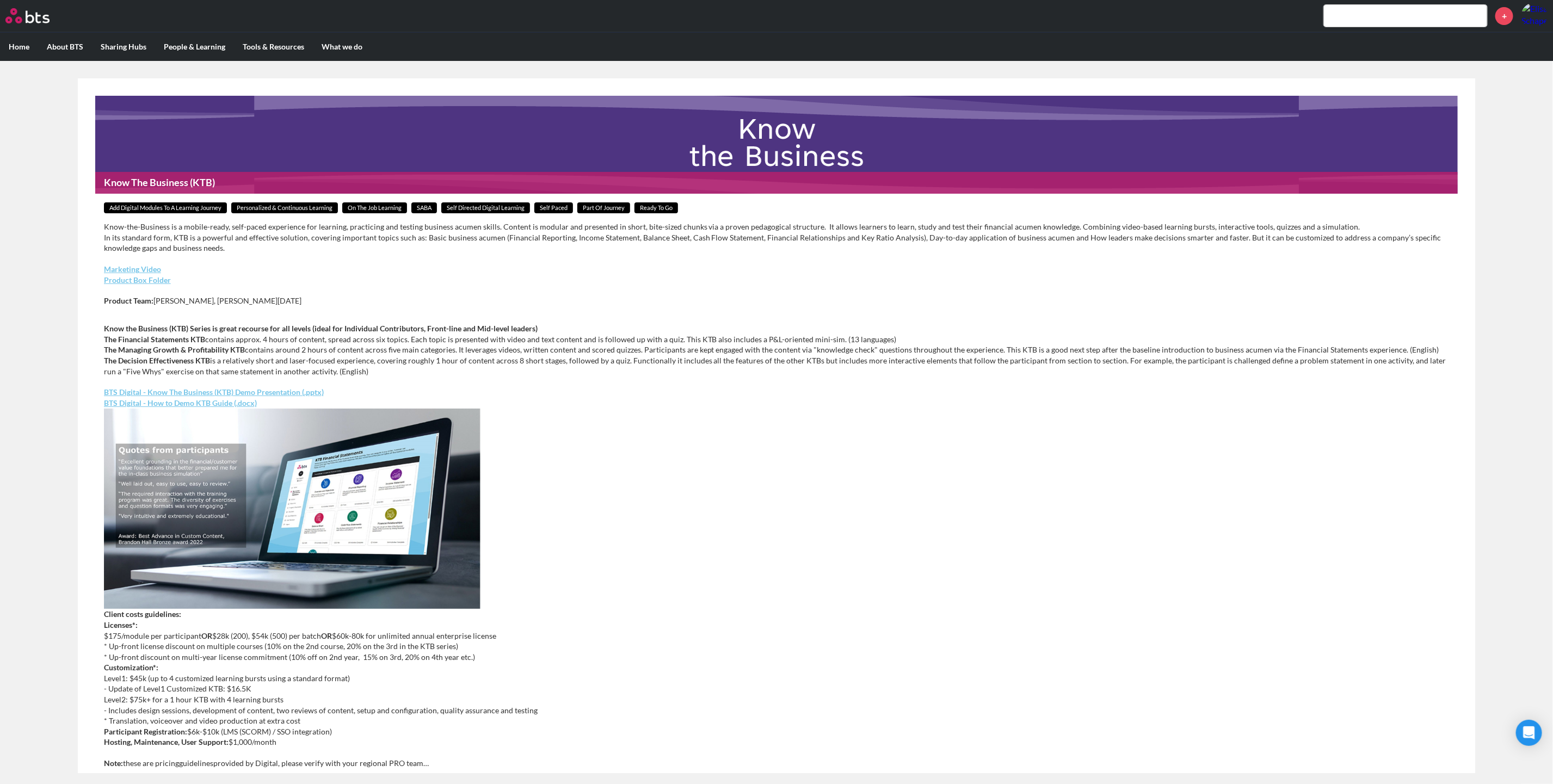
drag, startPoint x: 562, startPoint y: 445, endPoint x: 560, endPoint y: 416, distance: 29.1
click at [560, 416] on img at bounding box center [777, 509] width 1346 height 201
click at [277, 394] on link "BTS Digital - Know The Business (KTB) Demo Presentation (.pptx)" at bounding box center [214, 392] width 220 height 9
drag, startPoint x: 554, startPoint y: 498, endPoint x: 557, endPoint y: 485, distance: 13.3
drag, startPoint x: 557, startPoint y: 485, endPoint x: 555, endPoint y: 420, distance: 65.0
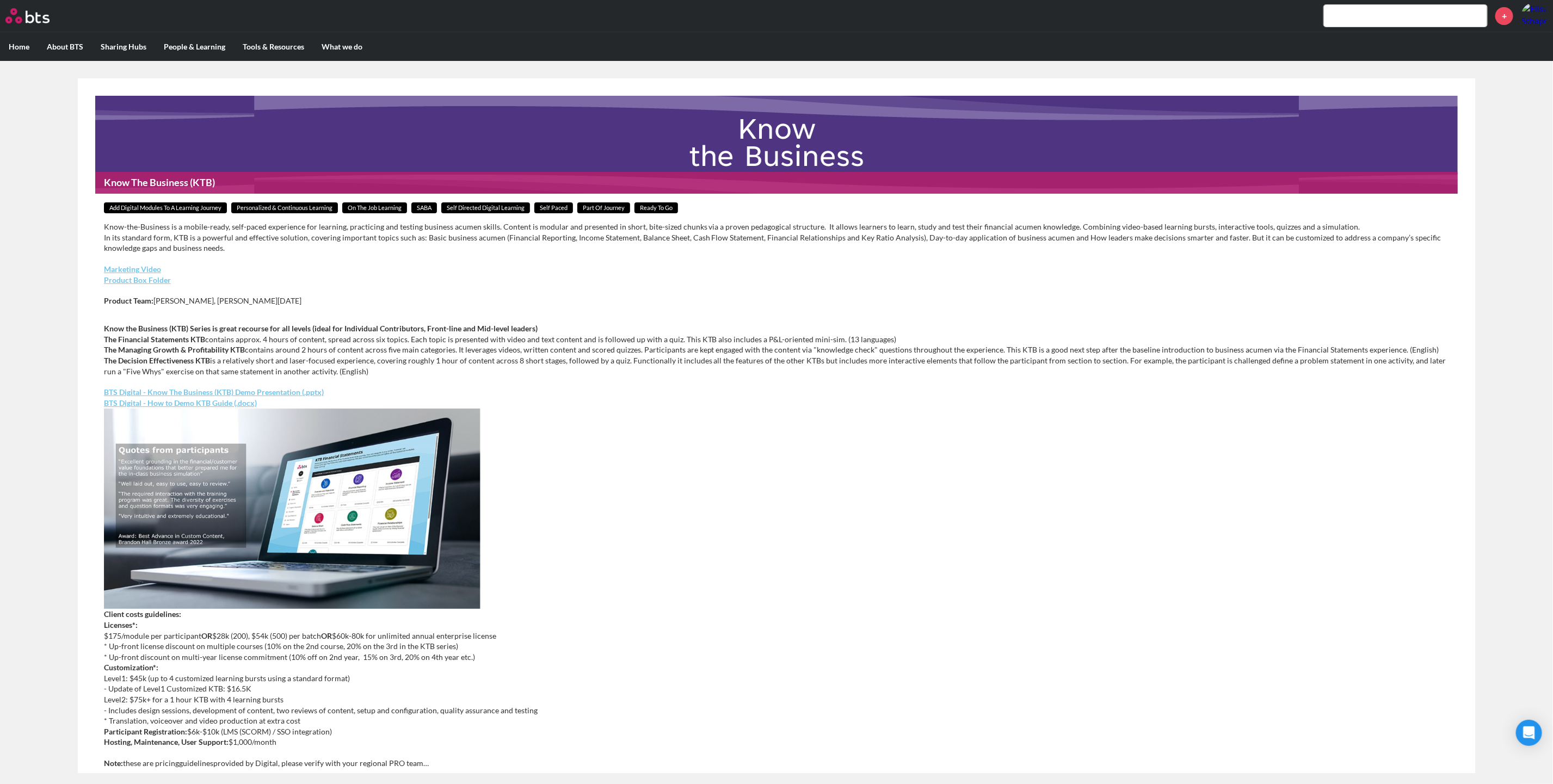
click at [555, 420] on img at bounding box center [777, 509] width 1346 height 201
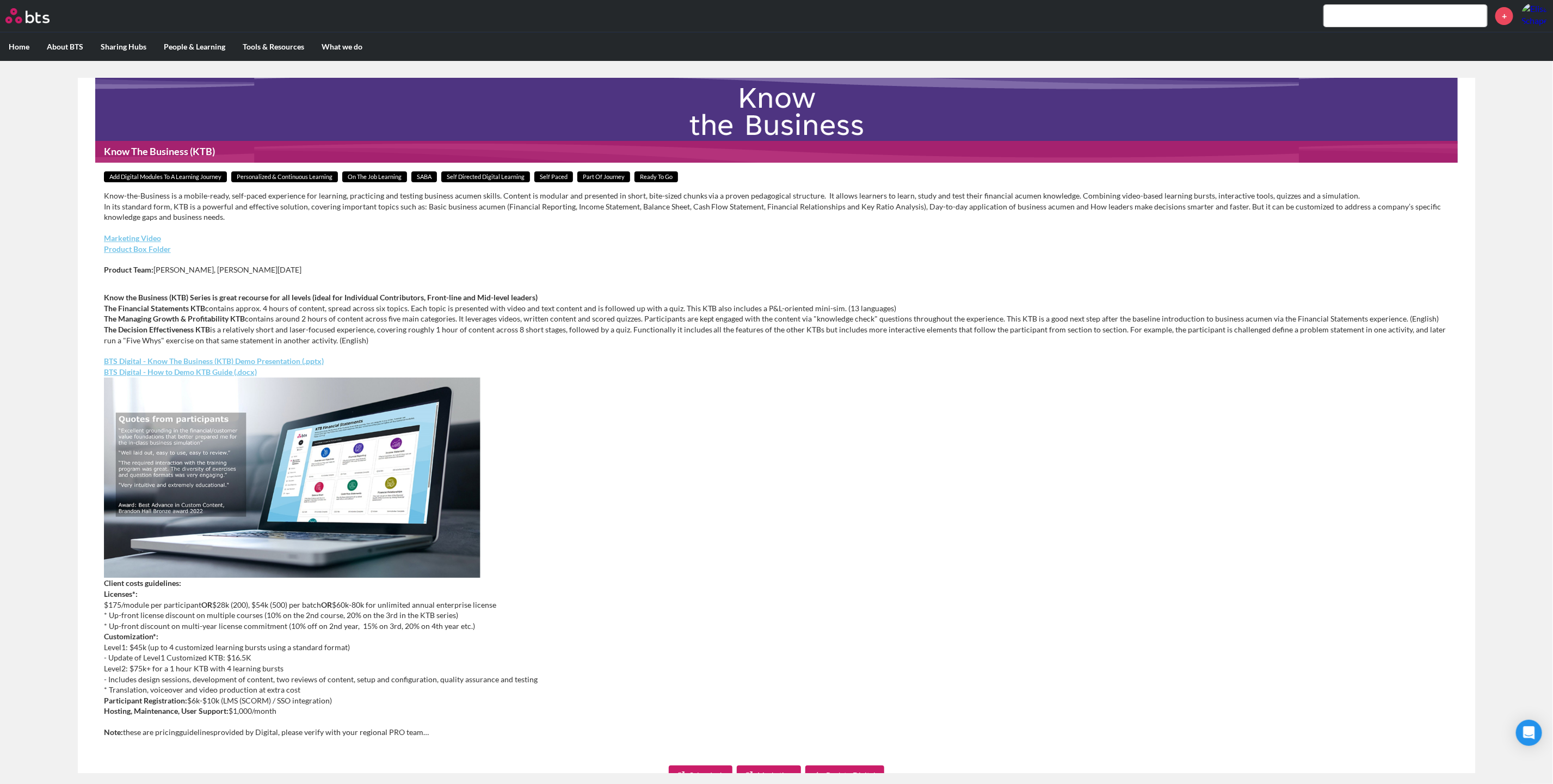
scroll to position [82, 0]
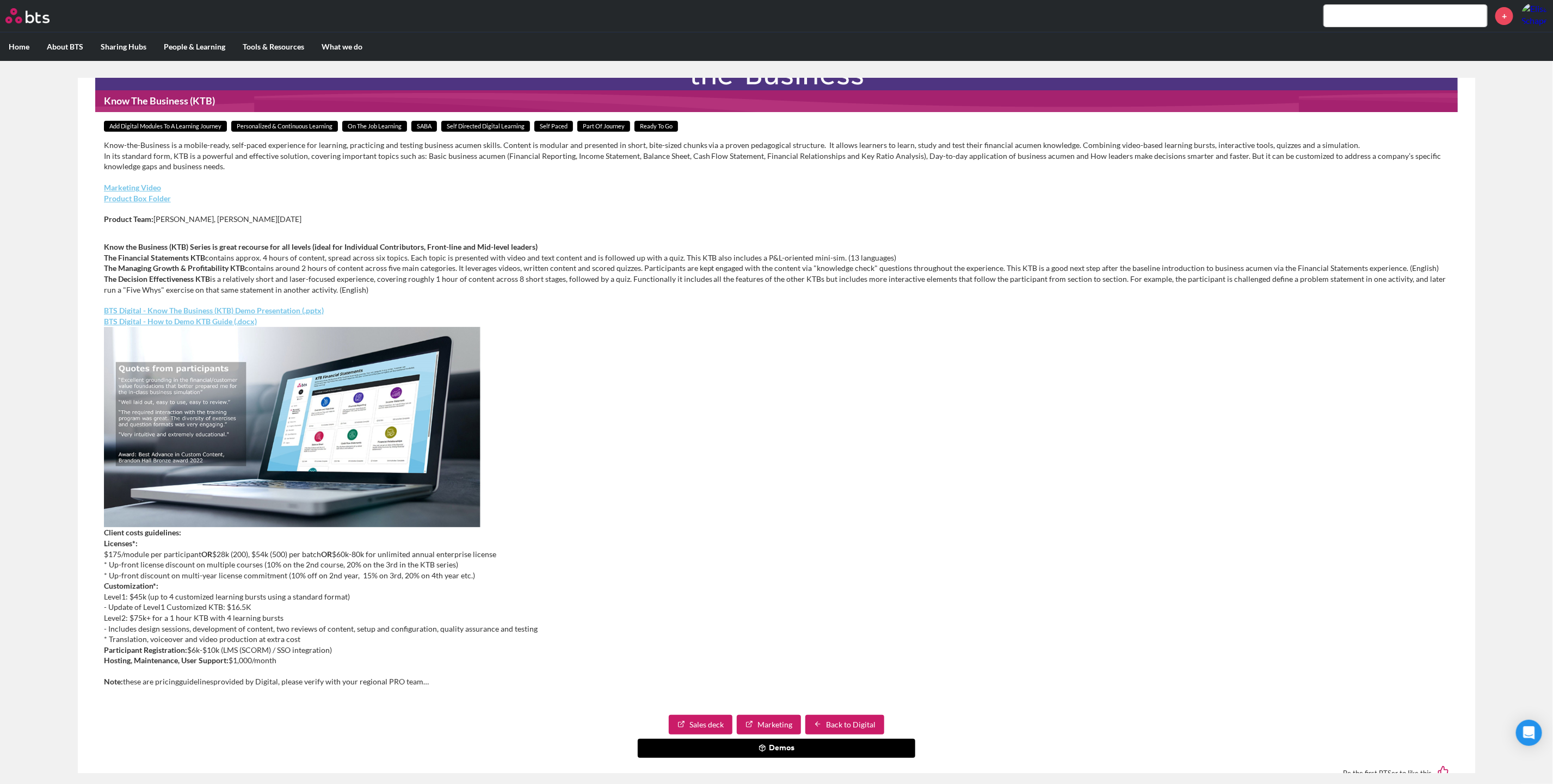
click at [231, 322] on link "BTS Digital - How to Demo KTB Guide (.docx)" at bounding box center [180, 321] width 153 height 9
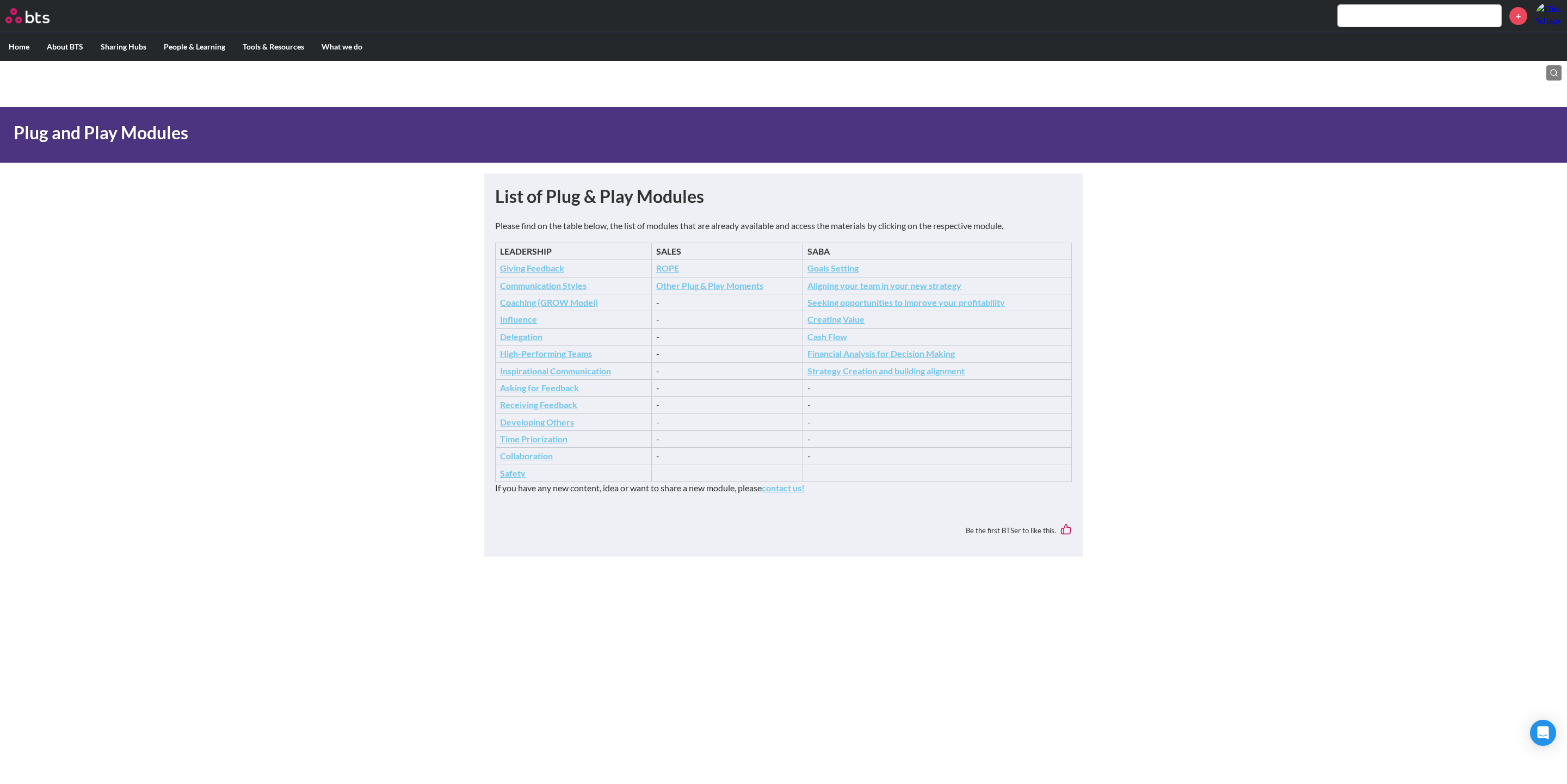
click at [828, 270] on icon "Goals Setting" at bounding box center [833, 268] width 51 height 10
click at [844, 286] on icon "Aligning your team in your new strategy" at bounding box center [884, 285] width 154 height 10
click at [551, 271] on icon "Giving Feedback" at bounding box center [532, 268] width 64 height 10
click at [547, 269] on icon "Giving Feedback" at bounding box center [532, 268] width 64 height 10
click at [544, 284] on icon "Communication Styles" at bounding box center [543, 285] width 86 height 10
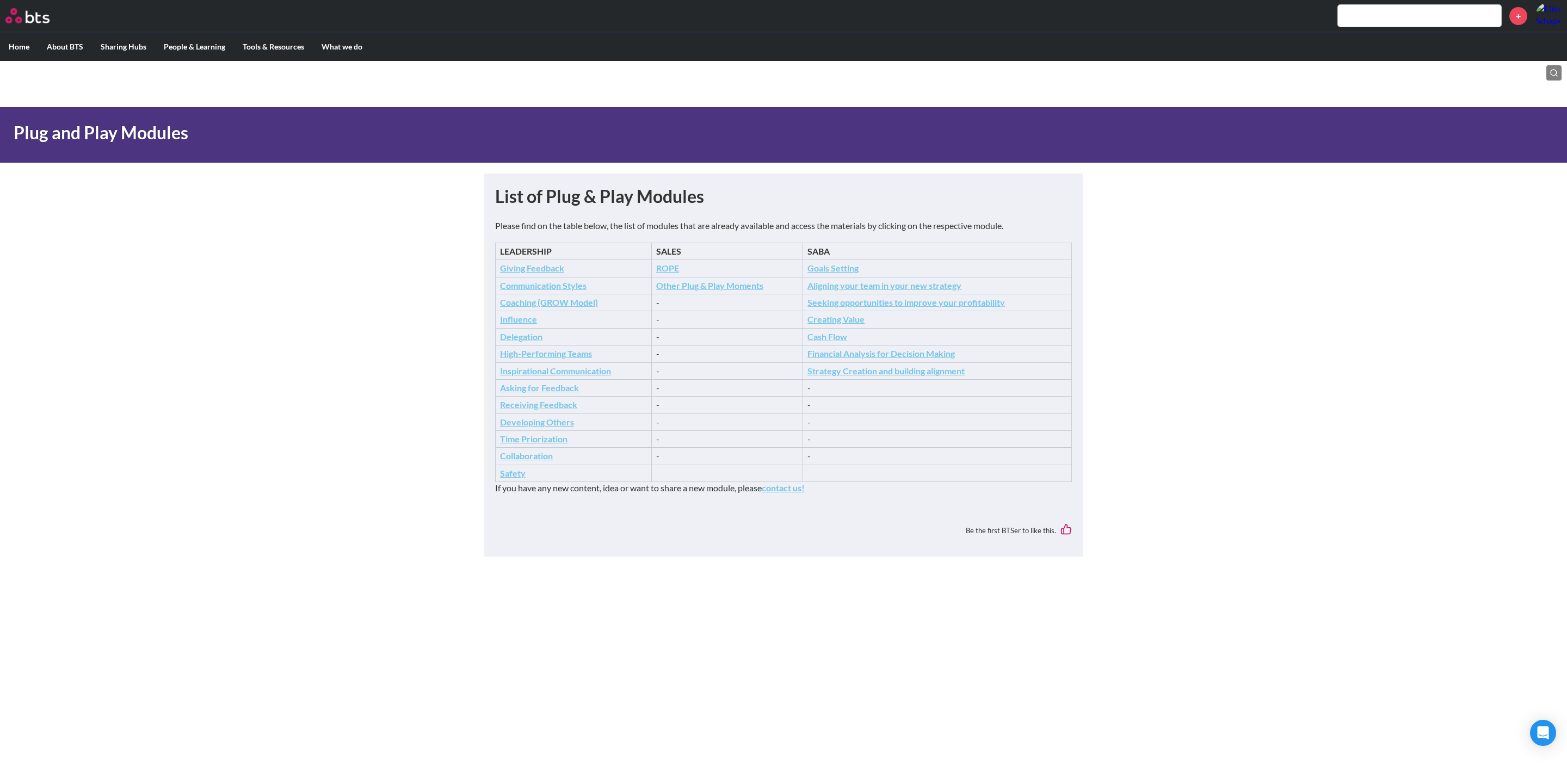
click at [830, 337] on icon "Cash Flow" at bounding box center [827, 336] width 40 height 10
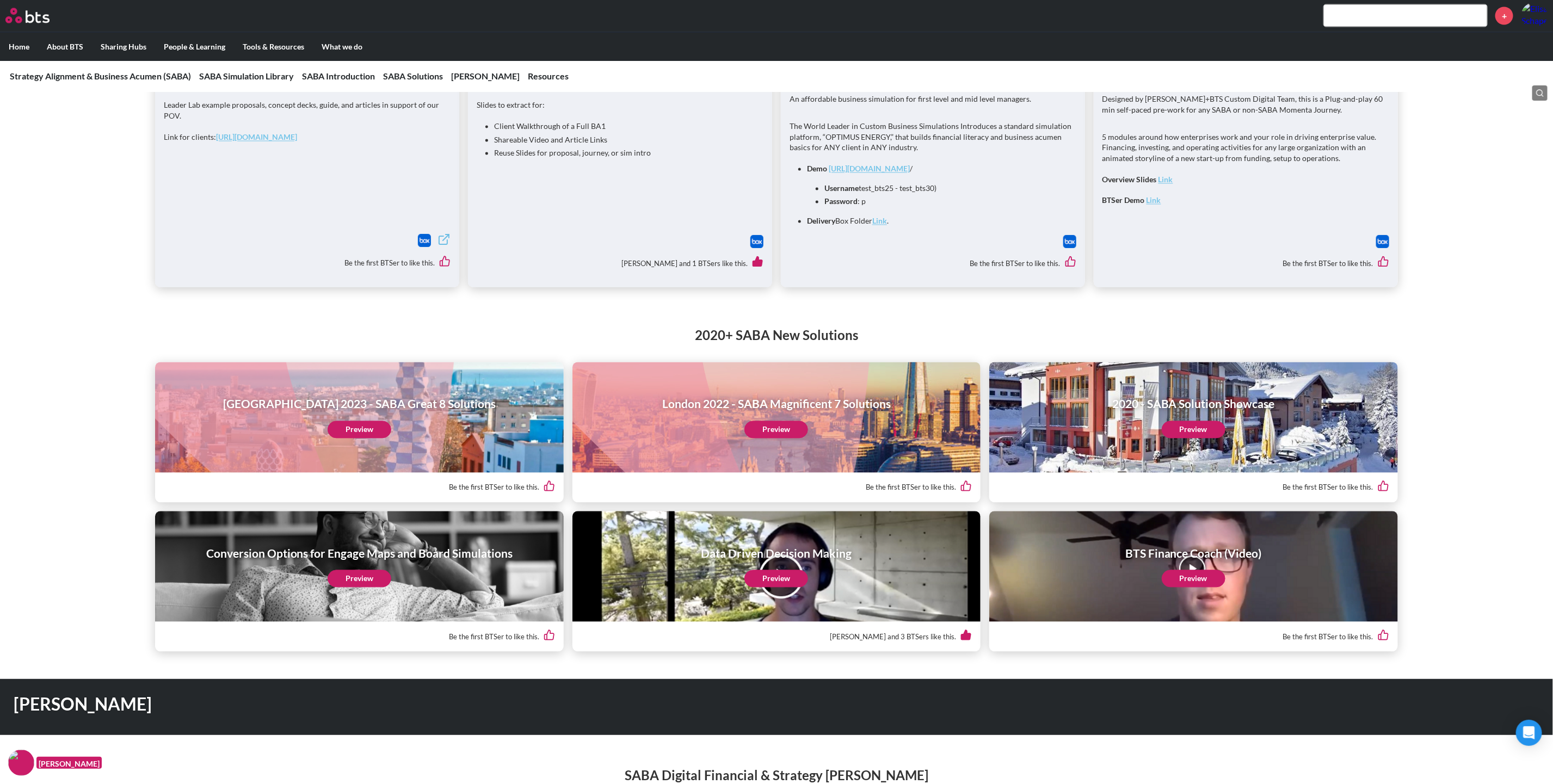
scroll to position [1469, 0]
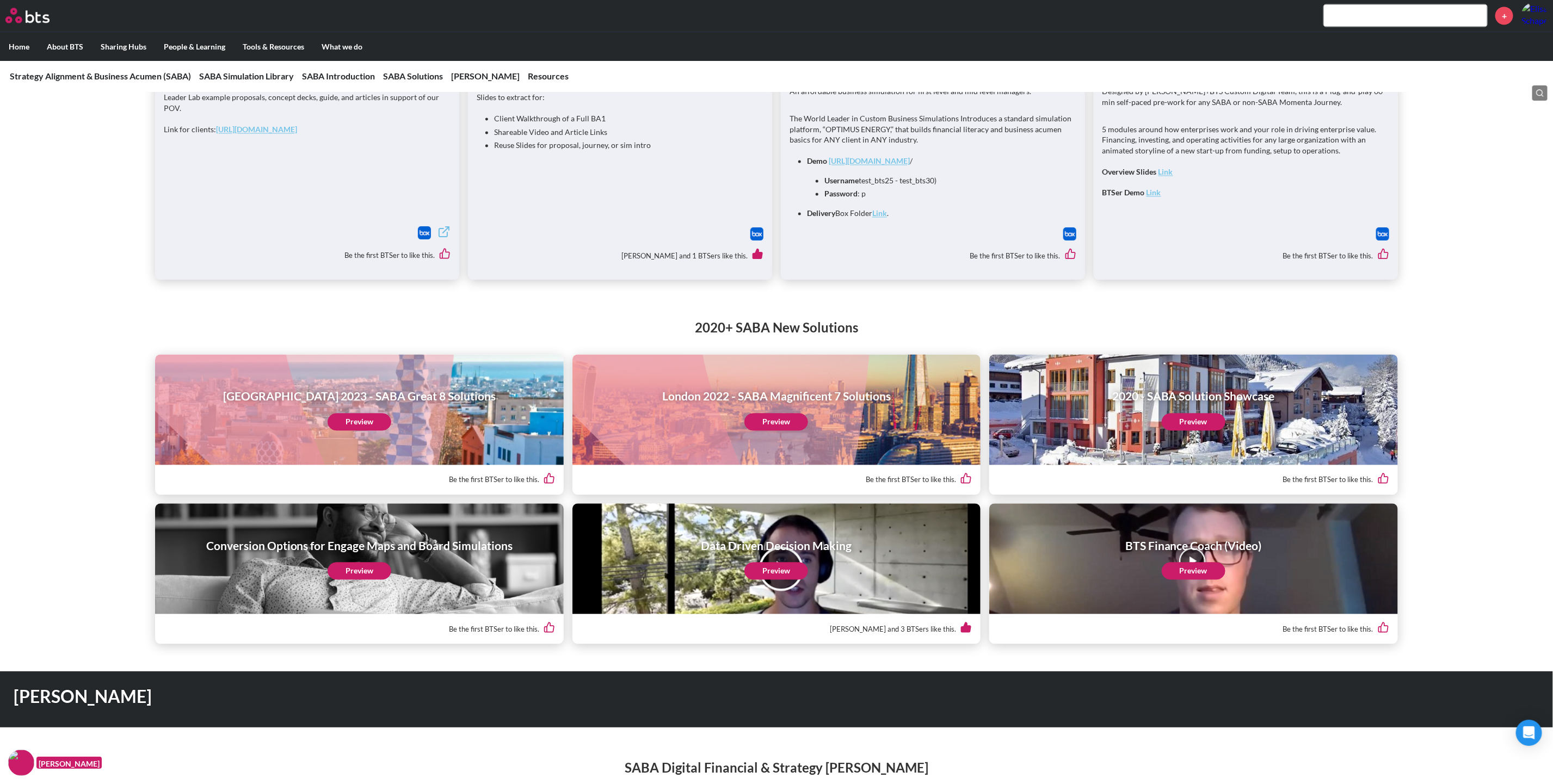
click at [380, 414] on link "Preview" at bounding box center [359, 422] width 64 height 18
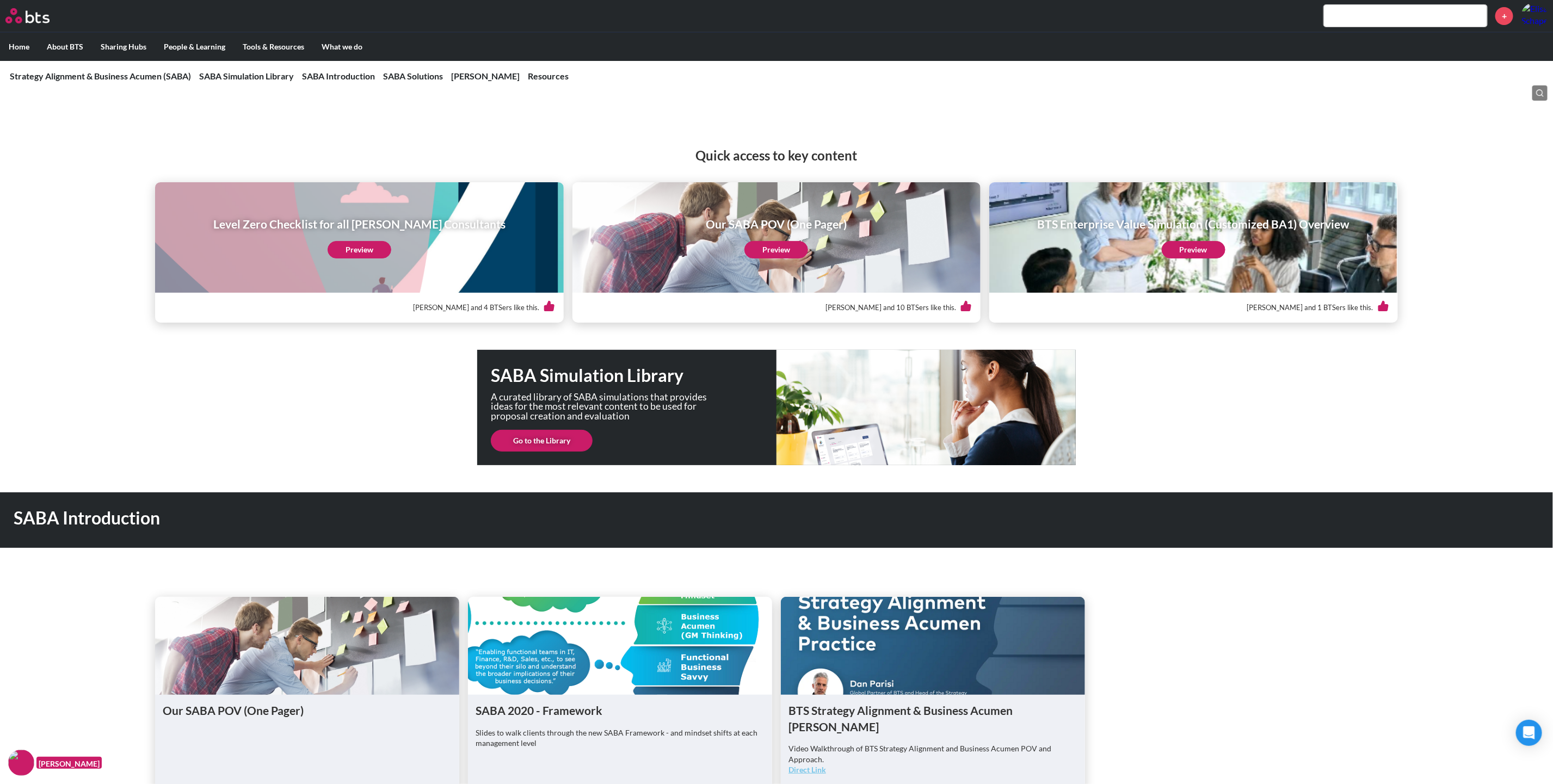
scroll to position [0, 0]
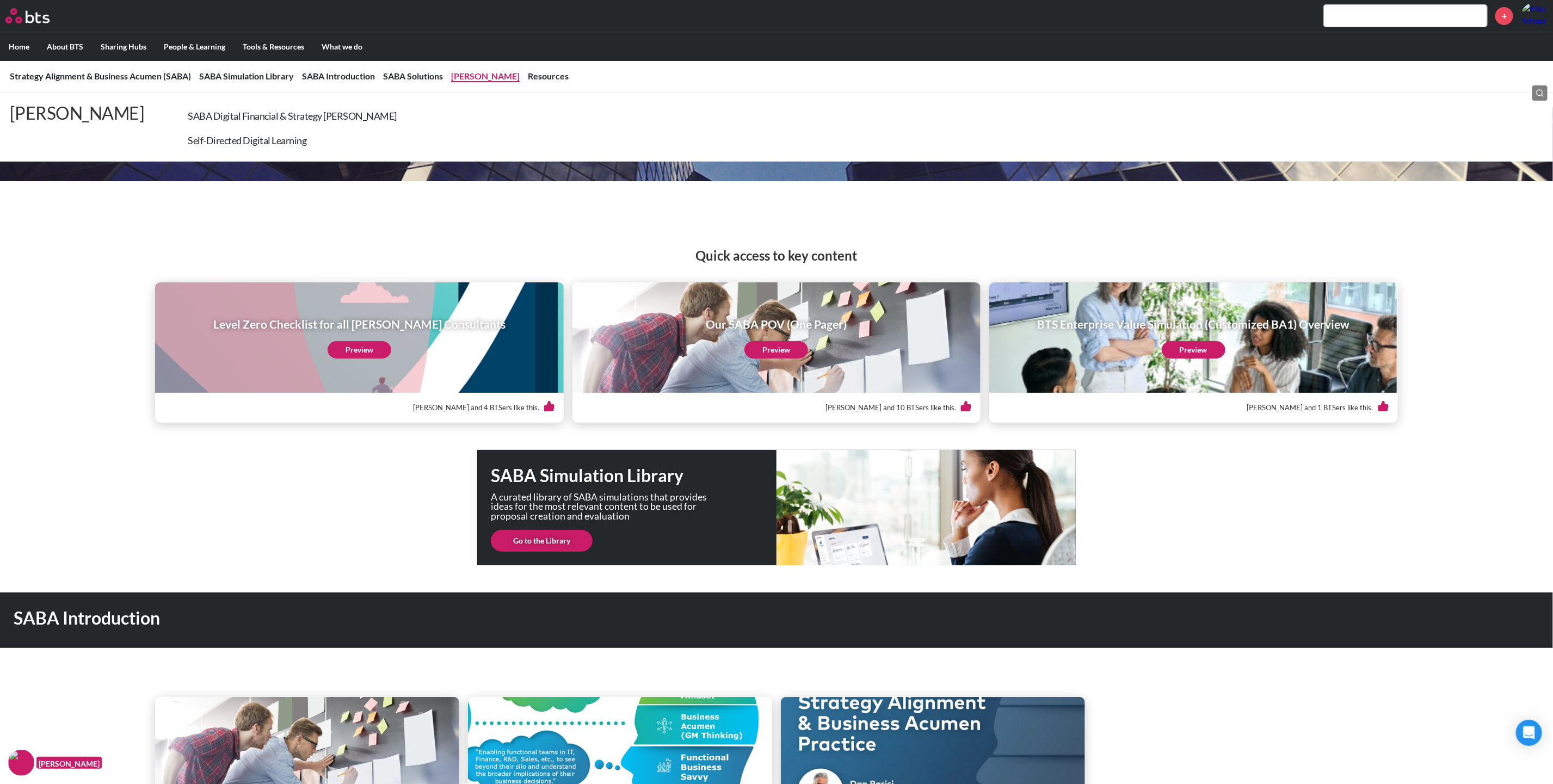
click at [459, 77] on link "Sims" at bounding box center [485, 75] width 69 height 10
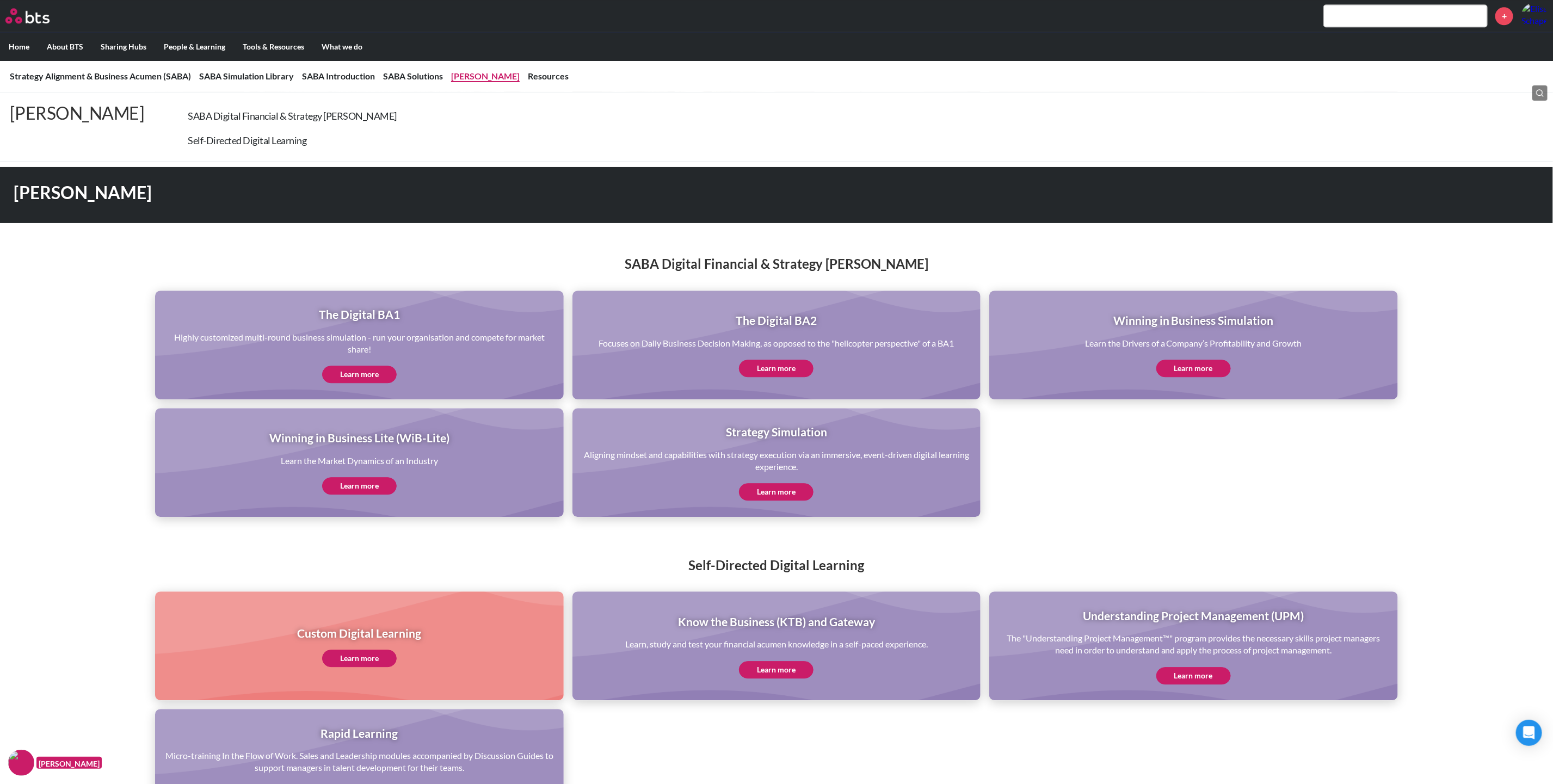
scroll to position [1989, 0]
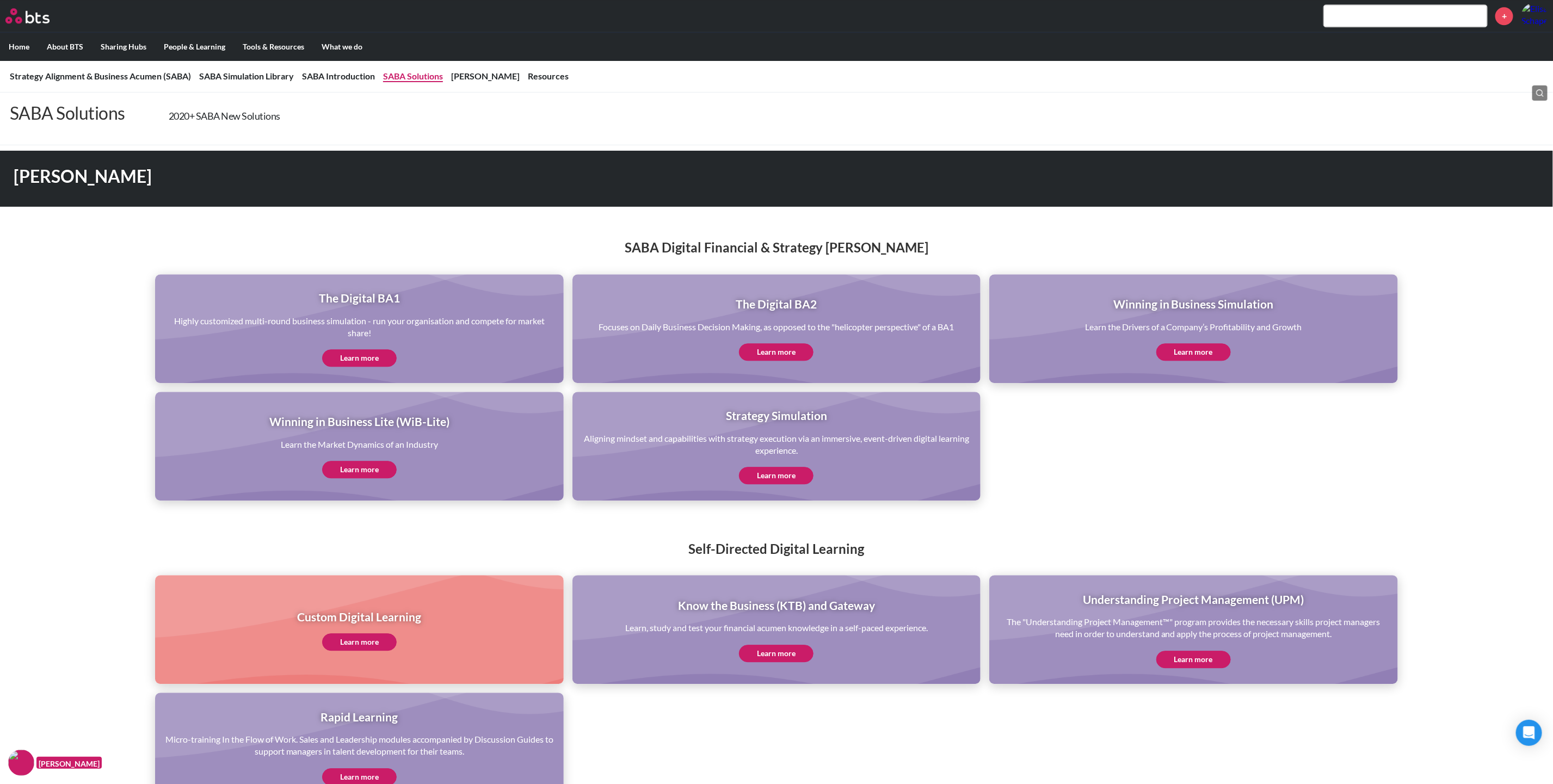
click at [402, 75] on link "SABA Solutions" at bounding box center [413, 75] width 60 height 10
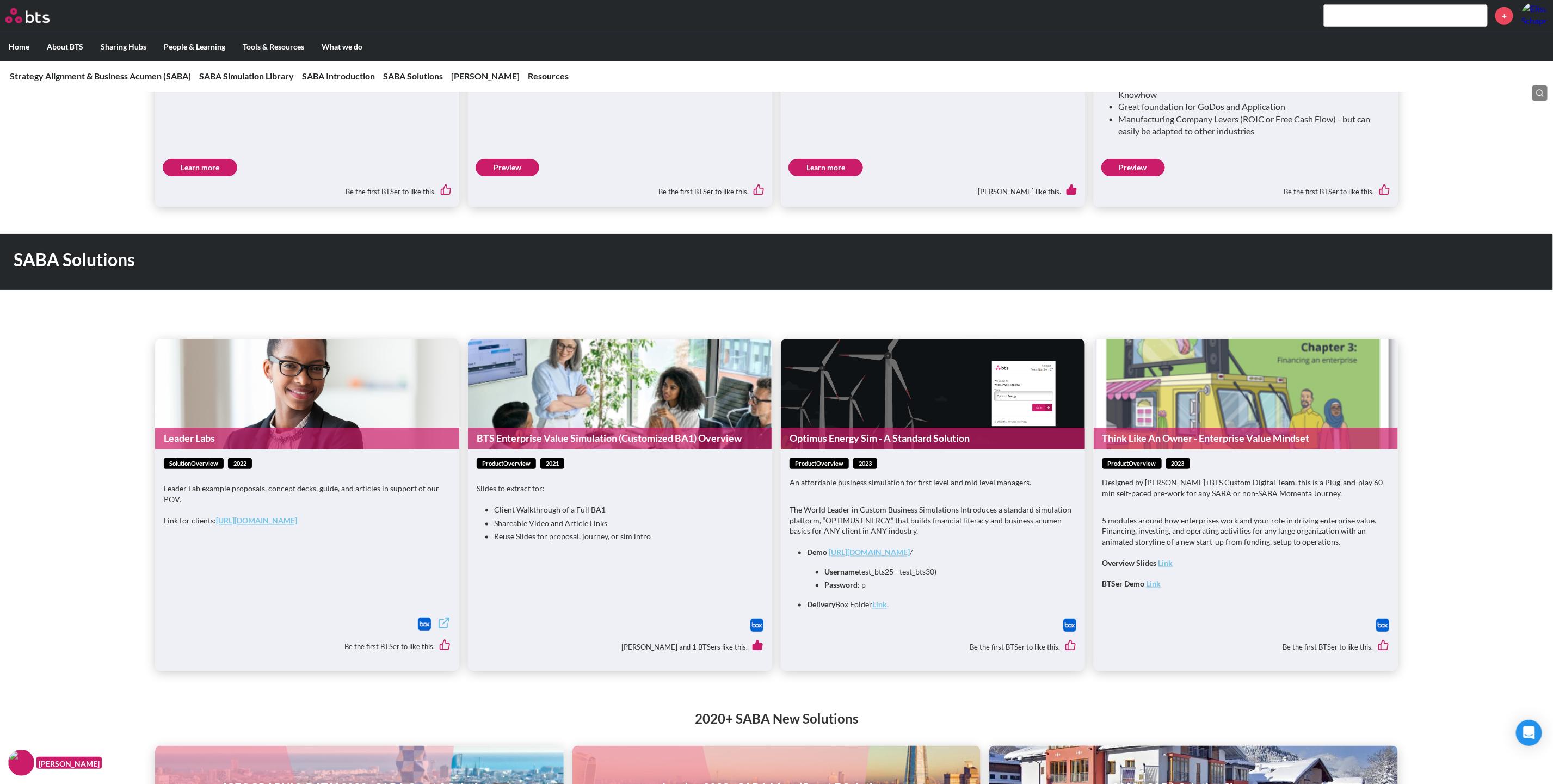
scroll to position [670, 0]
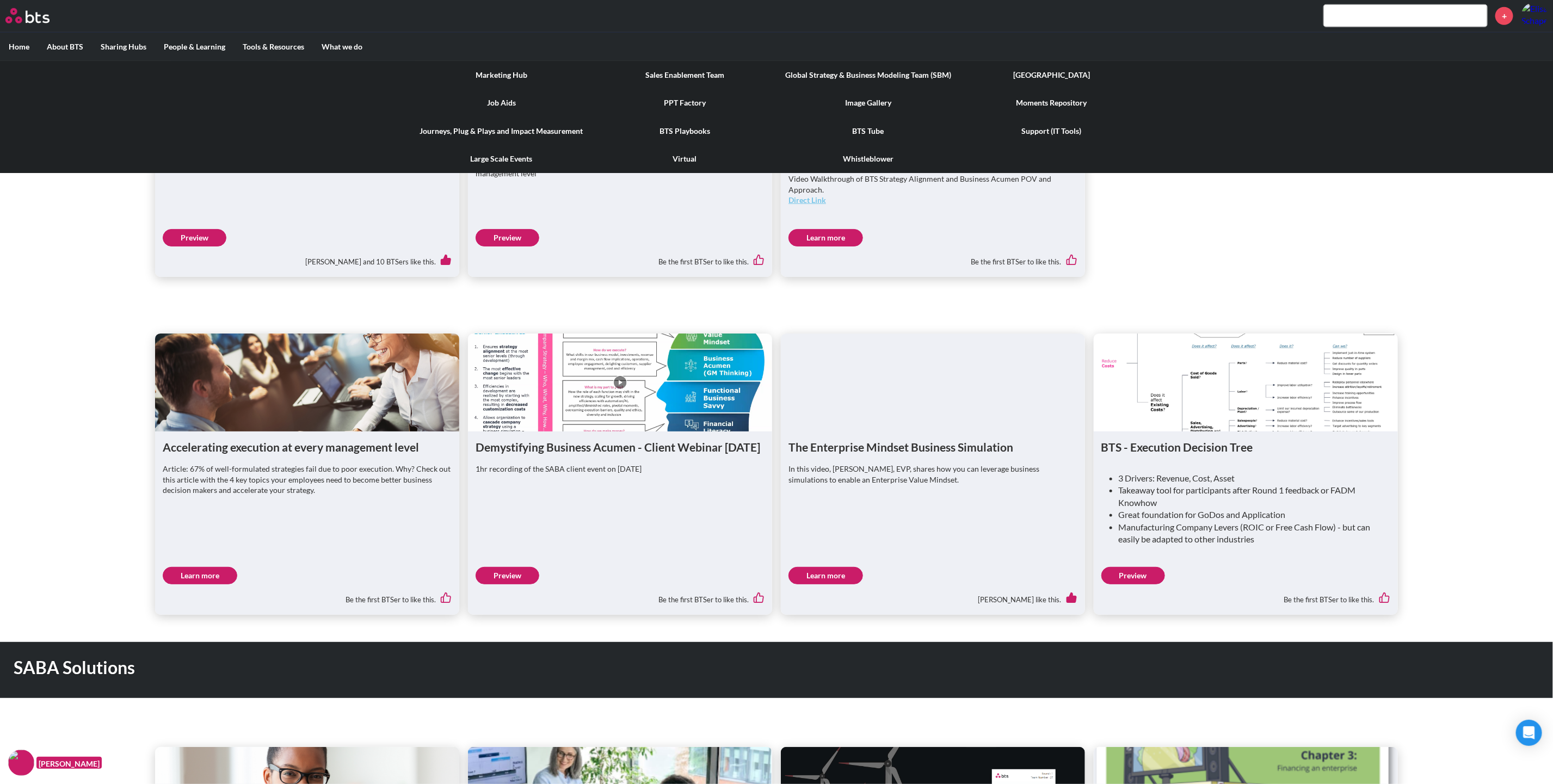
click at [510, 74] on link "Marketing Hub" at bounding box center [501, 75] width 183 height 29
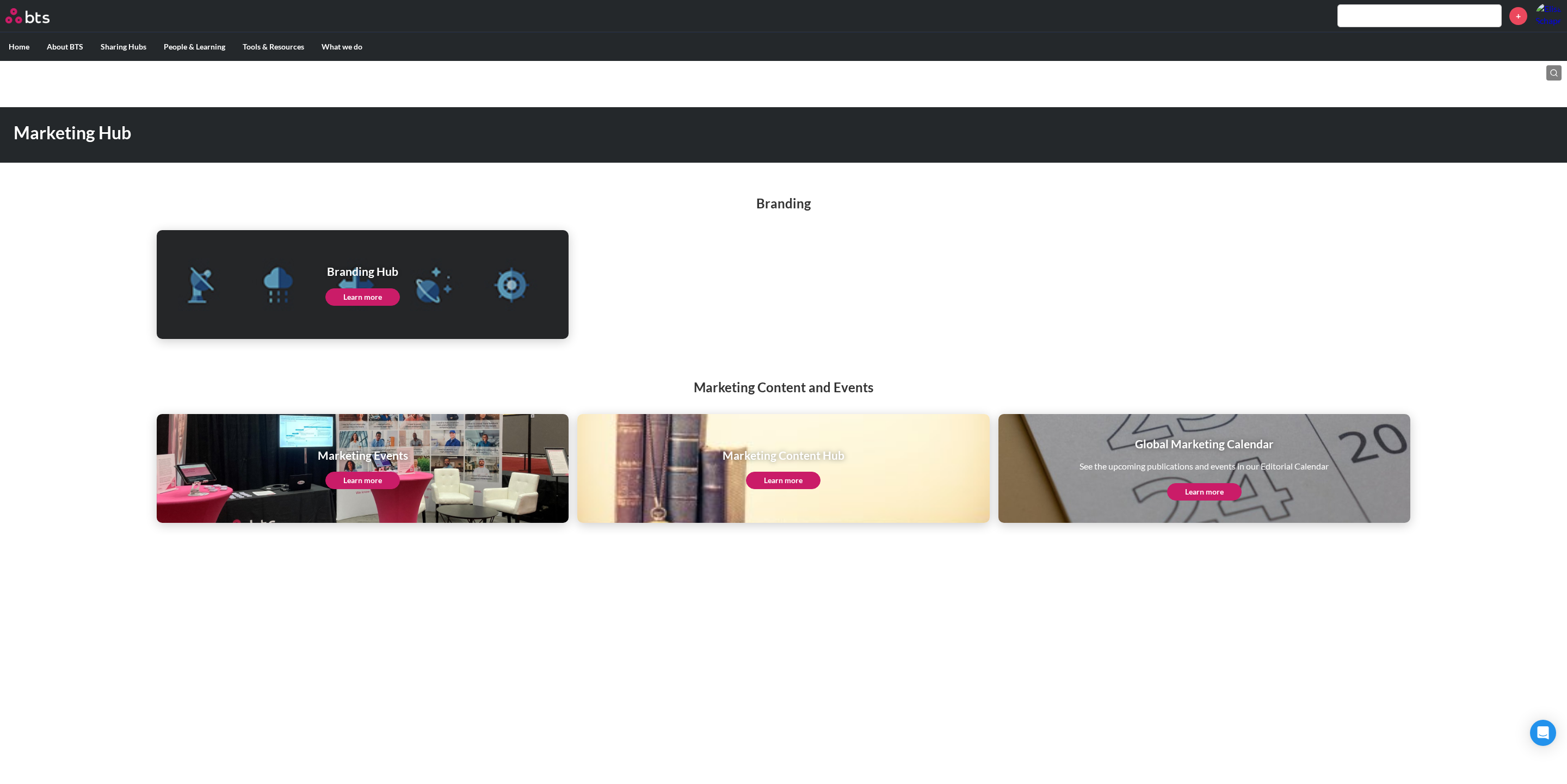
click at [338, 288] on link "Learn more" at bounding box center [363, 297] width 75 height 18
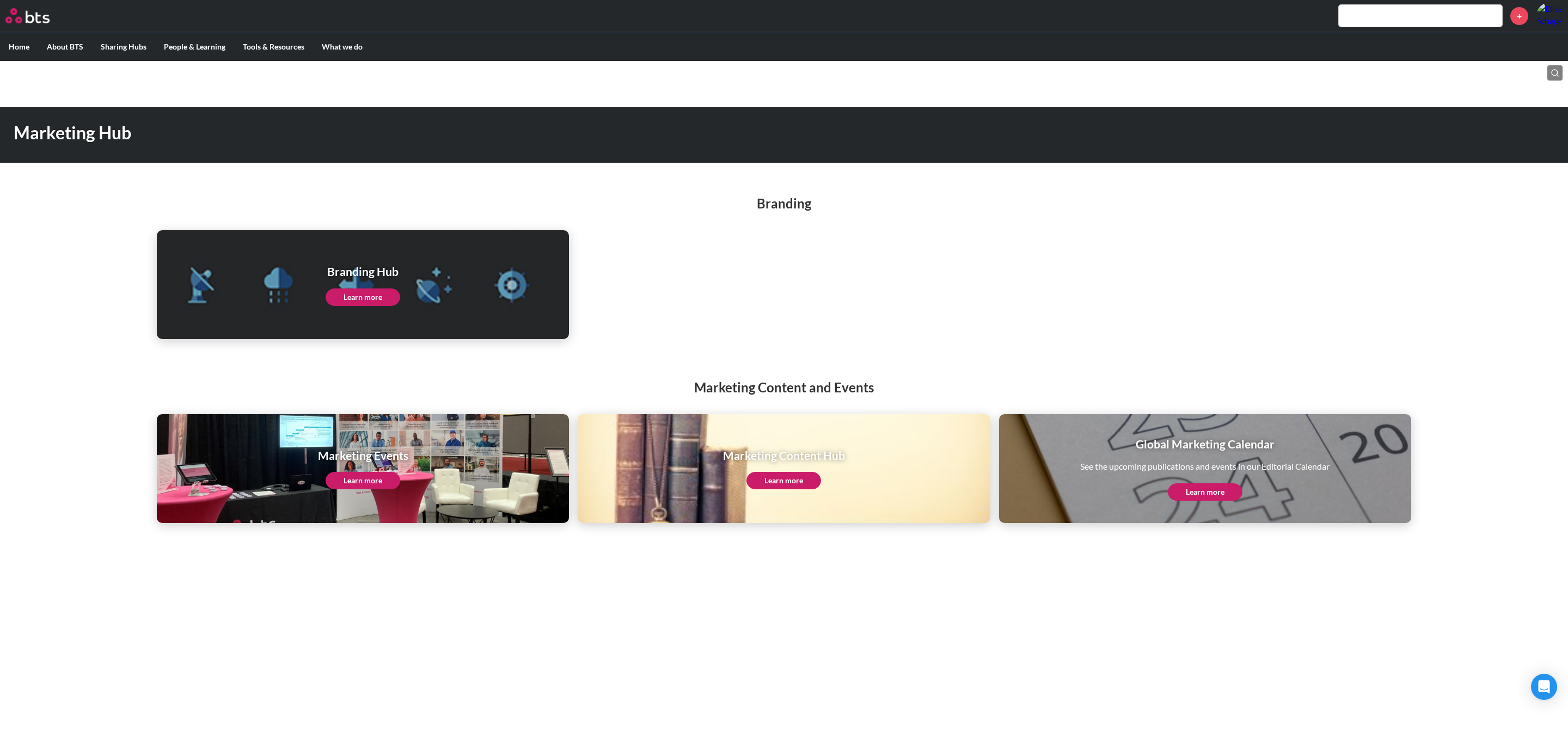
click at [774, 487] on link "Learn more" at bounding box center [783, 480] width 75 height 18
click at [368, 481] on link "Learn more" at bounding box center [363, 480] width 75 height 18
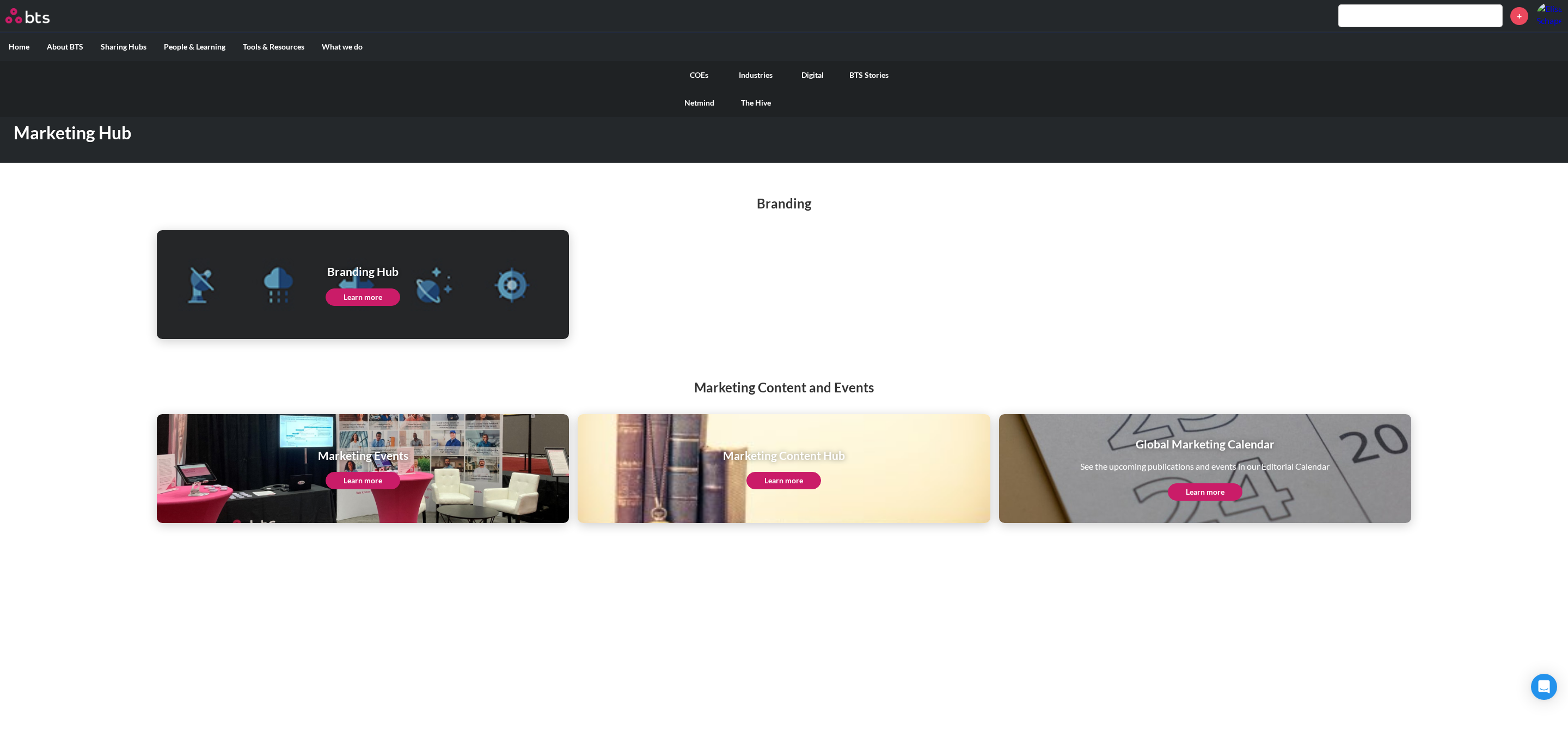
click at [704, 105] on link "Netmind" at bounding box center [699, 103] width 57 height 29
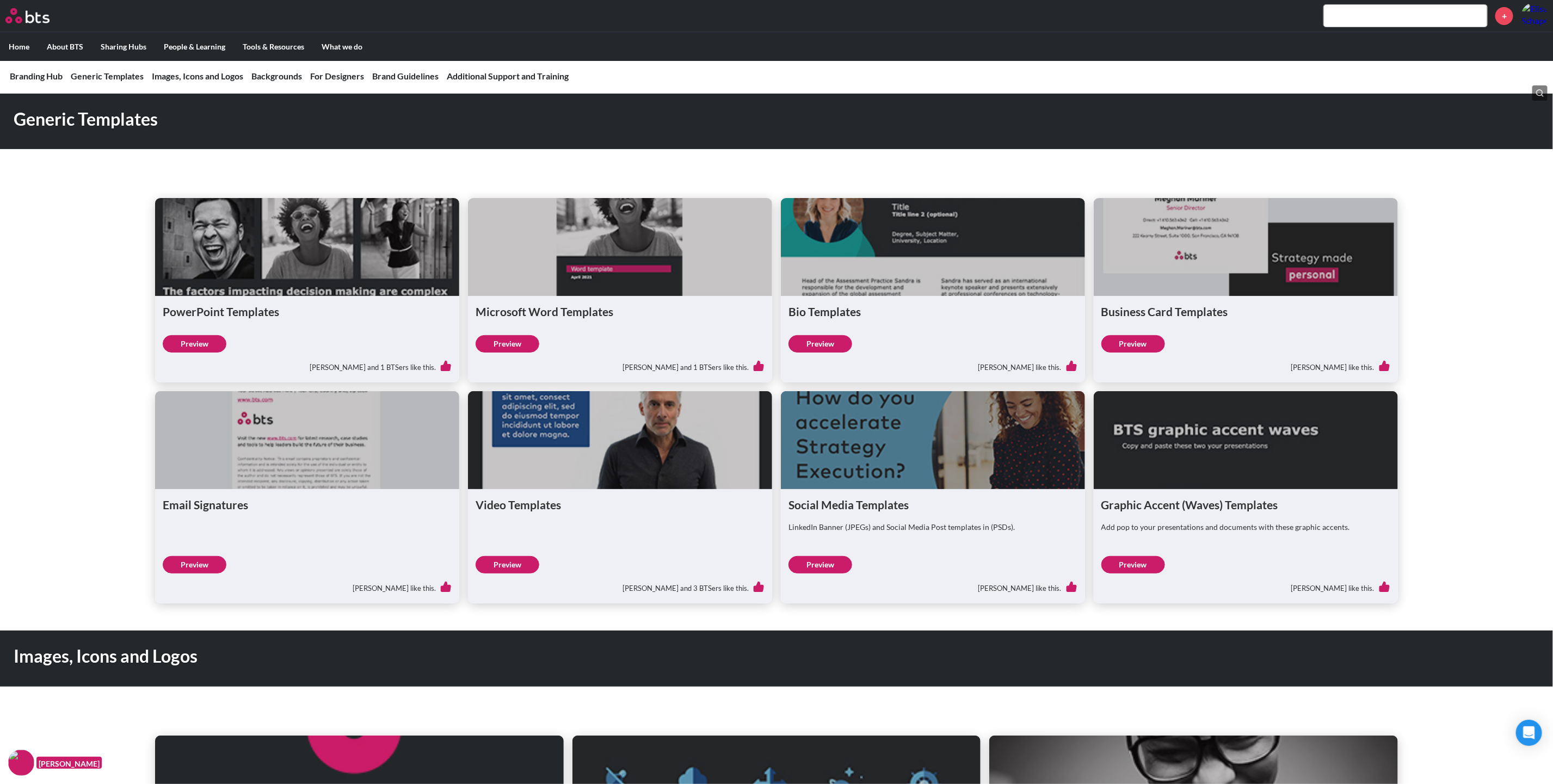
scroll to position [245, 0]
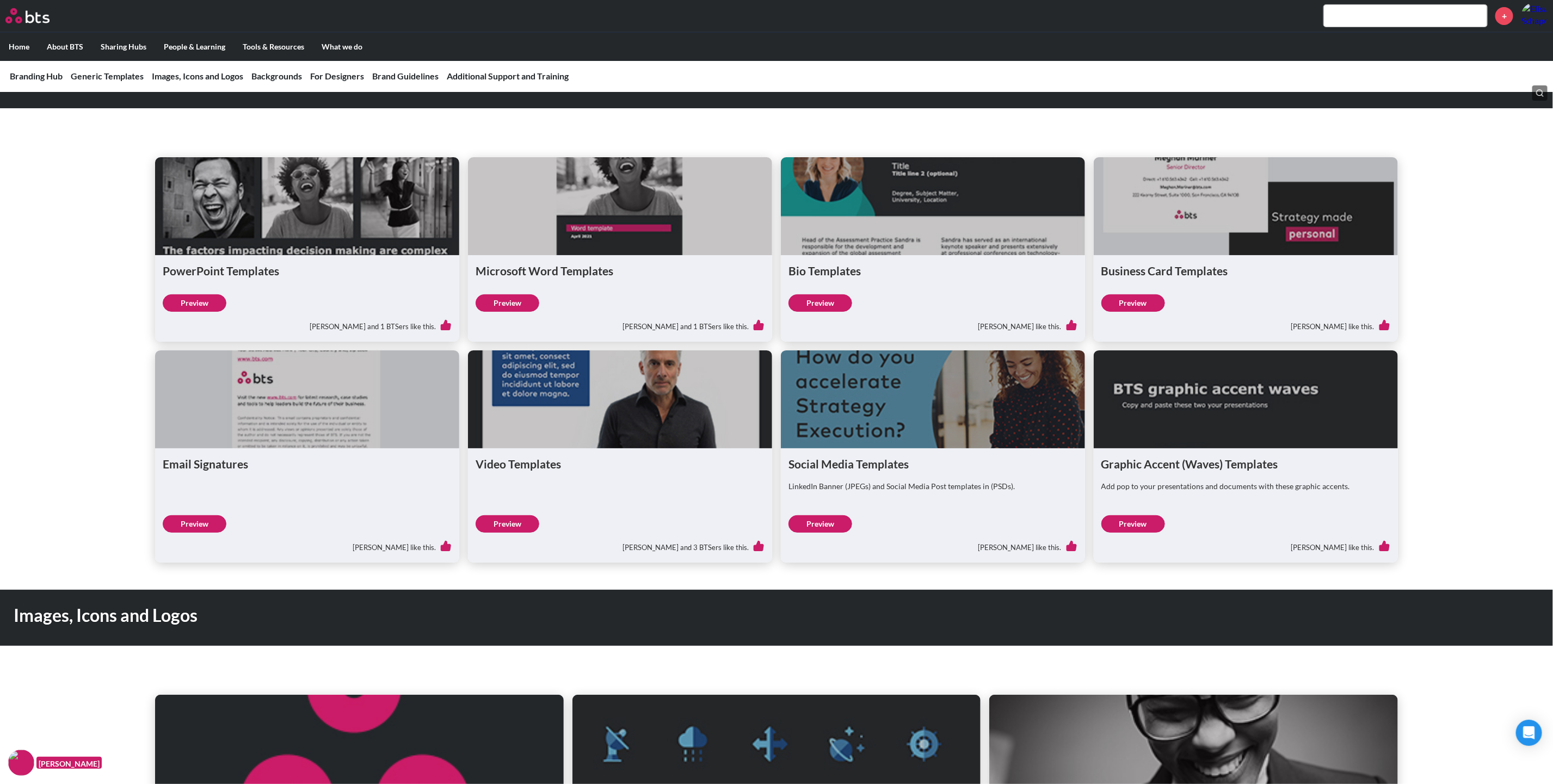
click at [193, 529] on link "Preview" at bounding box center [194, 524] width 64 height 18
click at [214, 523] on link "Preview" at bounding box center [194, 524] width 64 height 18
click at [822, 299] on link "Preview" at bounding box center [820, 303] width 64 height 18
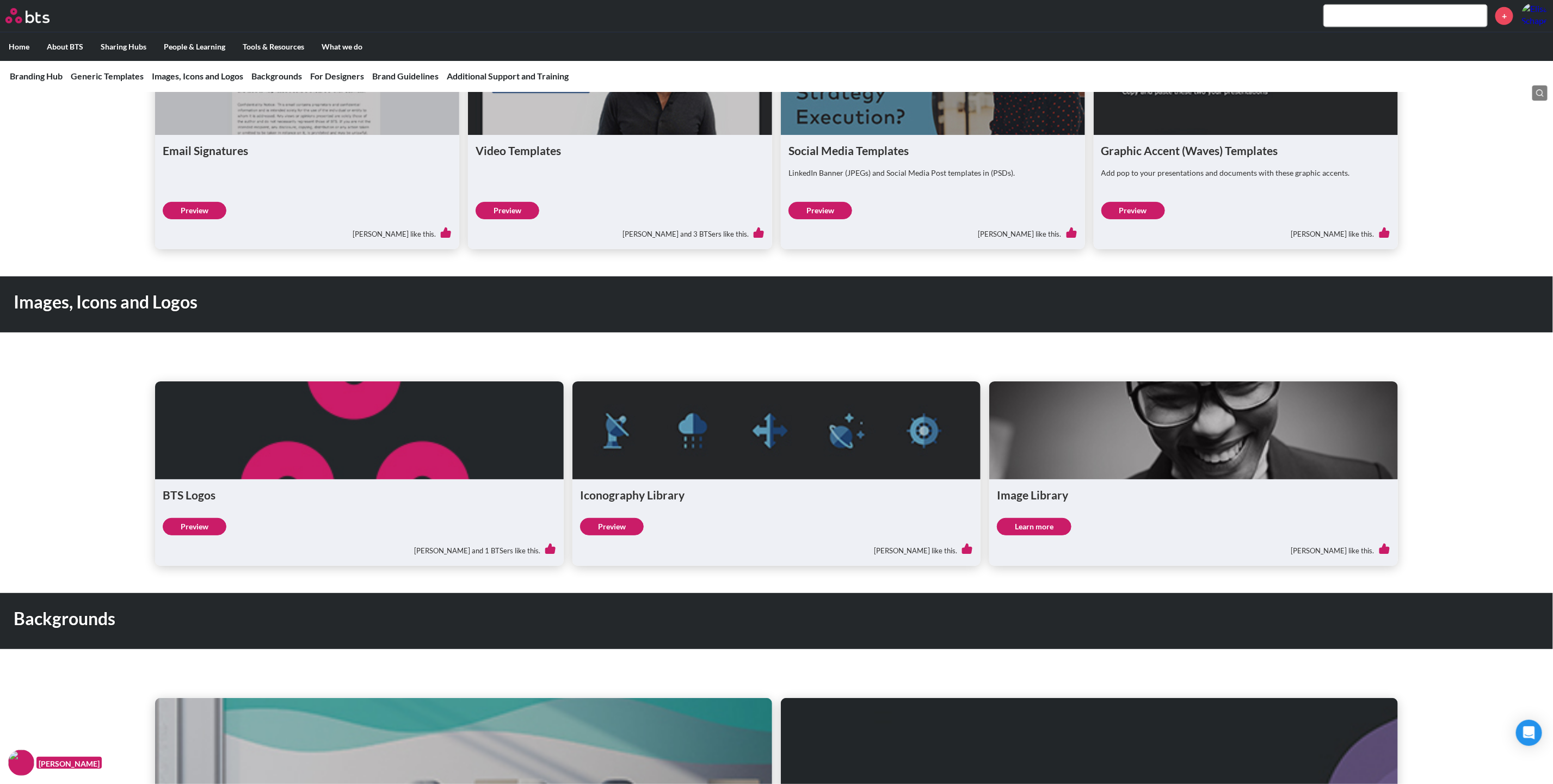
scroll to position [571, 0]
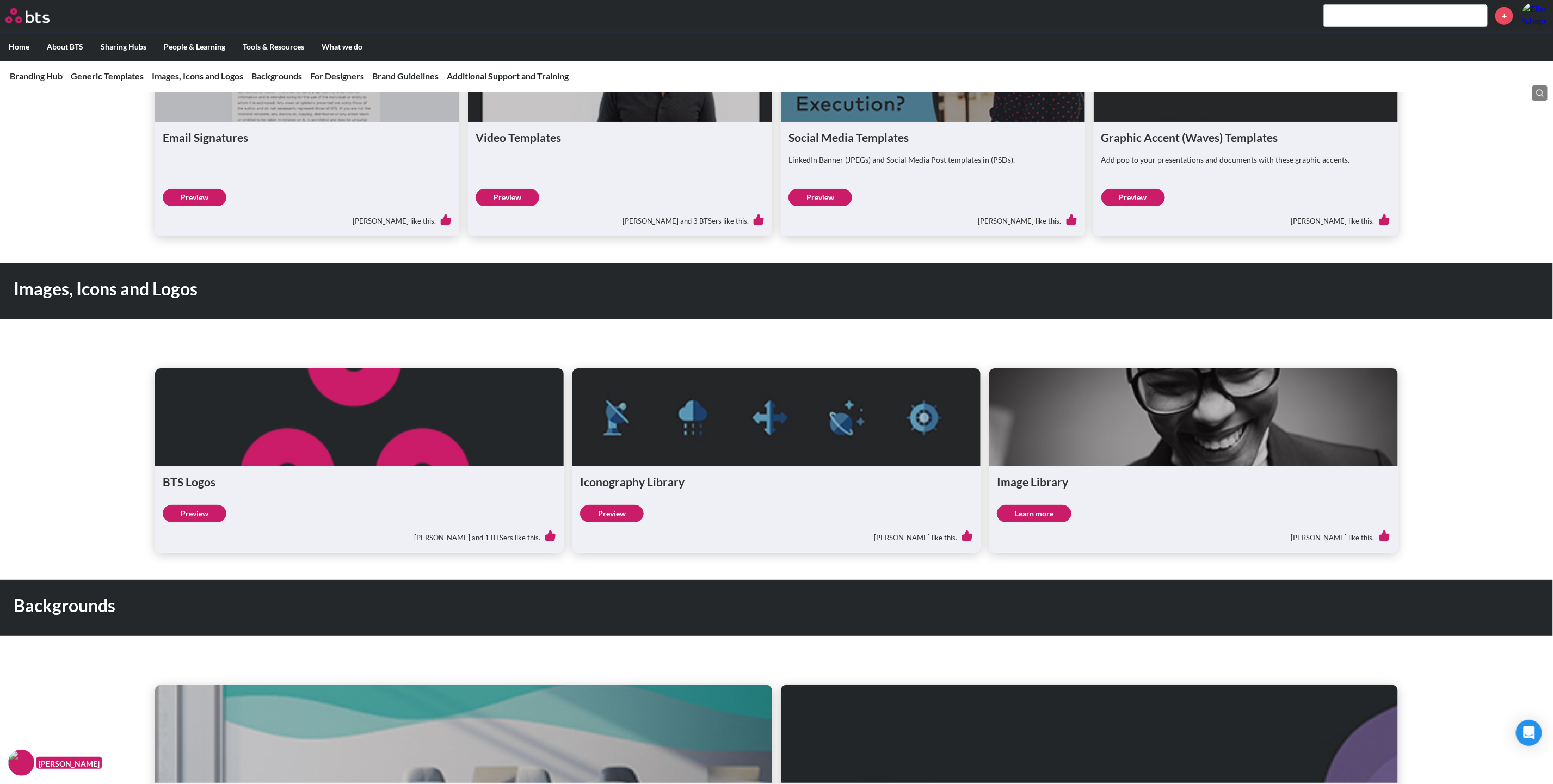
click at [201, 506] on link "Preview" at bounding box center [194, 513] width 64 height 18
click at [612, 519] on link "Preview" at bounding box center [611, 513] width 64 height 18
click at [1050, 514] on link "Learn more" at bounding box center [1034, 513] width 75 height 18
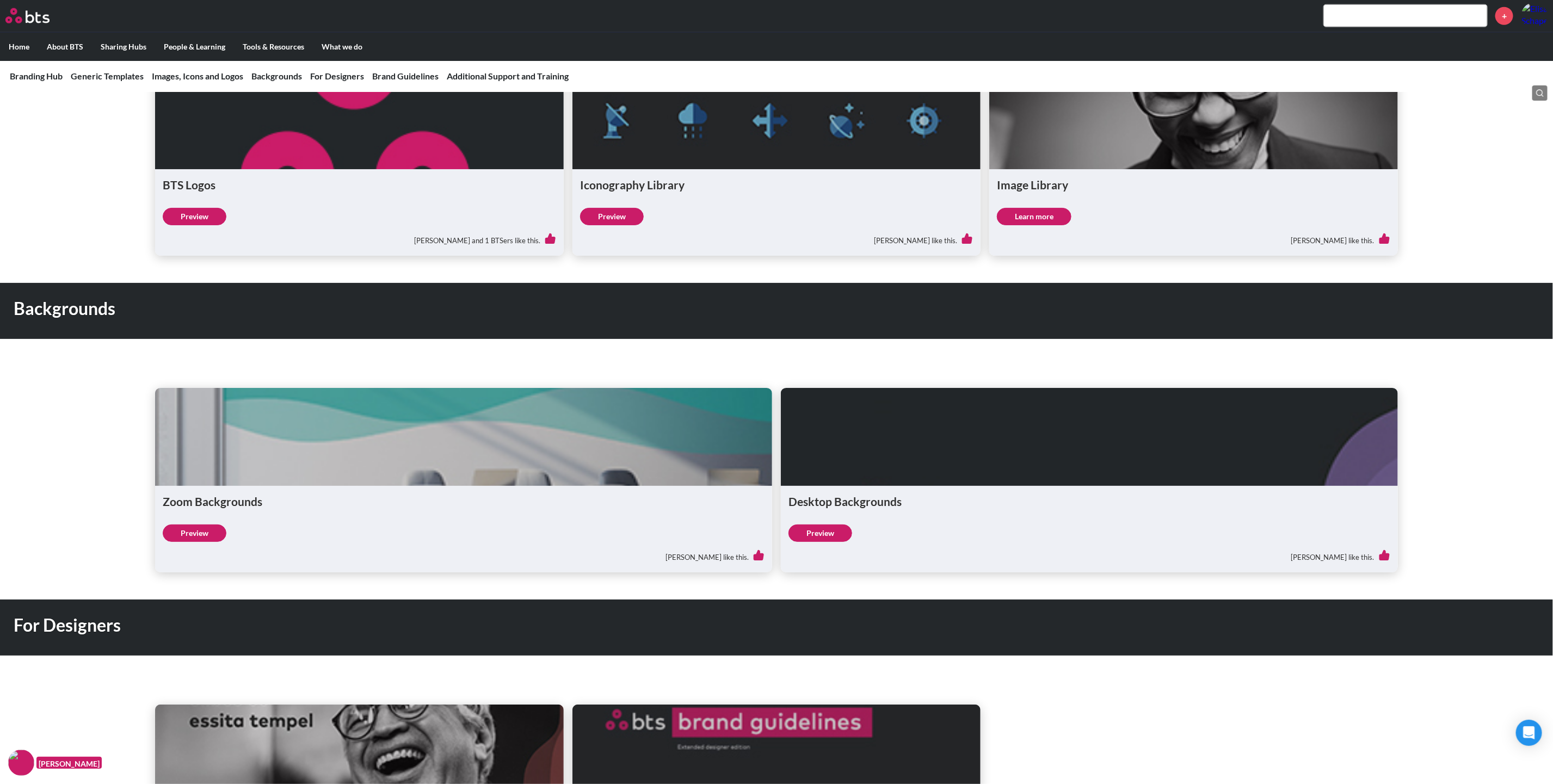
scroll to position [898, 0]
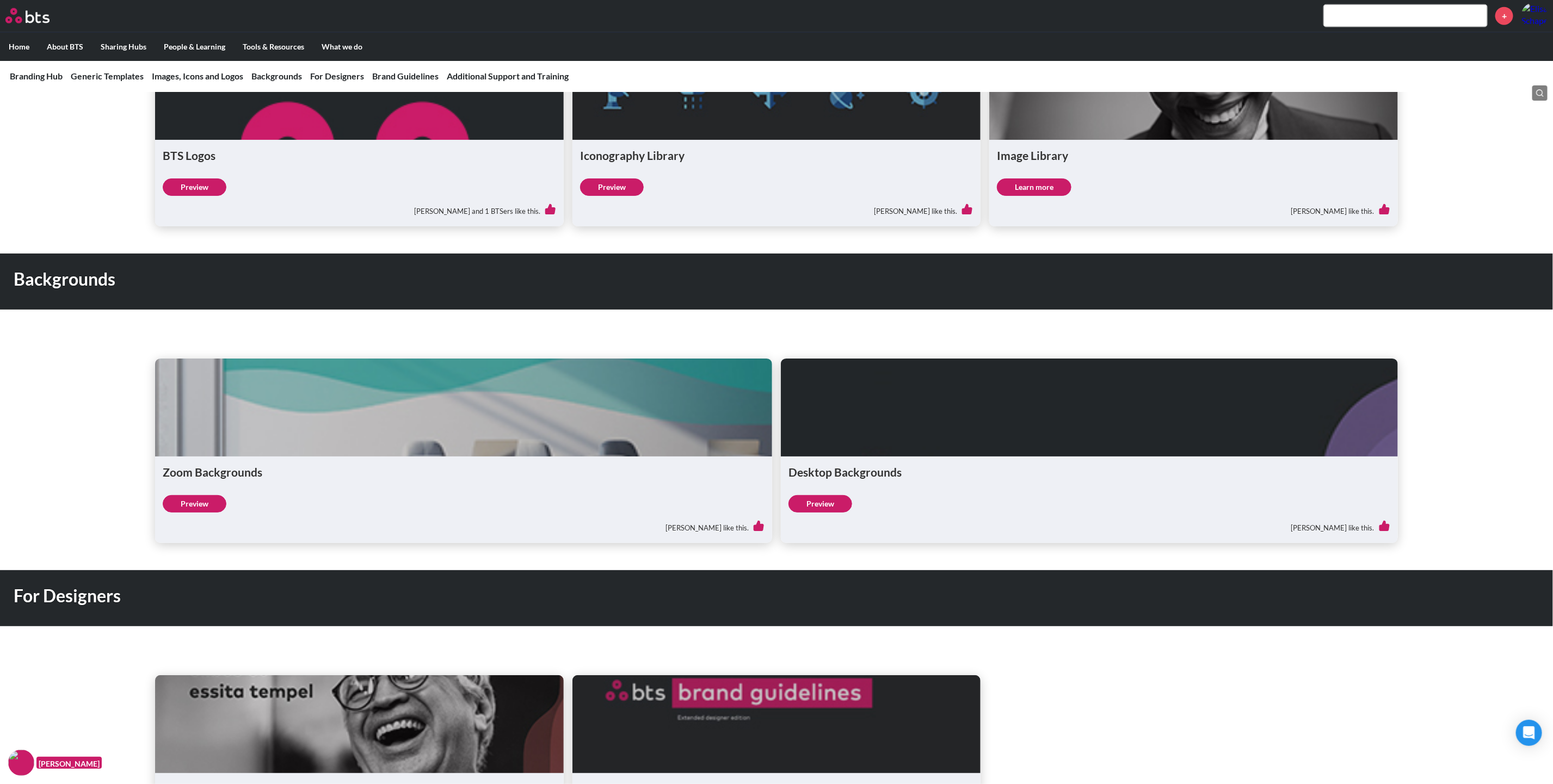
click at [219, 500] on link "Preview" at bounding box center [194, 504] width 64 height 18
click at [835, 502] on link "Preview" at bounding box center [820, 504] width 64 height 18
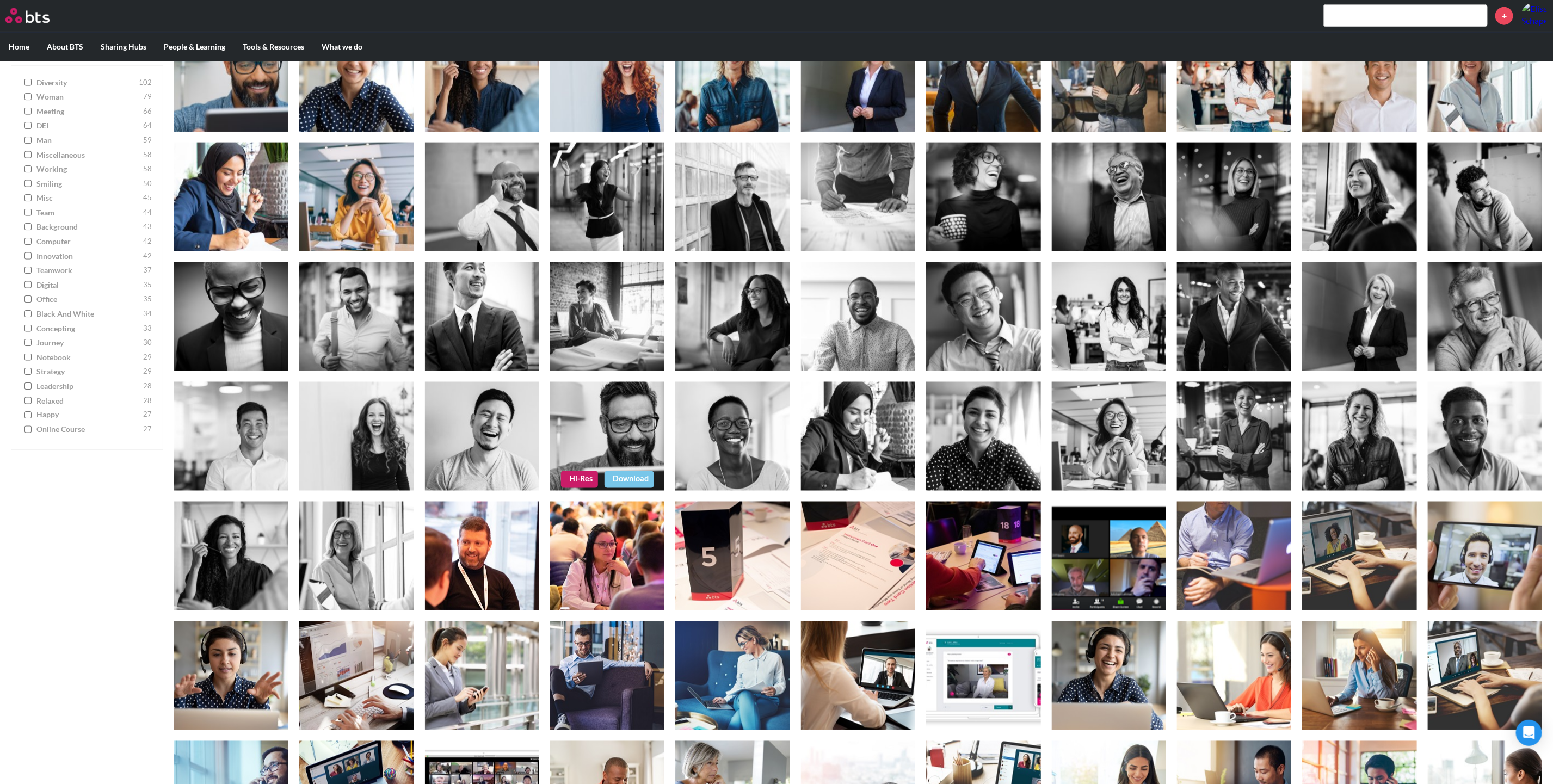
scroll to position [1142, 0]
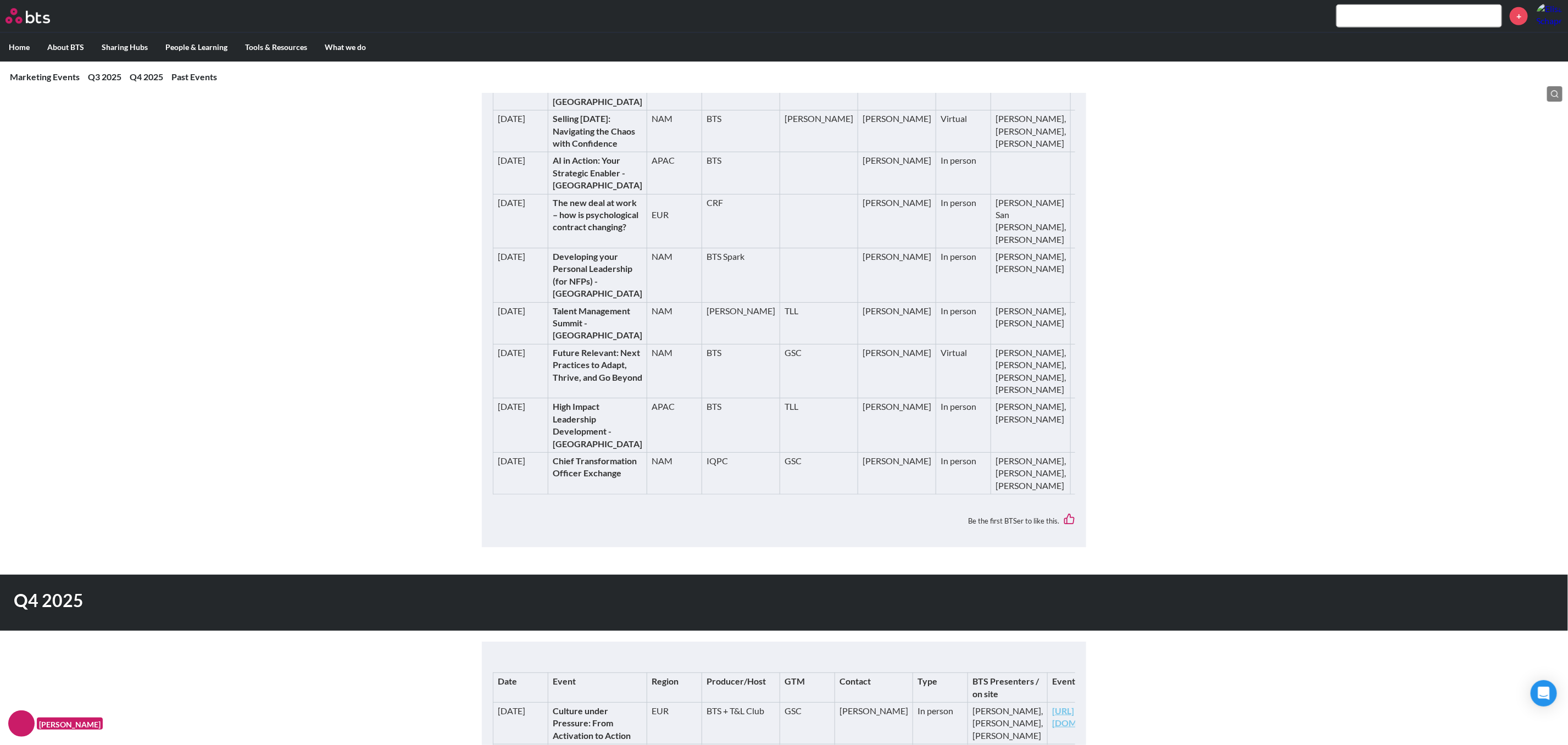
scroll to position [82, 0]
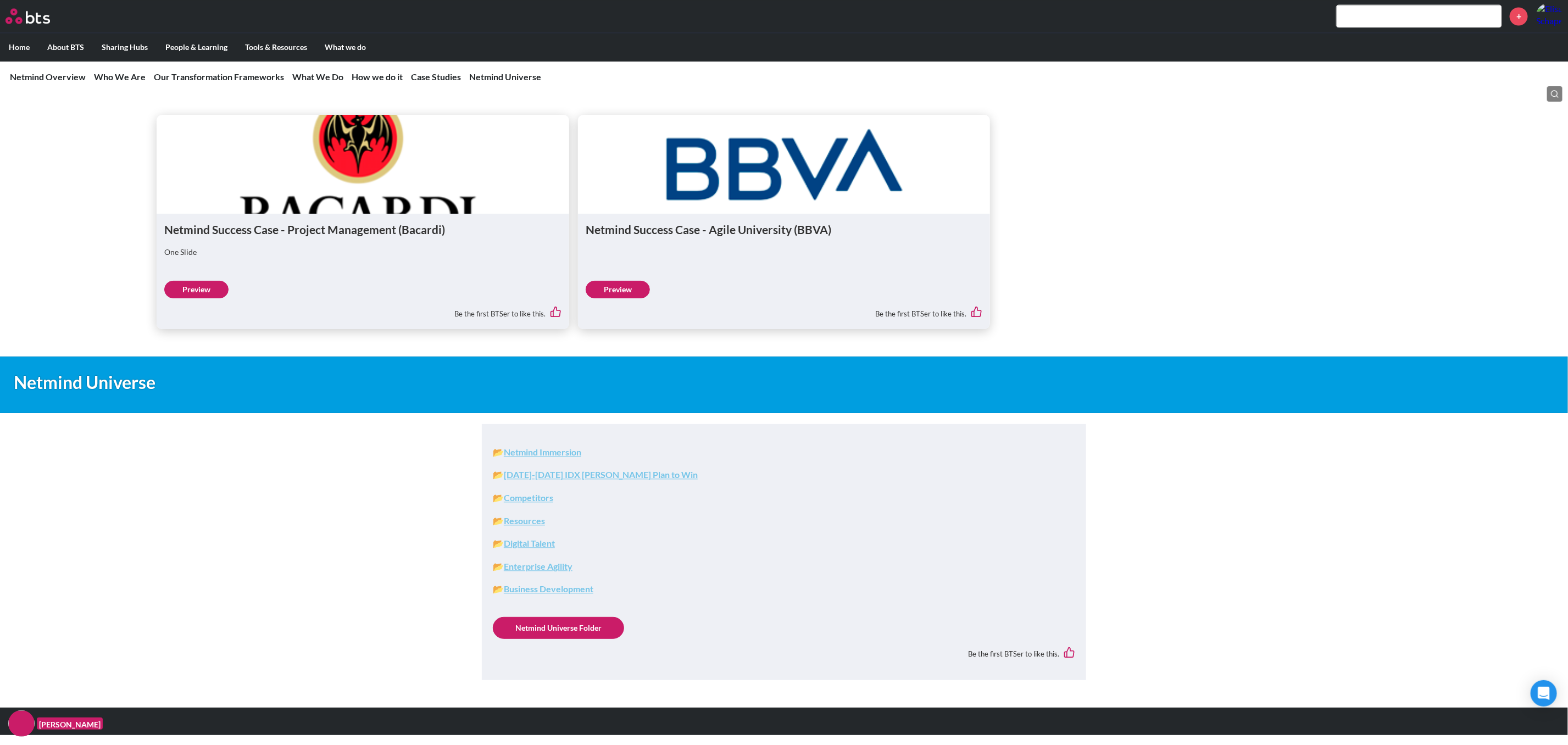
scroll to position [4724, 0]
click at [1261, 238] on ul "Netmind Success Case - Project Management (Bacardi) One Slide Preview Be the fi…" at bounding box center [784, 222] width 1254 height 214
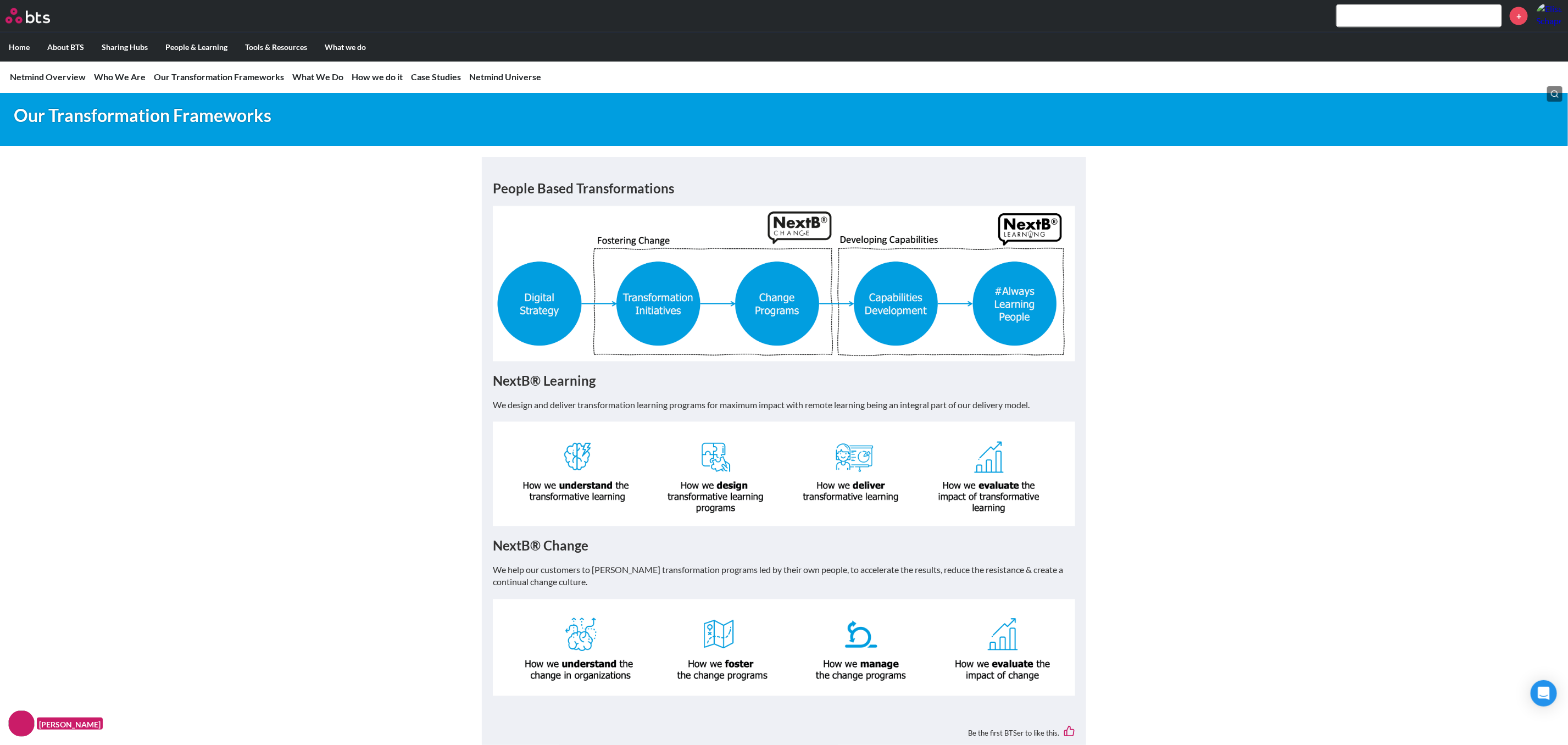
scroll to position [1345, 0]
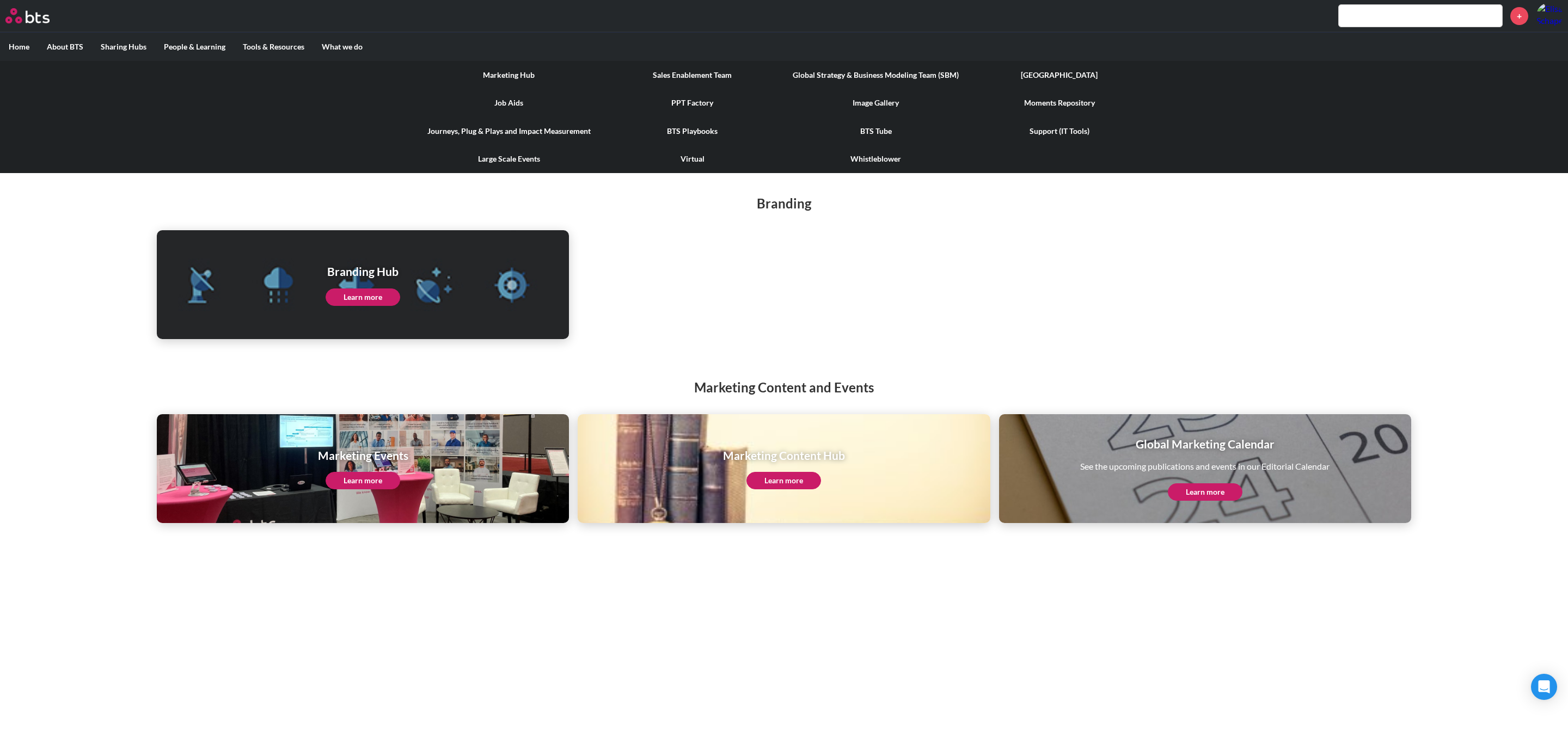
click at [703, 78] on link "Sales Enablement Team" at bounding box center [692, 75] width 183 height 29
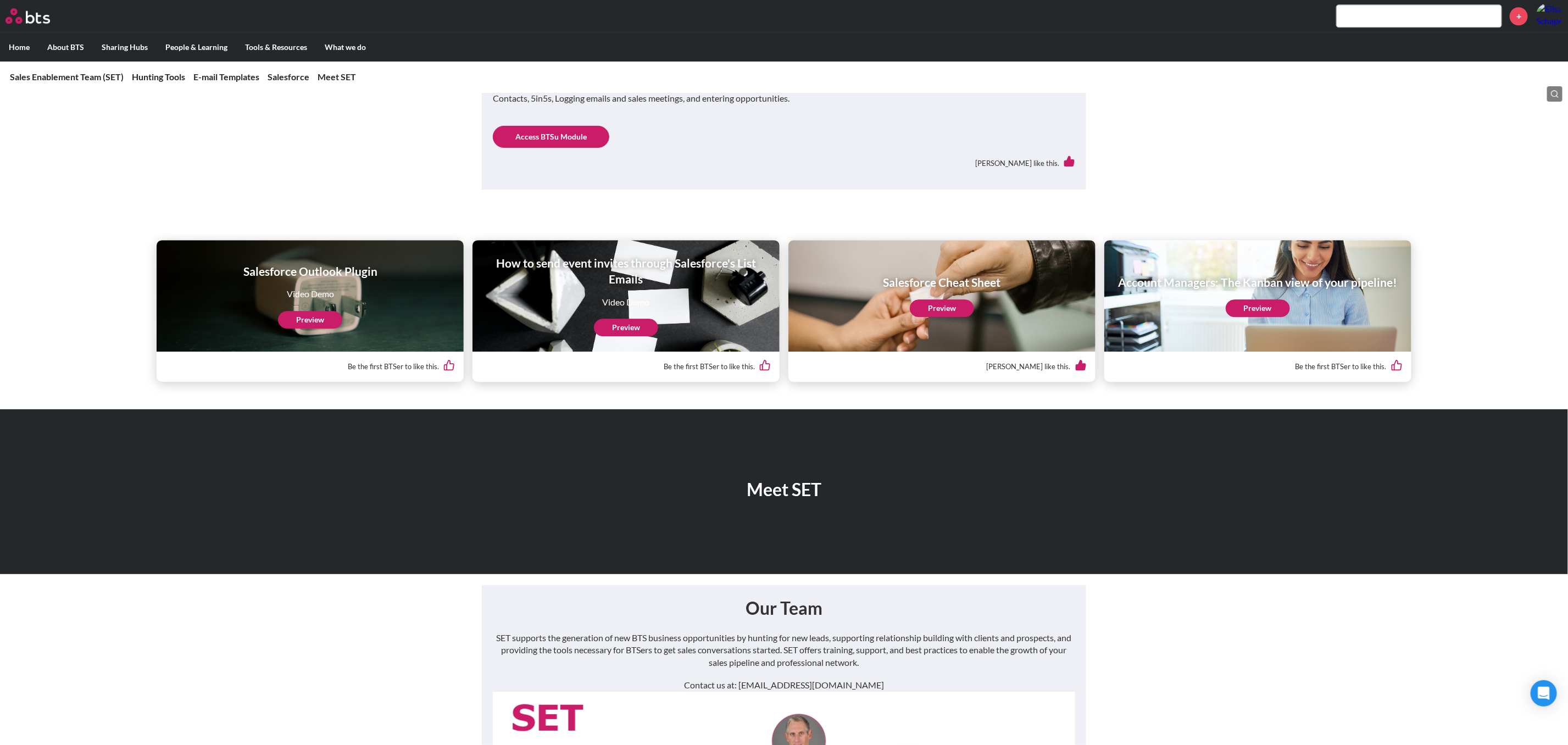
scroll to position [2307, 0]
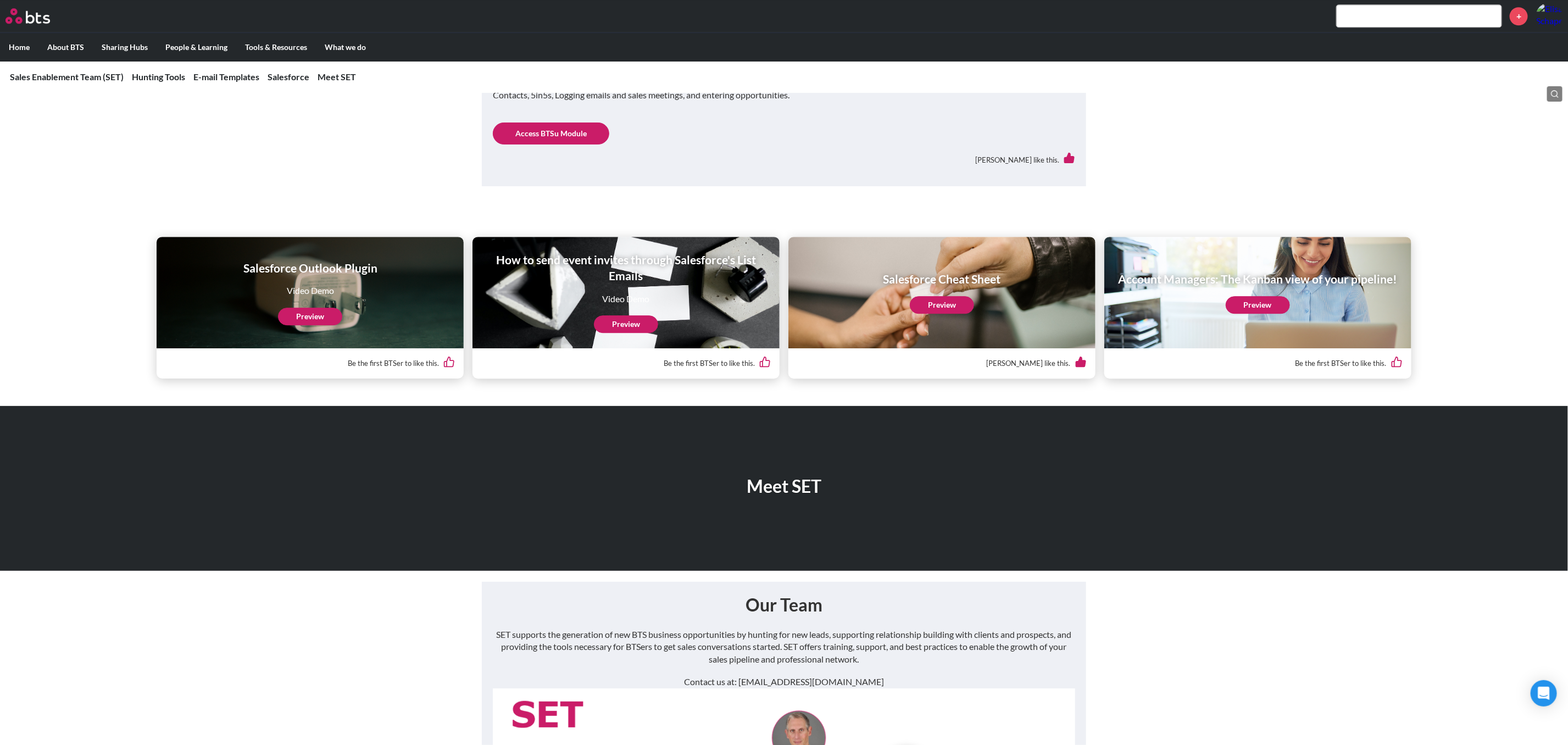
click at [932, 308] on link "Preview" at bounding box center [942, 305] width 64 height 18
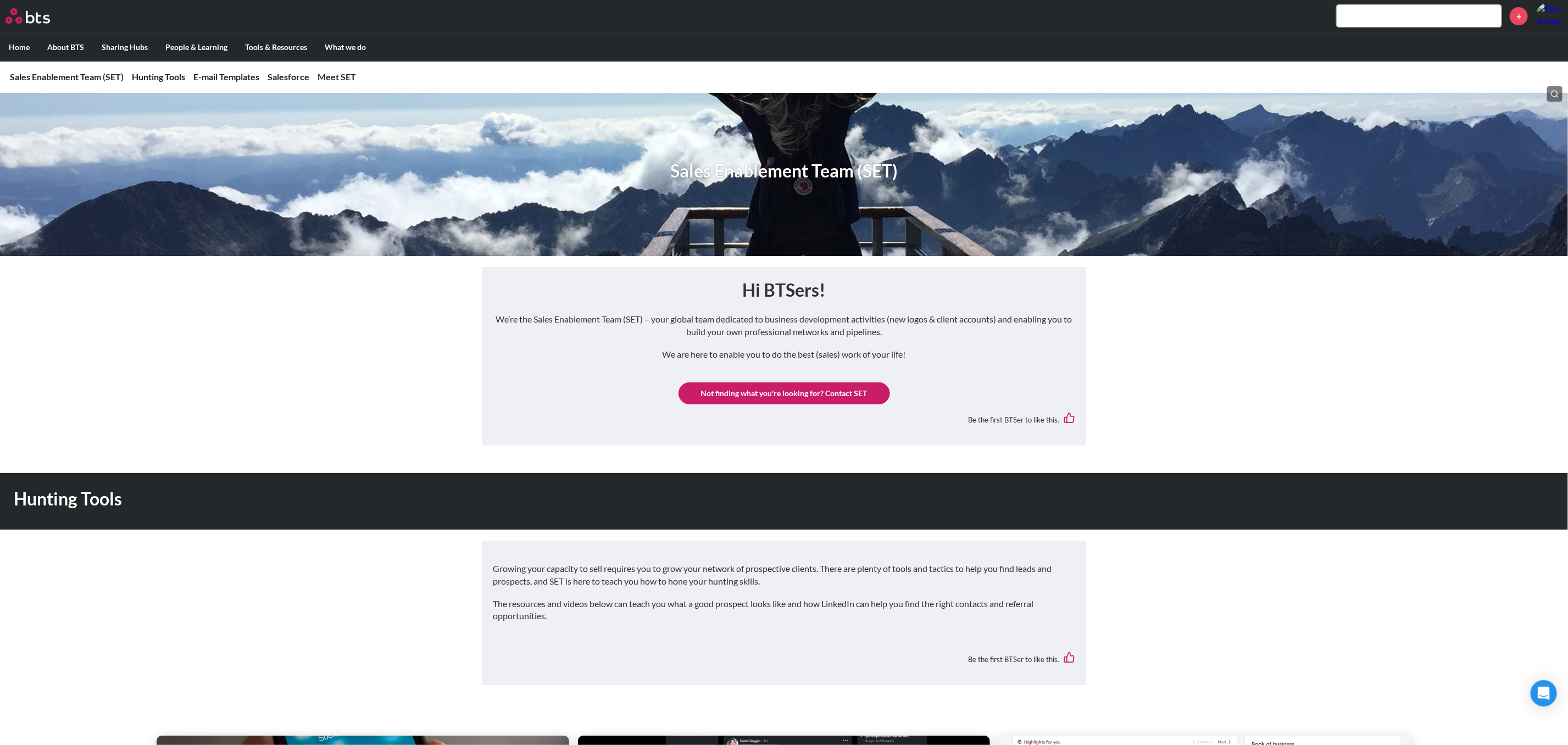
scroll to position [0, 0]
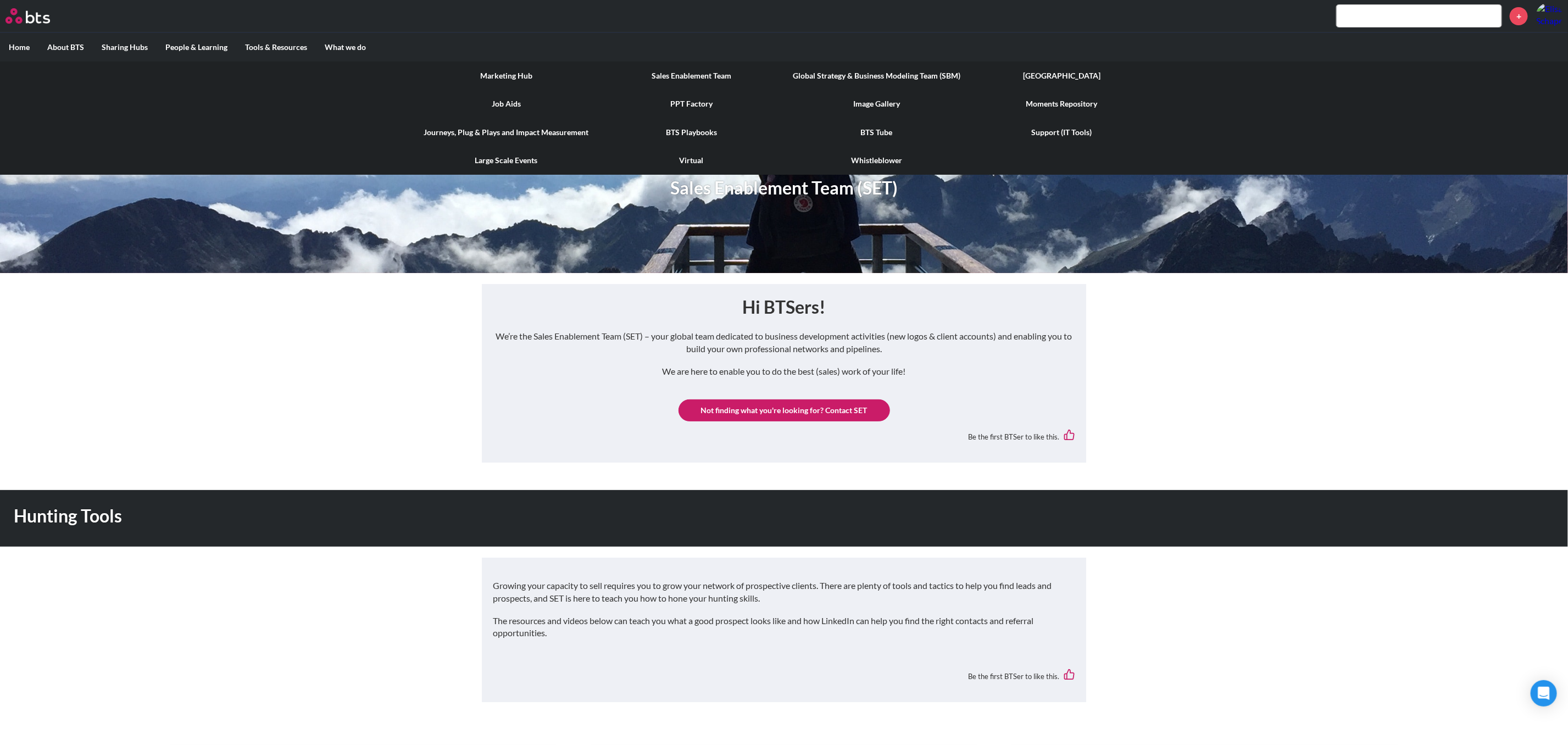
click at [887, 76] on link "Global Strategy & Business Modeling Team (SBM)" at bounding box center [876, 76] width 185 height 29
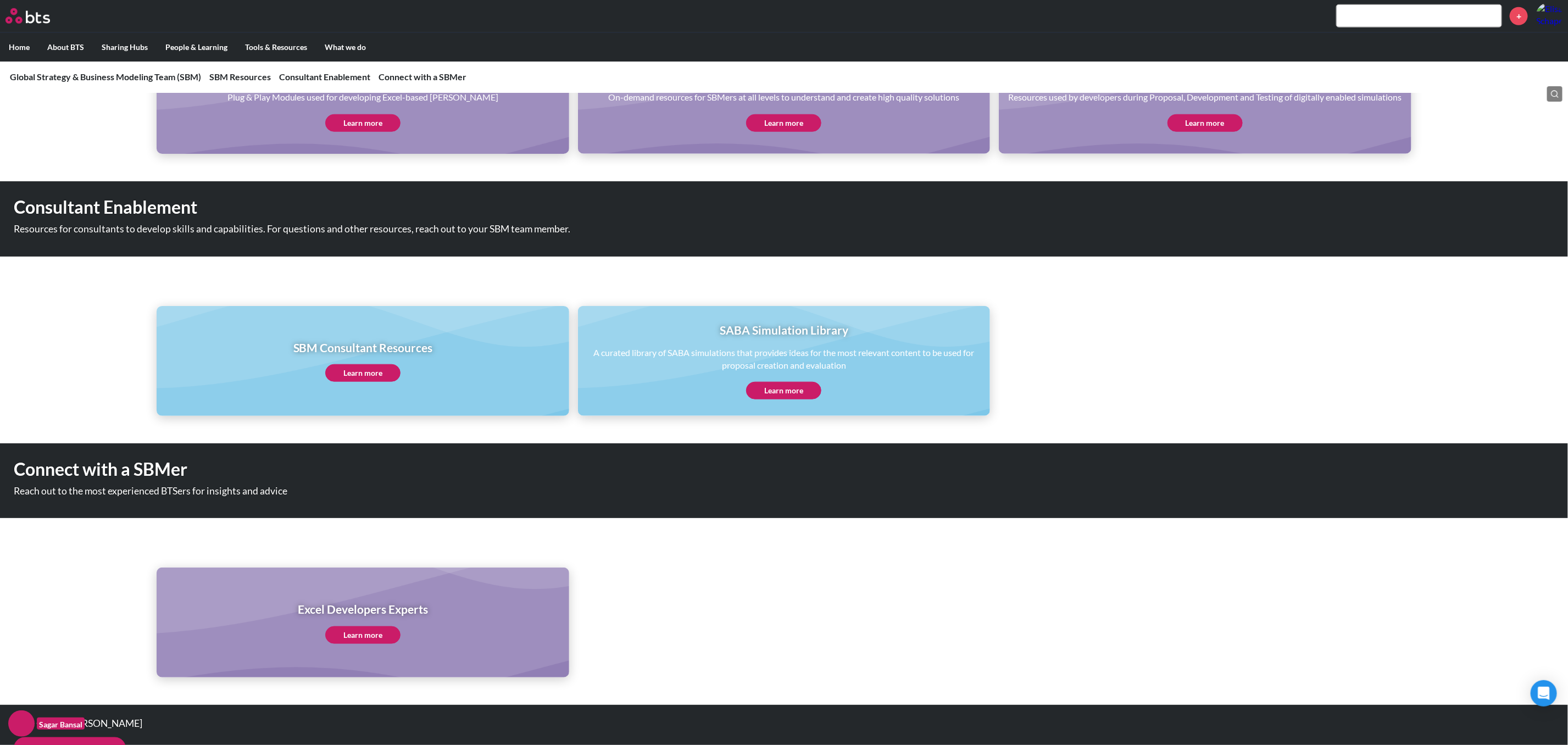
scroll to position [711, 0]
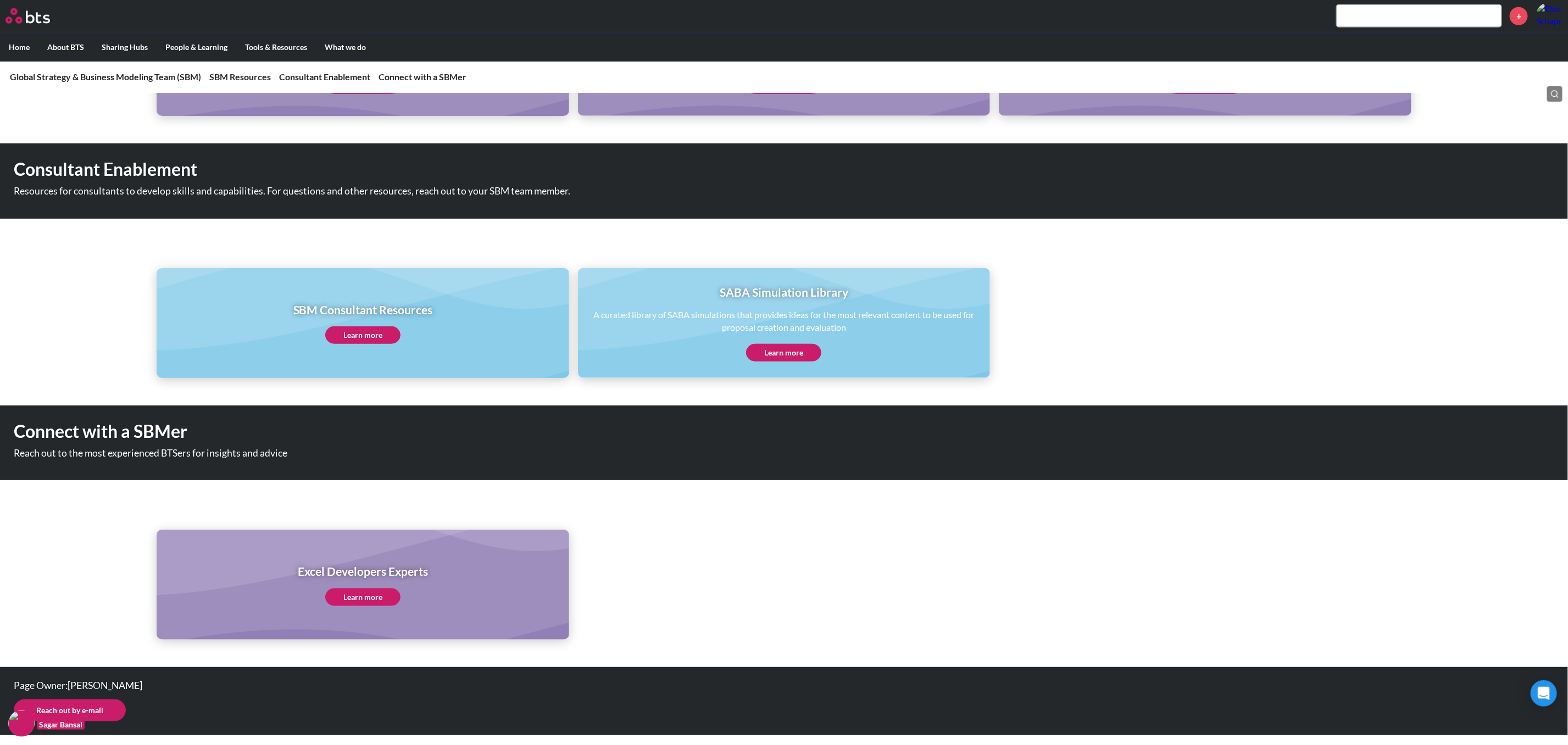
click at [383, 593] on link "Learn more" at bounding box center [363, 597] width 76 height 18
click at [361, 332] on link "Learn more" at bounding box center [363, 335] width 76 height 18
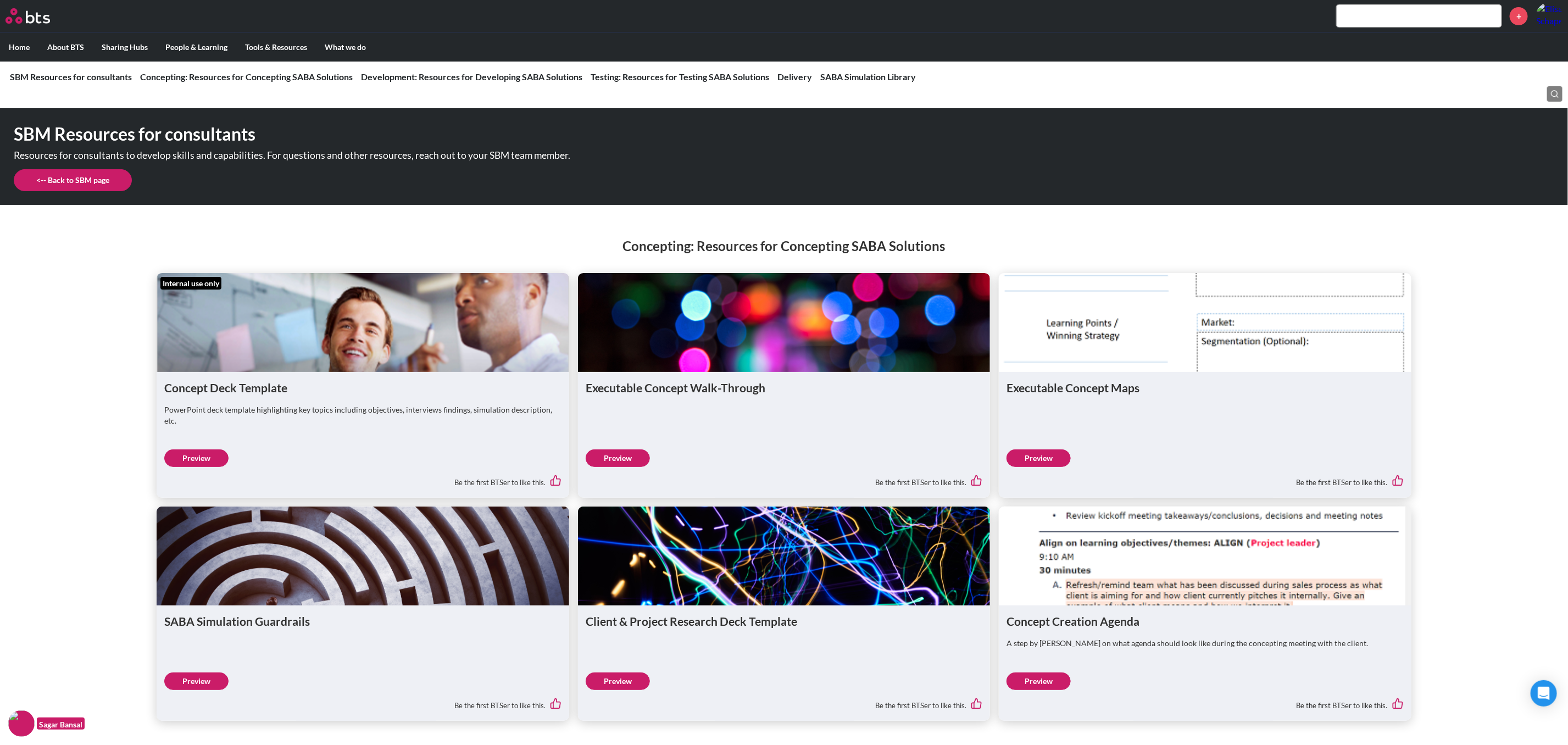
click at [193, 673] on link "Preview" at bounding box center [196, 681] width 64 height 18
click at [638, 450] on link "Preview" at bounding box center [617, 458] width 64 height 18
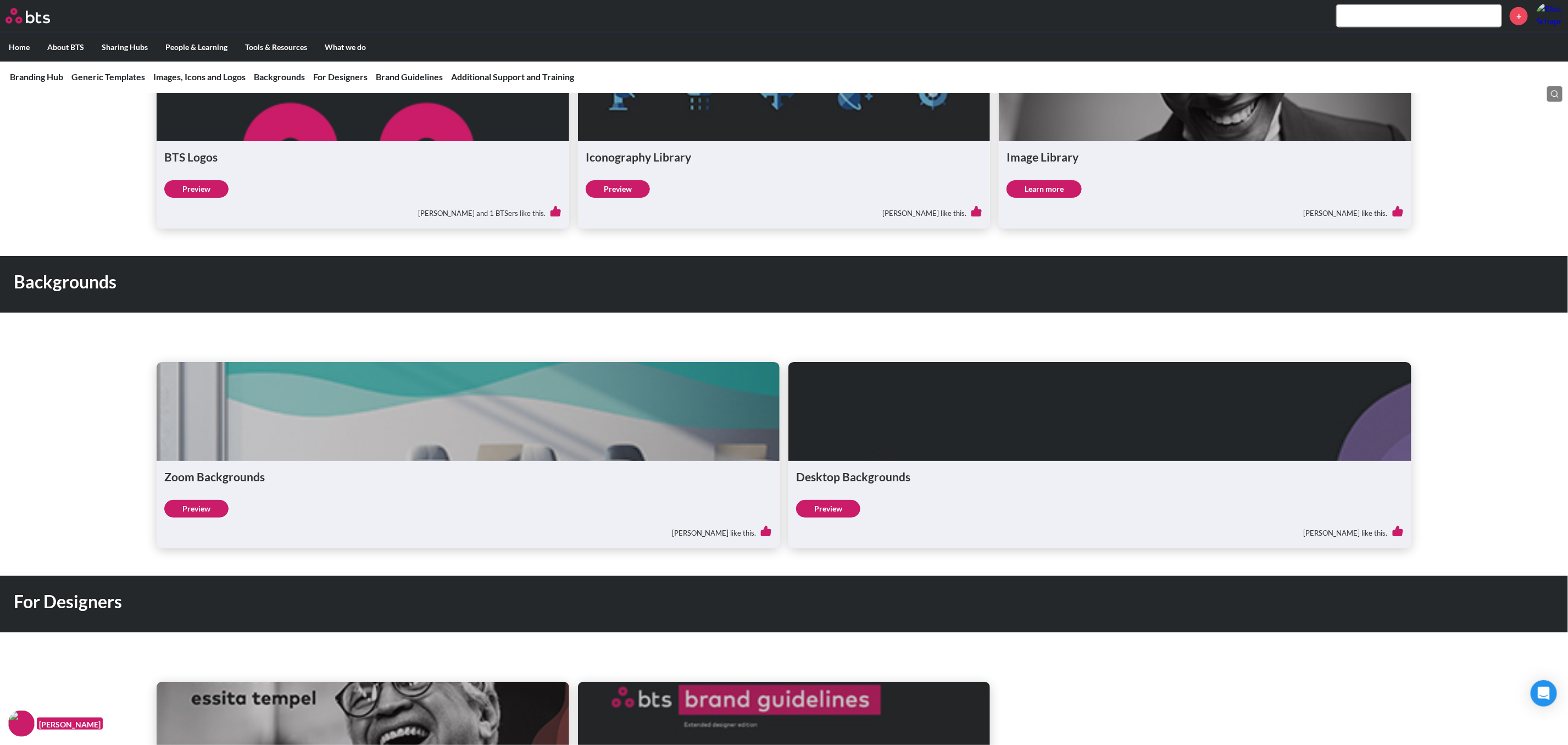
scroll to position [907, 0]
click at [956, 421] on figure at bounding box center [1100, 411] width 623 height 99
click at [838, 510] on link "Preview" at bounding box center [828, 509] width 64 height 18
